Goal: Transaction & Acquisition: Purchase product/service

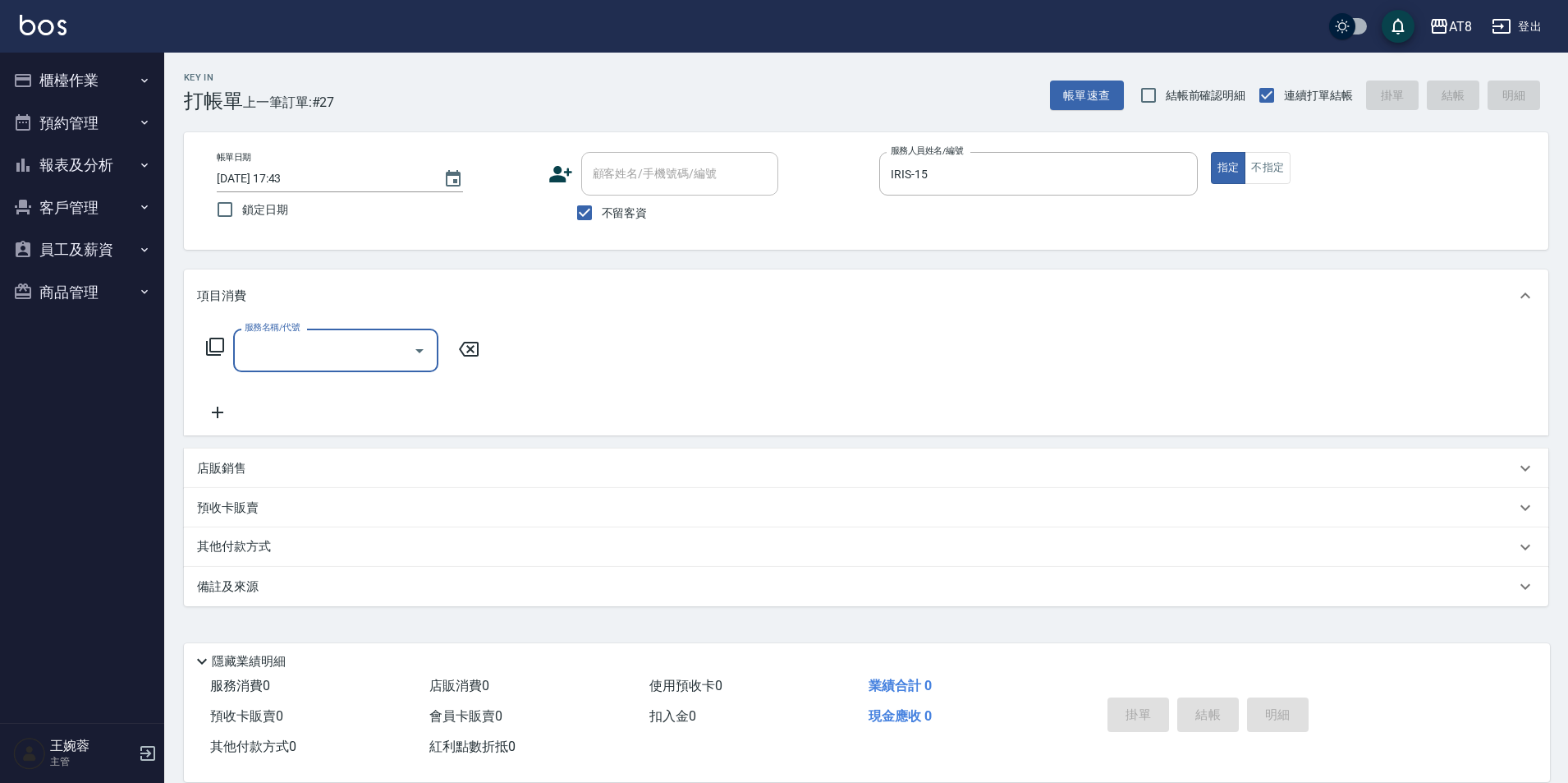
click at [88, 71] on button "櫃檯作業" at bounding box center [82, 81] width 151 height 43
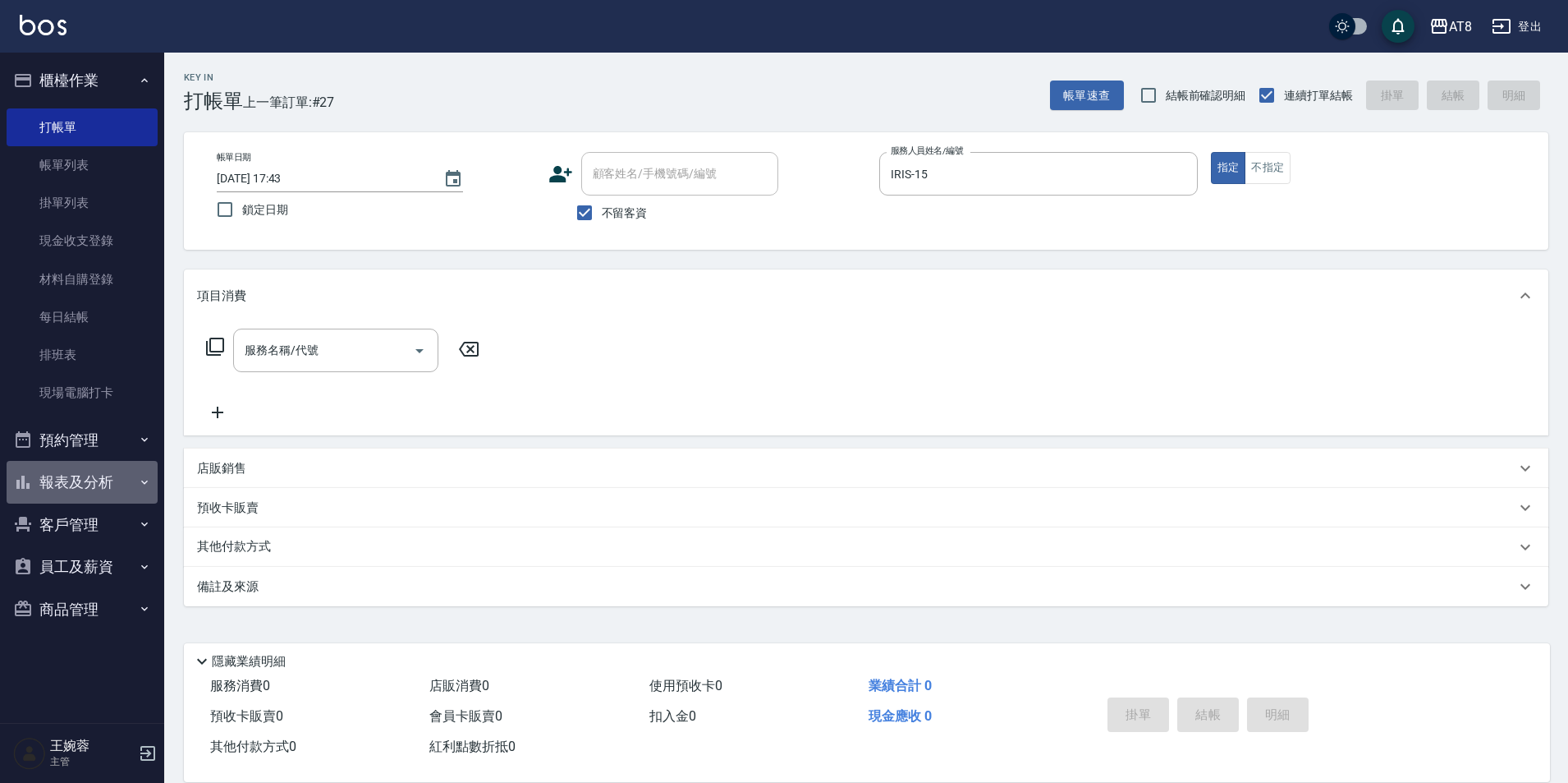
click at [78, 474] on button "報表及分析" at bounding box center [82, 482] width 151 height 43
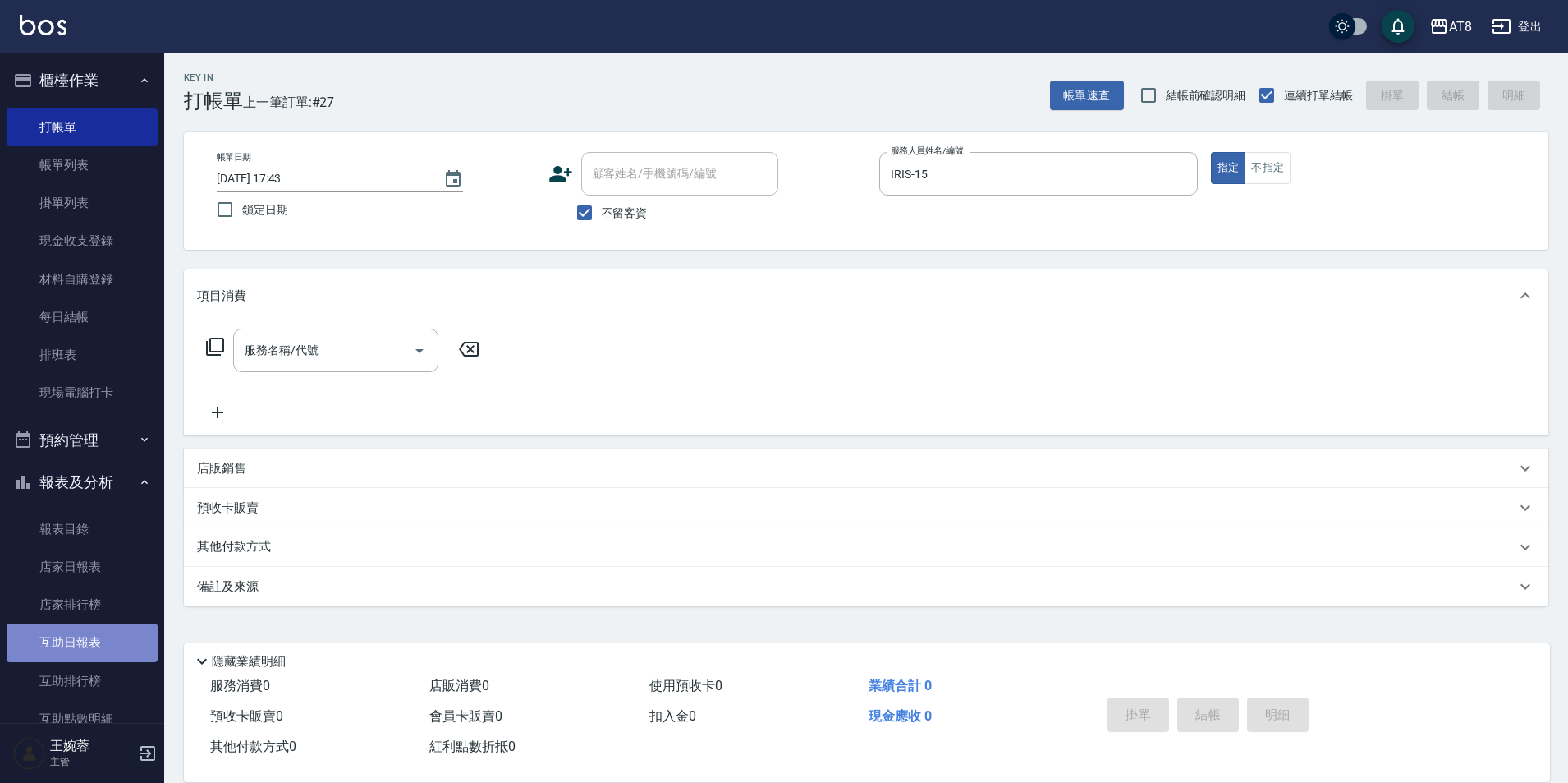
click at [111, 655] on link "互助日報表" at bounding box center [82, 642] width 151 height 38
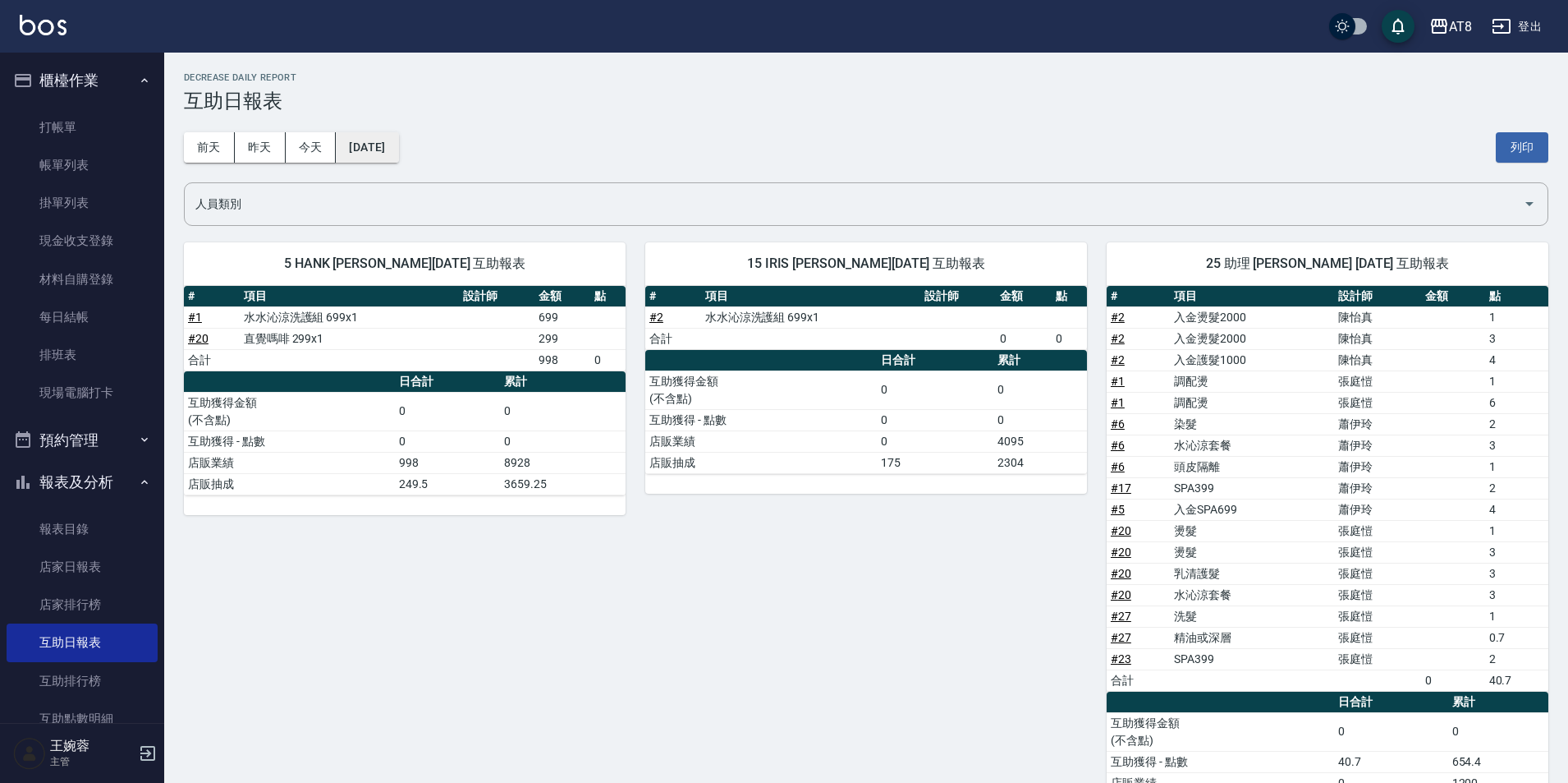
click at [364, 141] on button "[DATE]" at bounding box center [366, 147] width 62 height 30
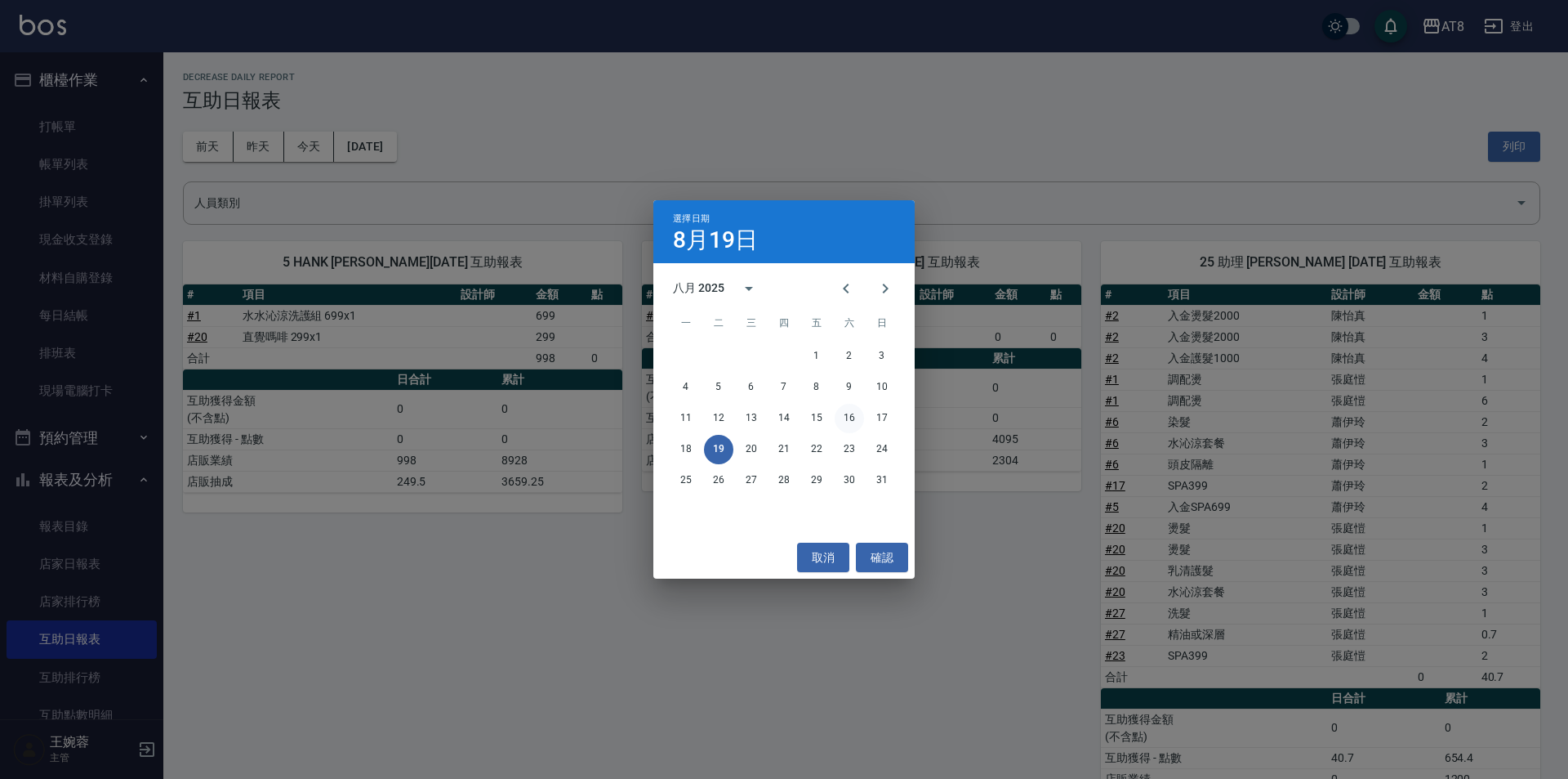
click at [854, 421] on button "16" at bounding box center [849, 418] width 29 height 29
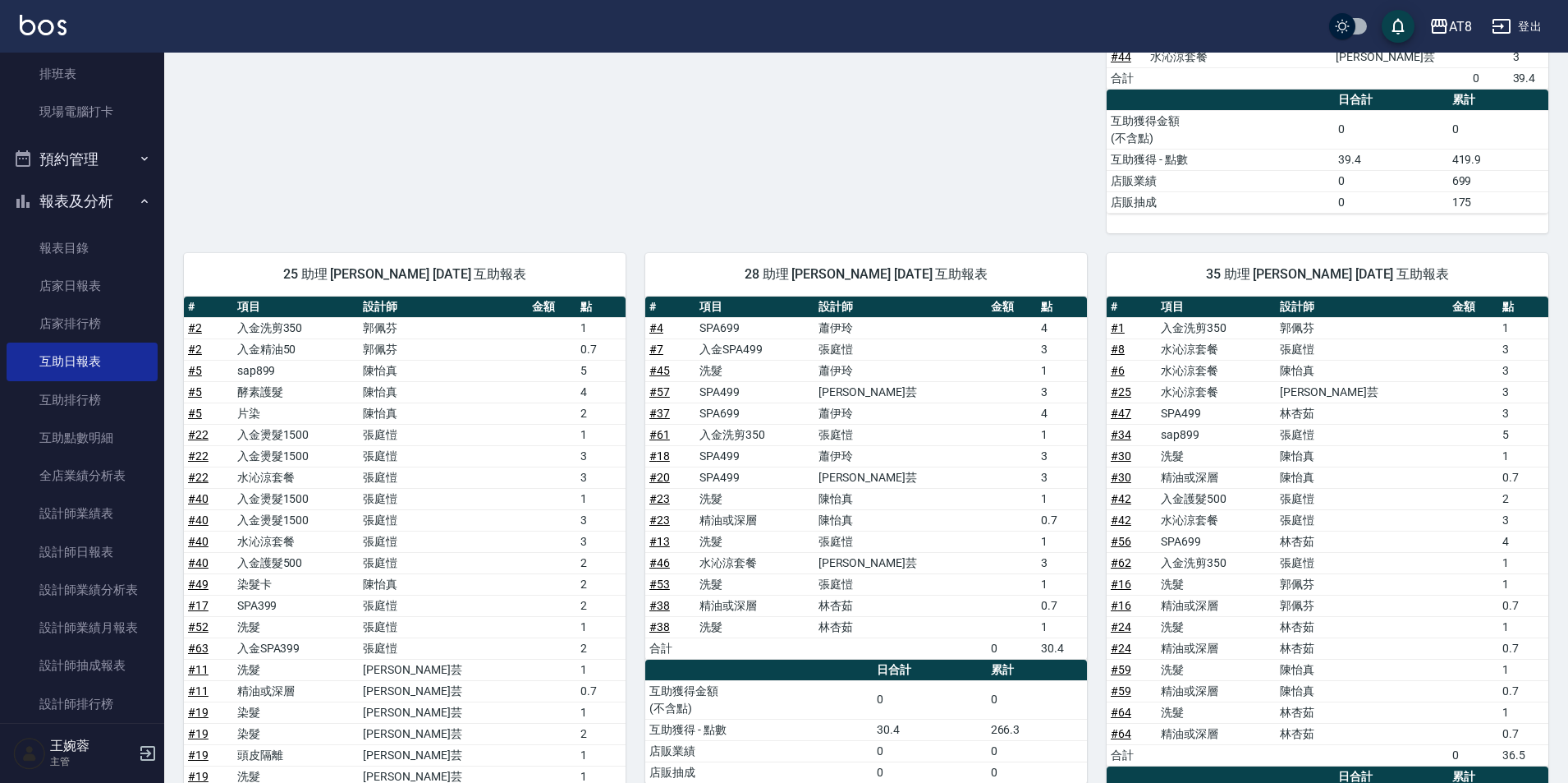
scroll to position [310, 0]
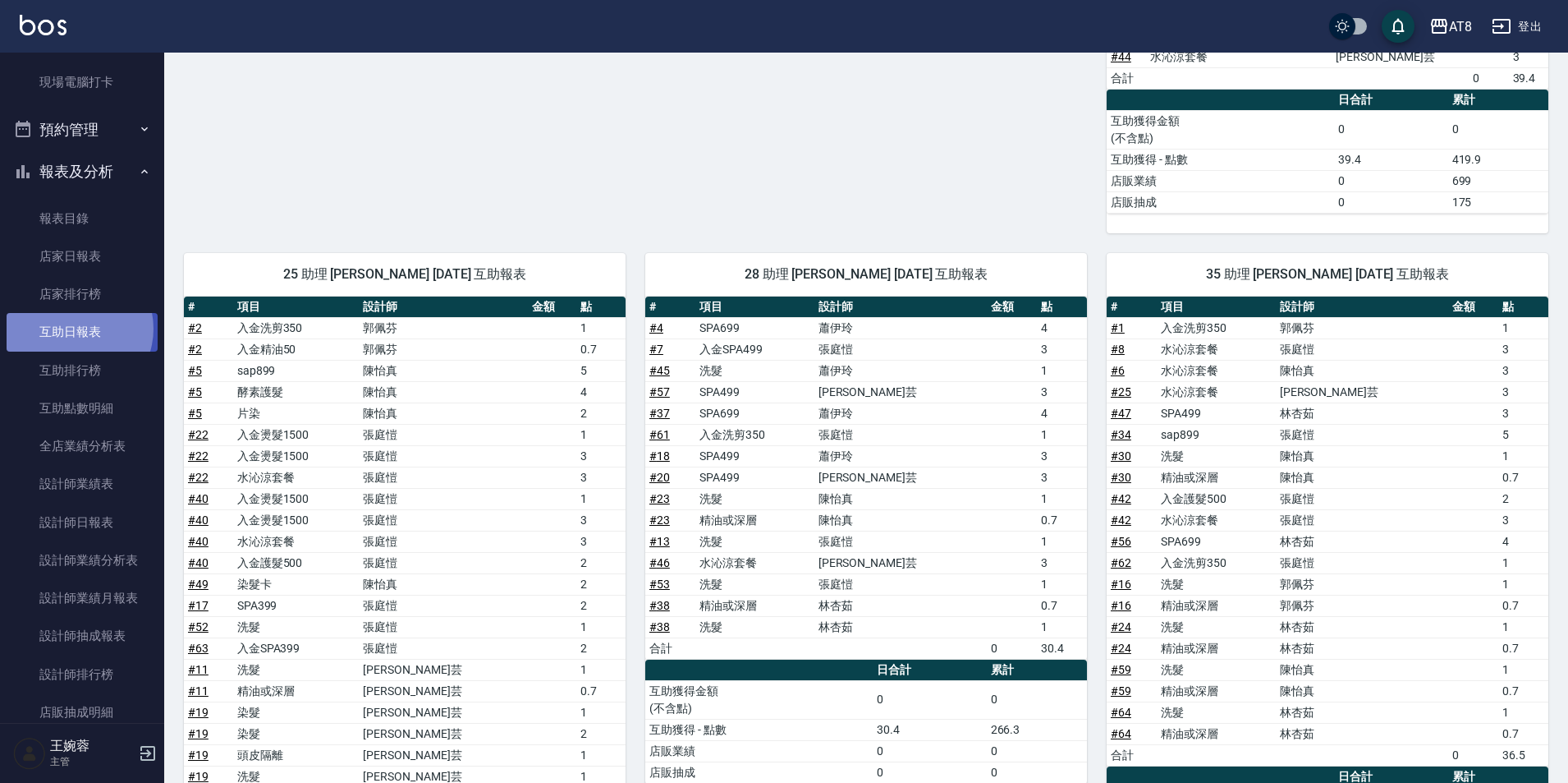
click at [72, 329] on link "互助日報表" at bounding box center [82, 332] width 151 height 38
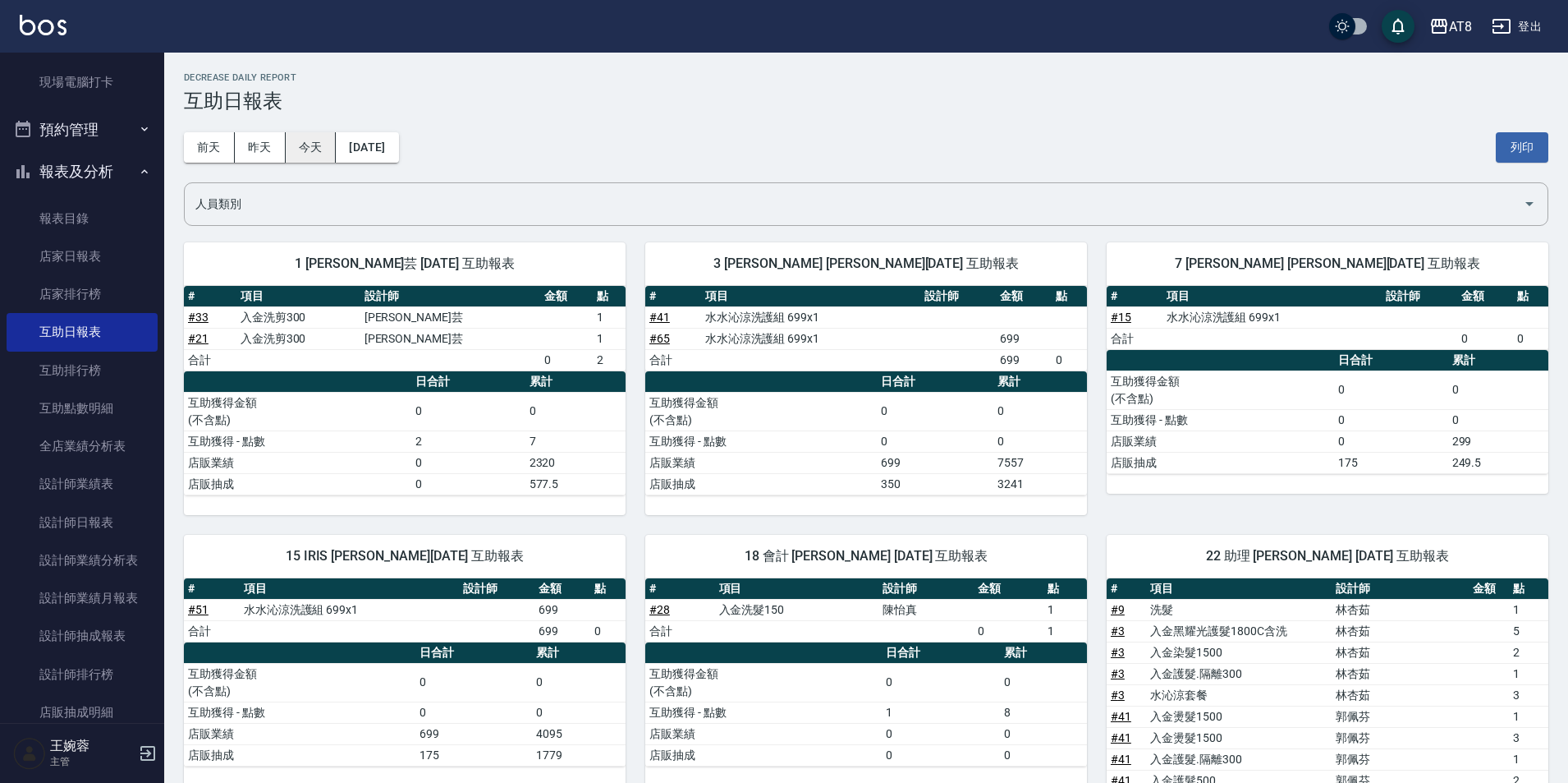
click at [309, 150] on button "今天" at bounding box center [311, 147] width 51 height 30
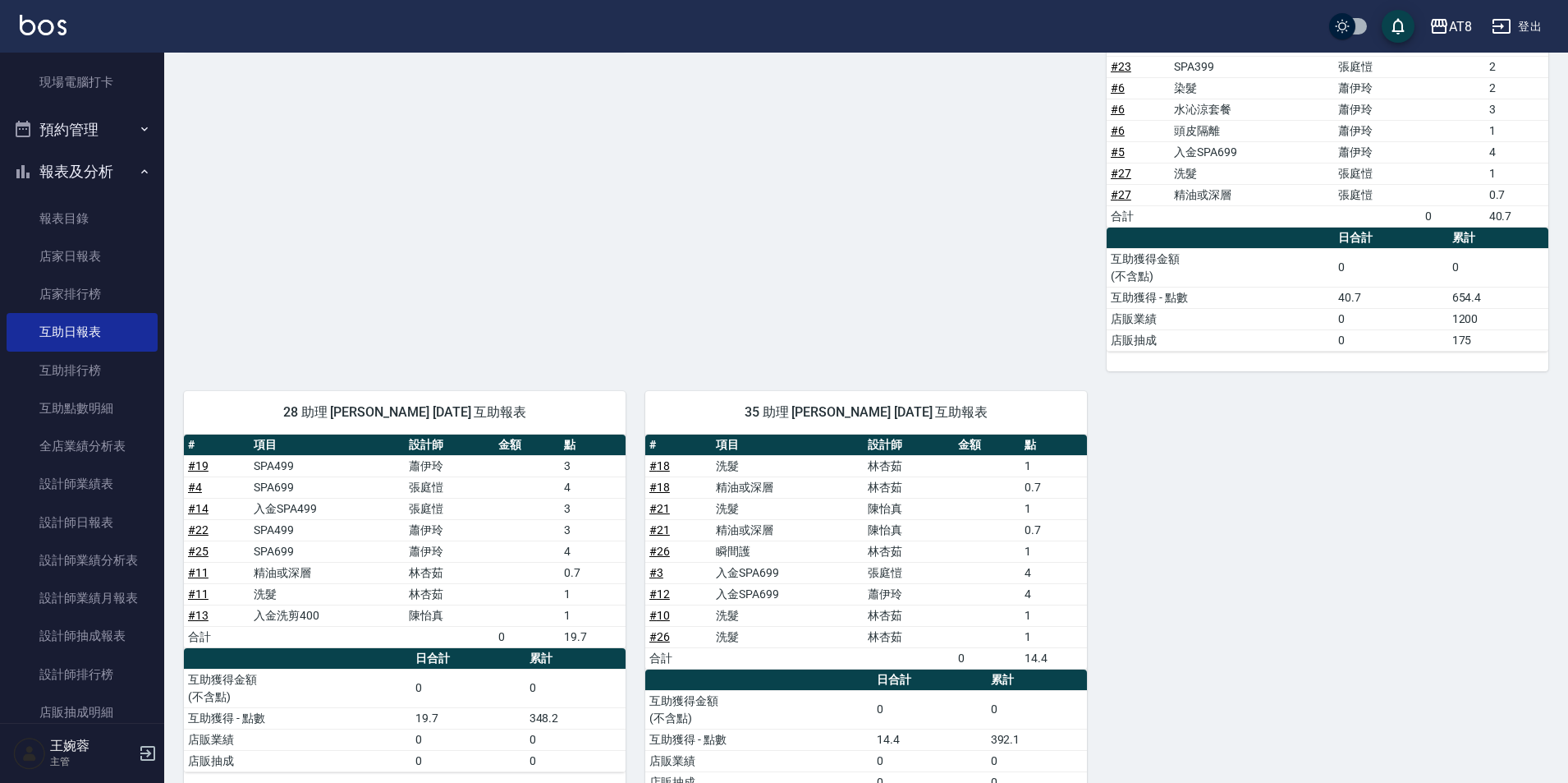
scroll to position [478, 0]
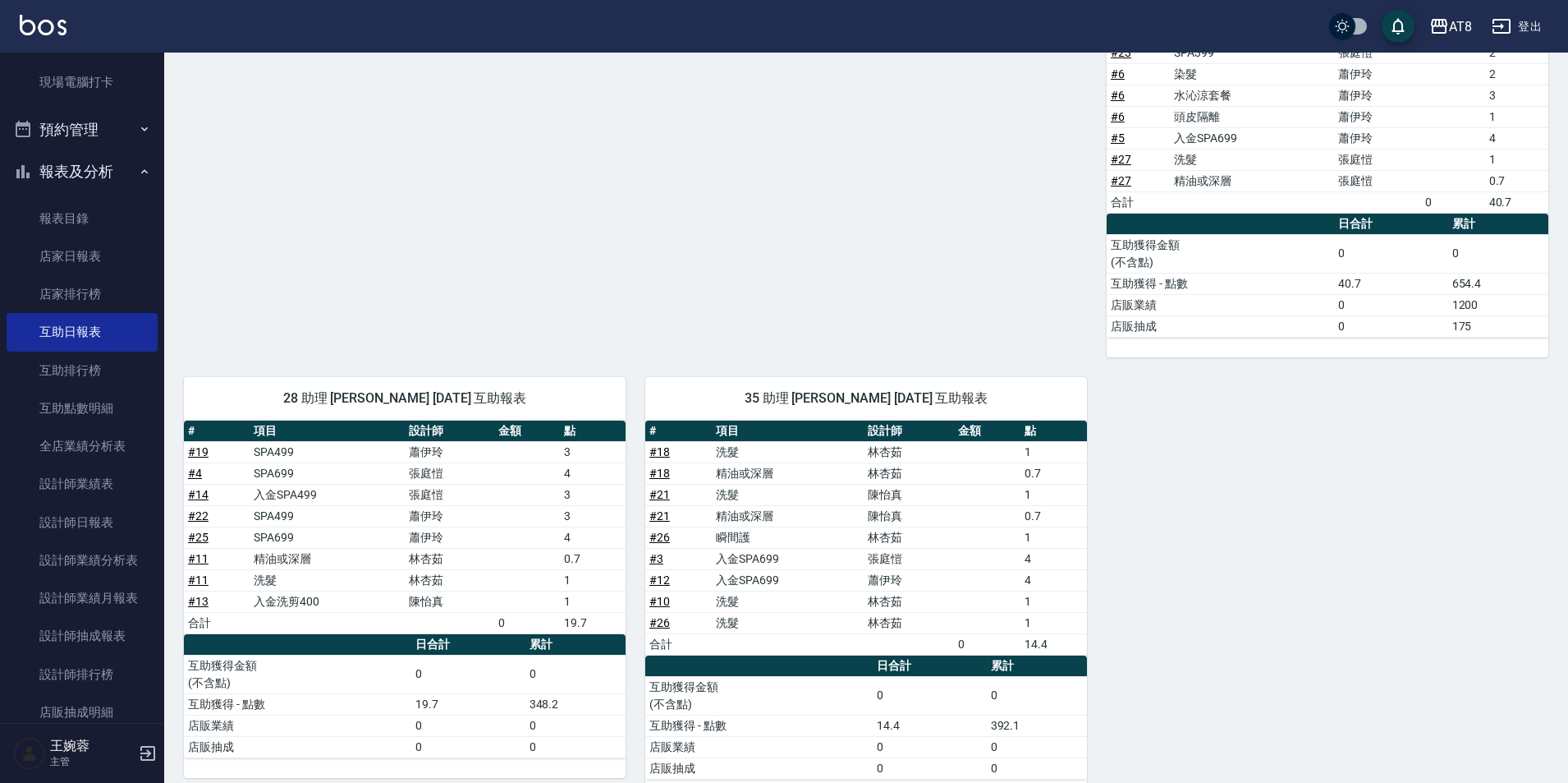
click at [38, 29] on img at bounding box center [43, 24] width 47 height 20
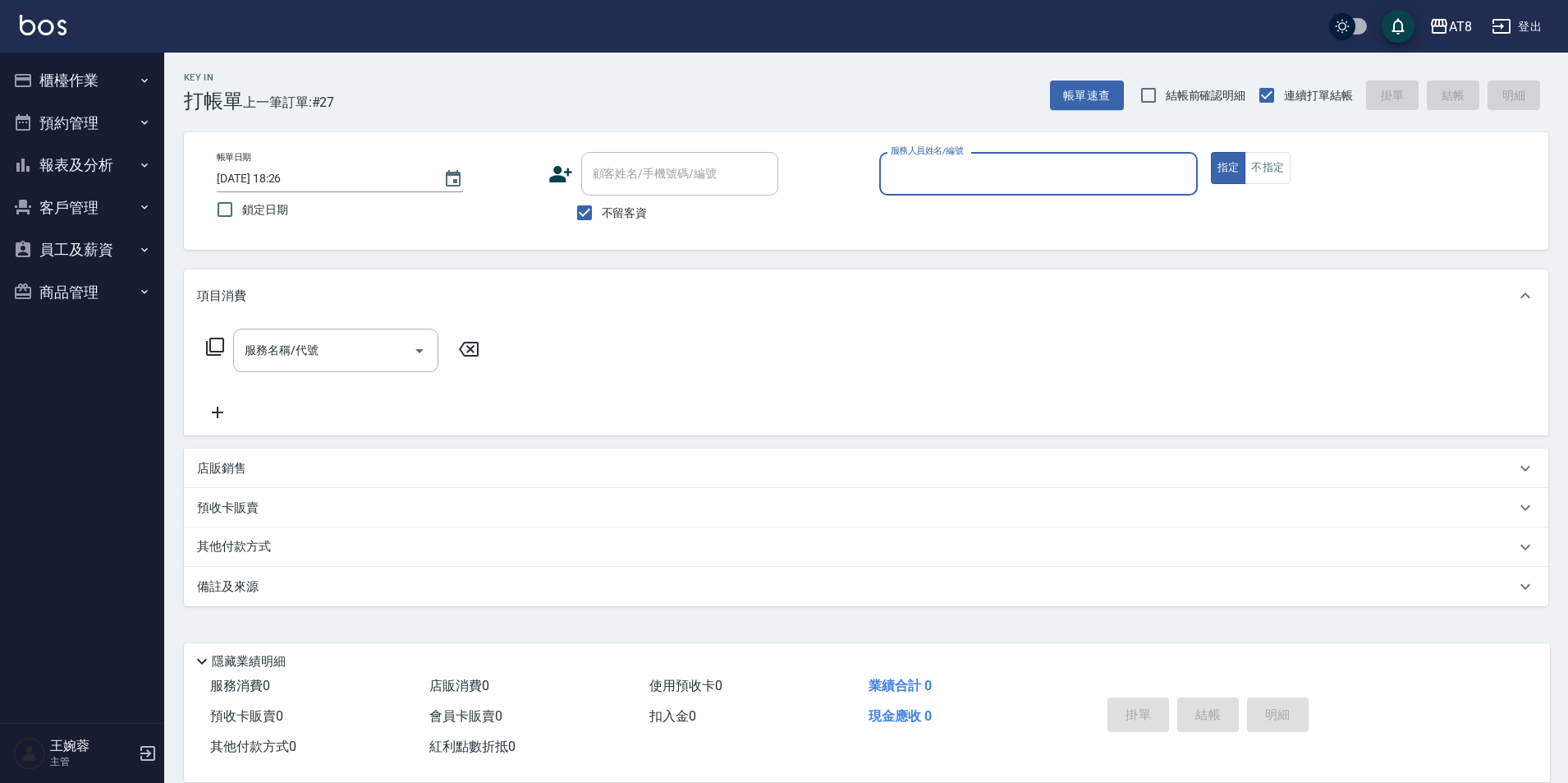
click at [123, 75] on button "櫃檯作業" at bounding box center [82, 81] width 151 height 43
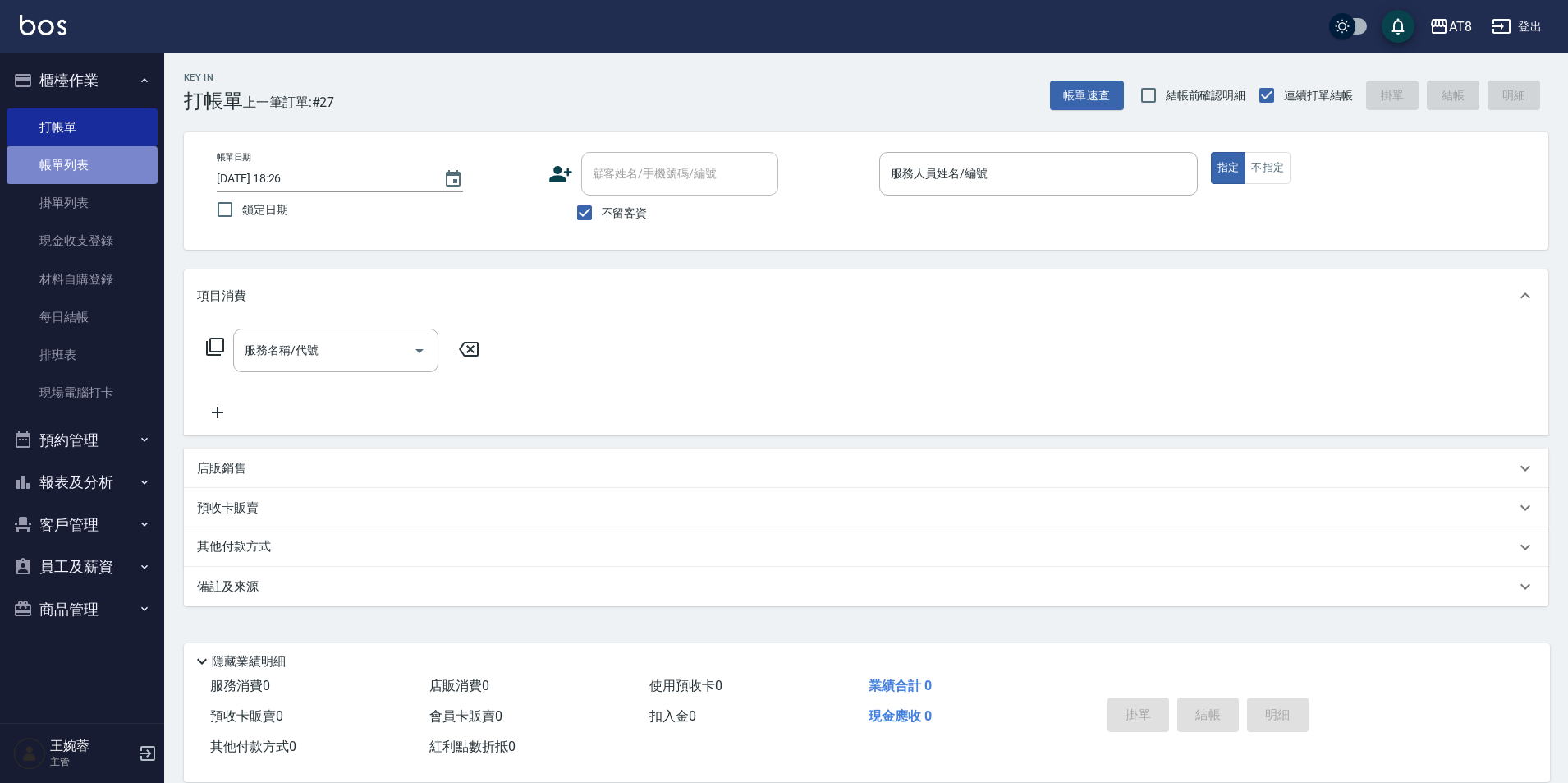
click at [123, 165] on link "帳單列表" at bounding box center [82, 164] width 151 height 38
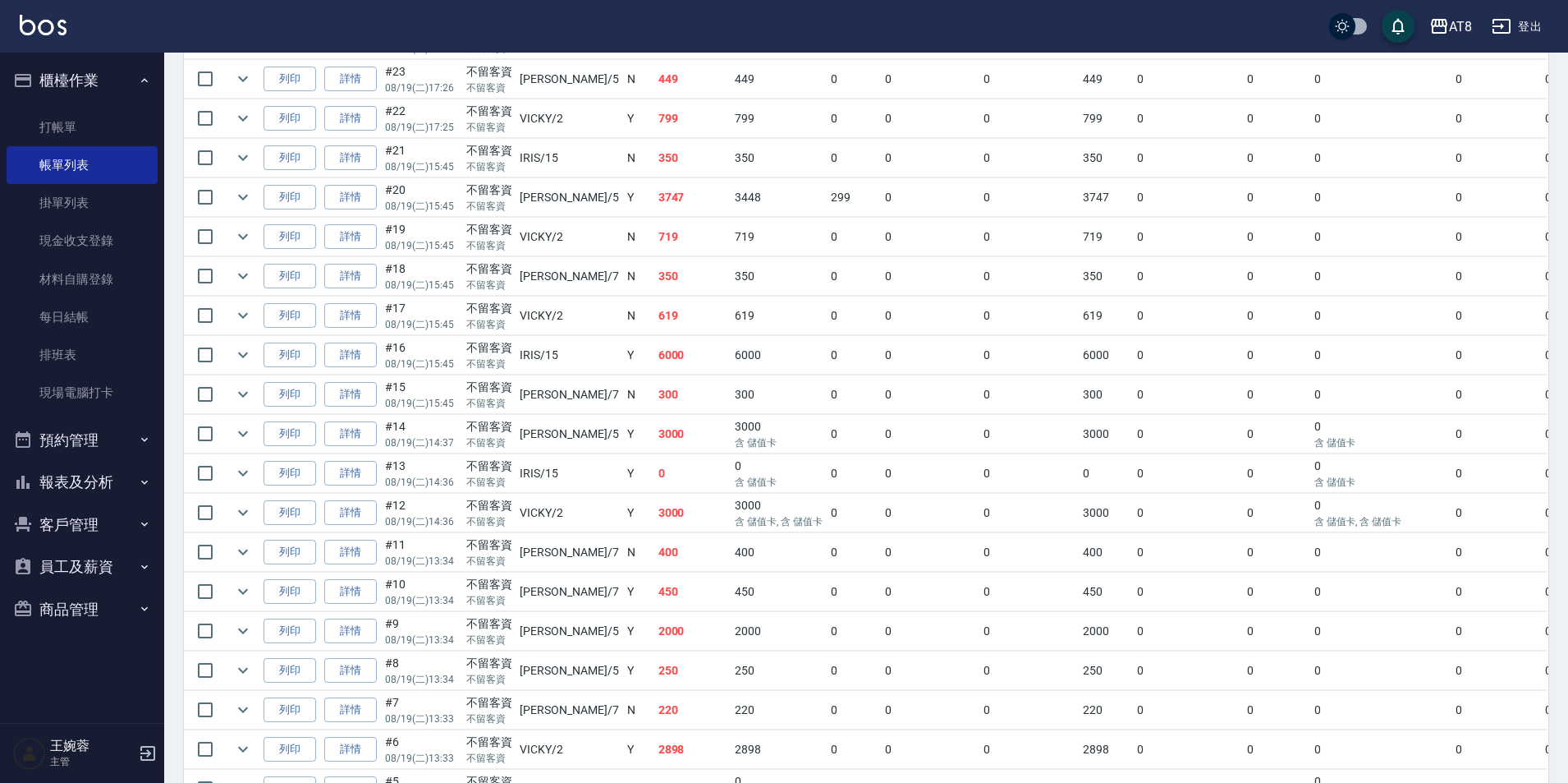
scroll to position [611, 0]
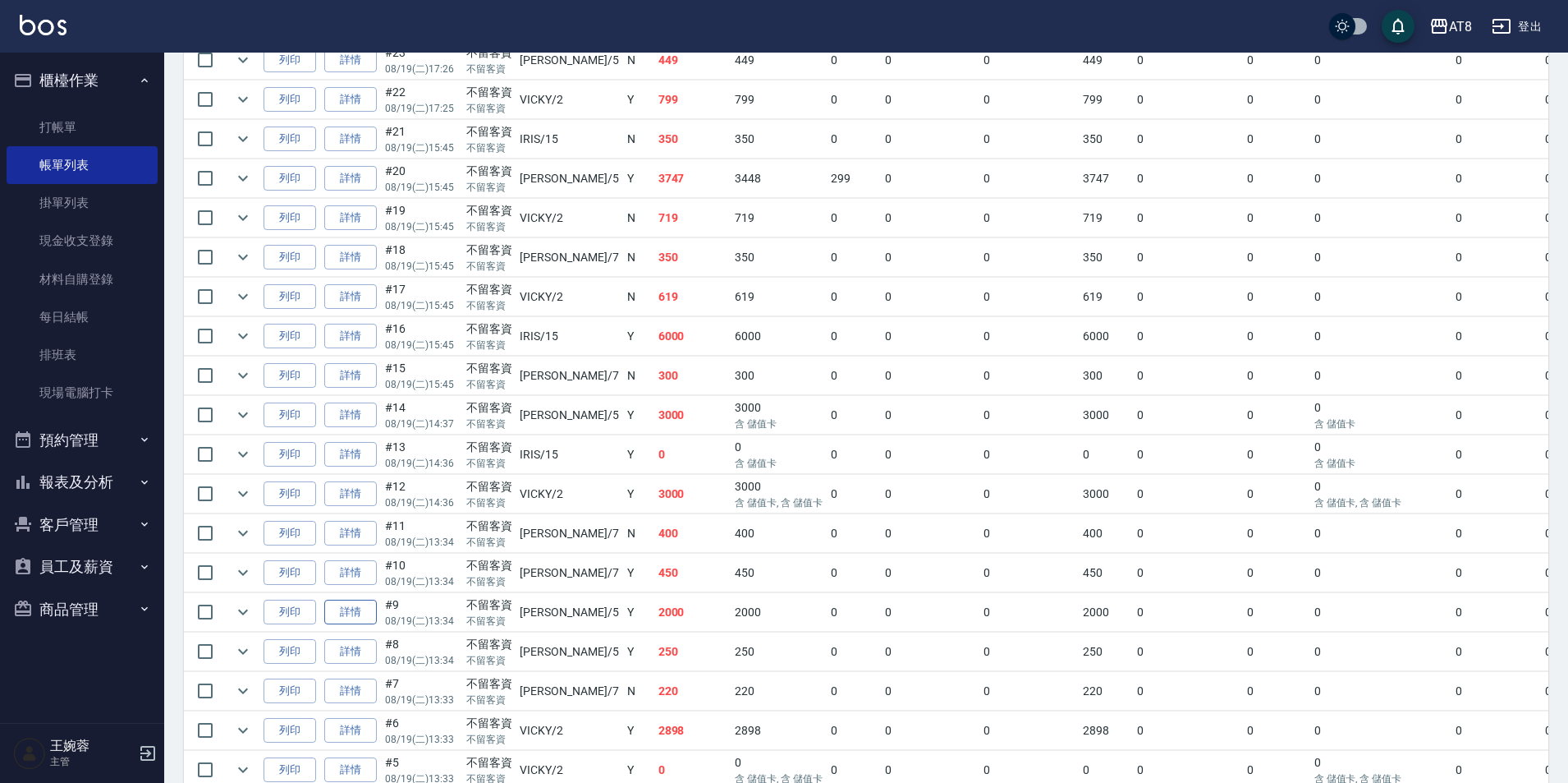
click at [357, 625] on link "詳情" at bounding box center [351, 612] width 52 height 25
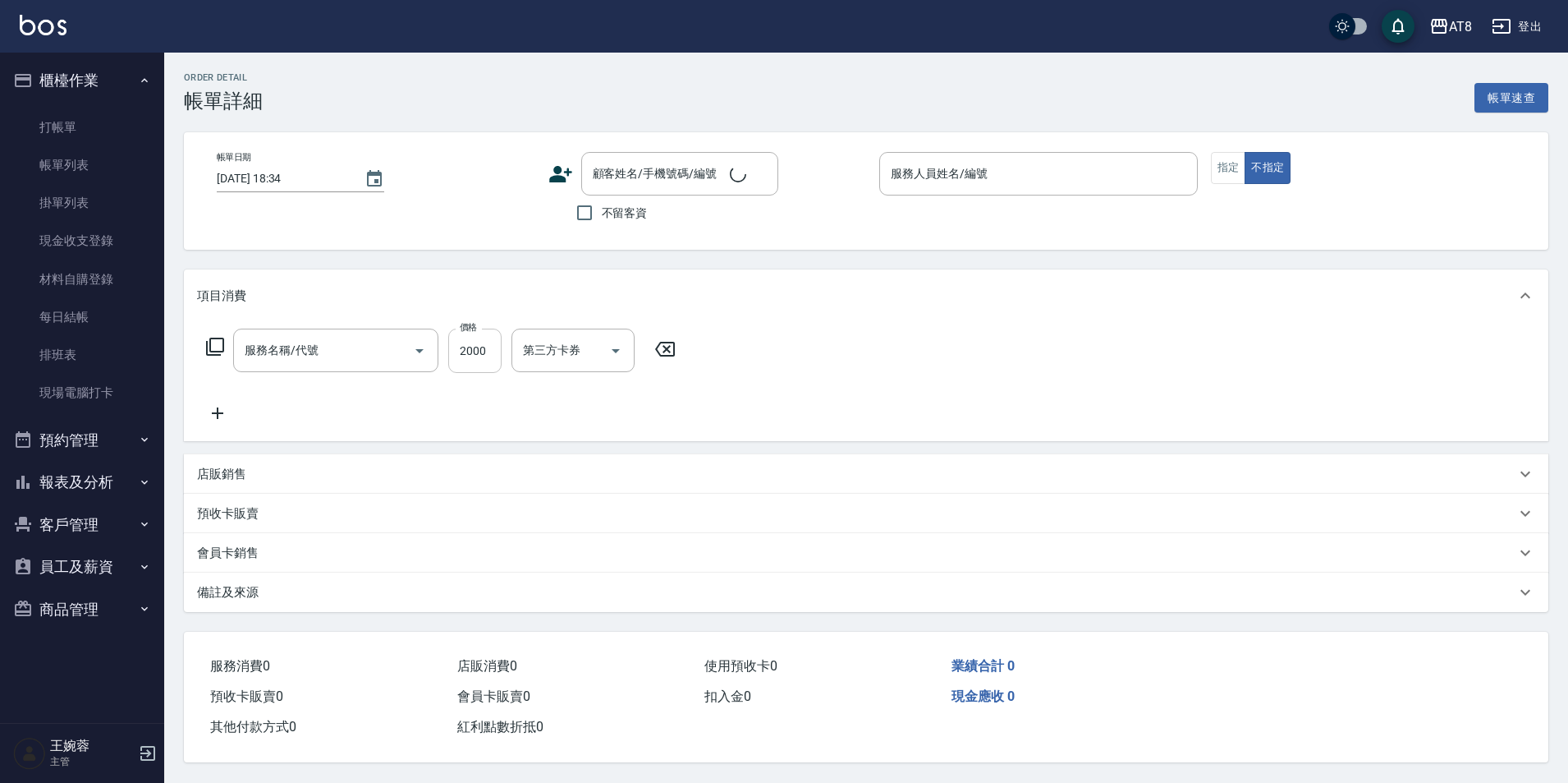
type input "[DATE] 13:34"
checkbox input "true"
type input "HANK-5"
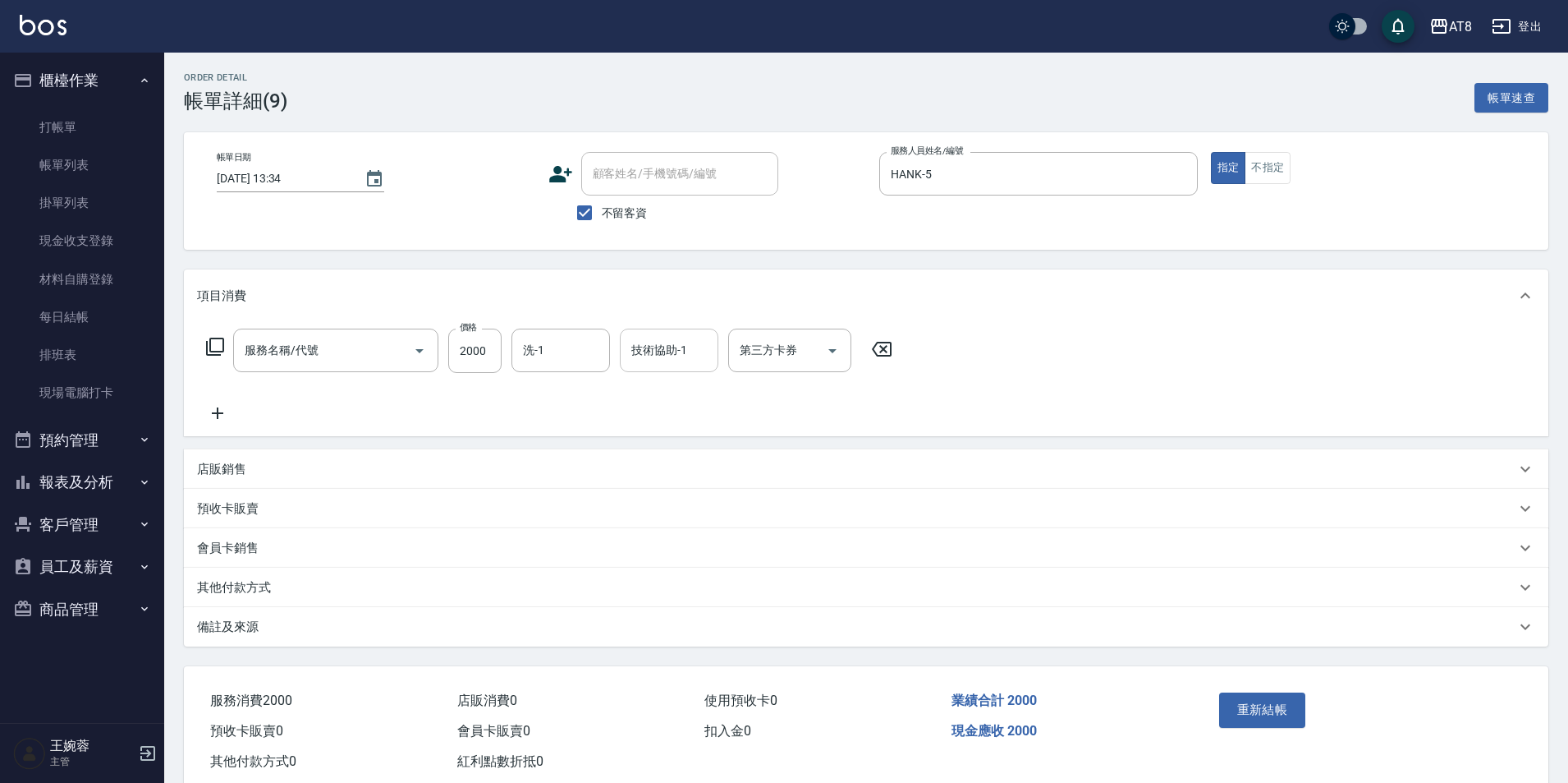
type input "燙髮(32000)"
click at [870, 358] on icon at bounding box center [882, 349] width 41 height 19
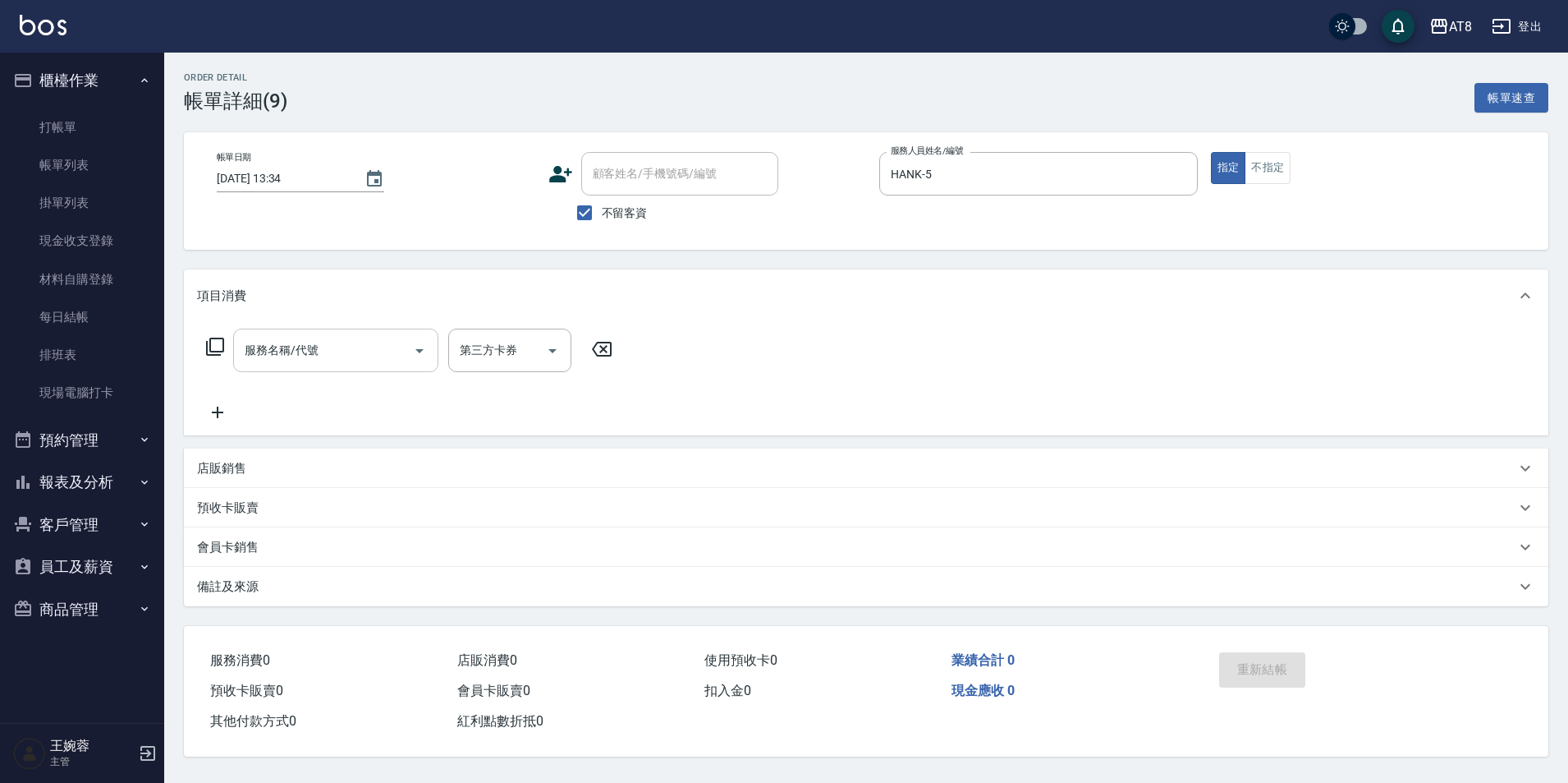
click at [286, 365] on input "服務名稱/代號" at bounding box center [323, 350] width 166 height 29
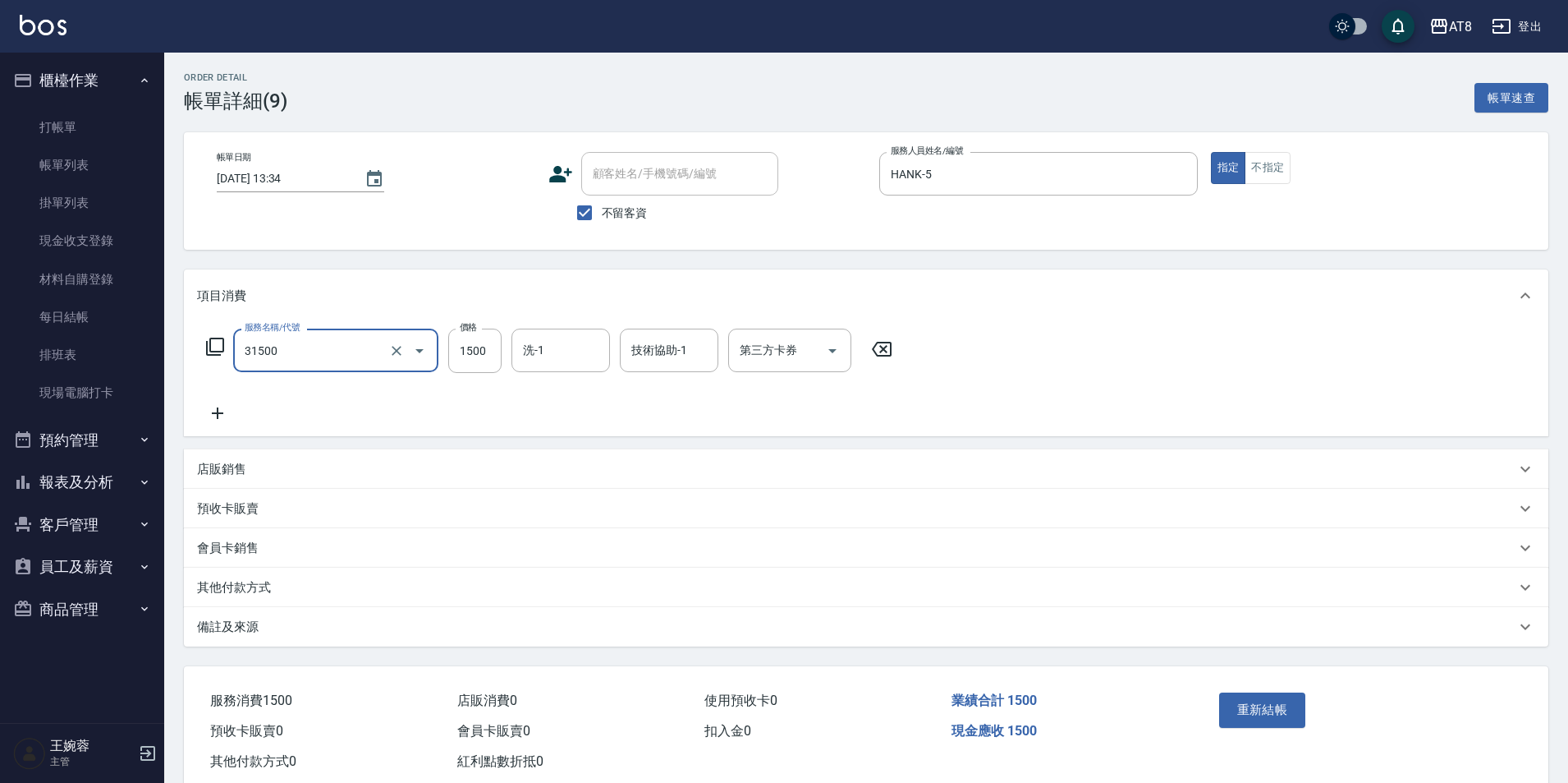
type input "燙髮(31500)"
type input "助理-25"
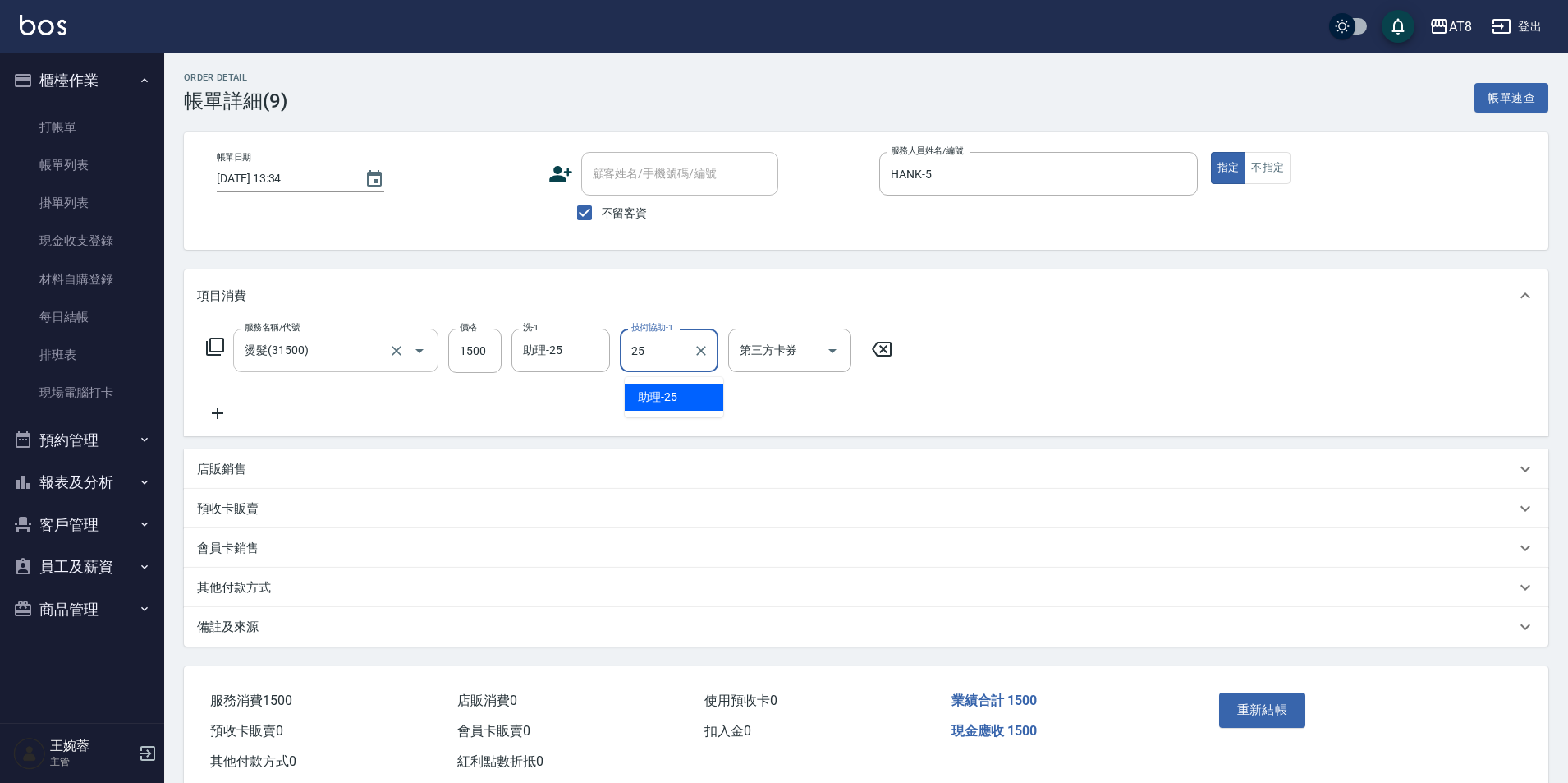
type input "助理-25"
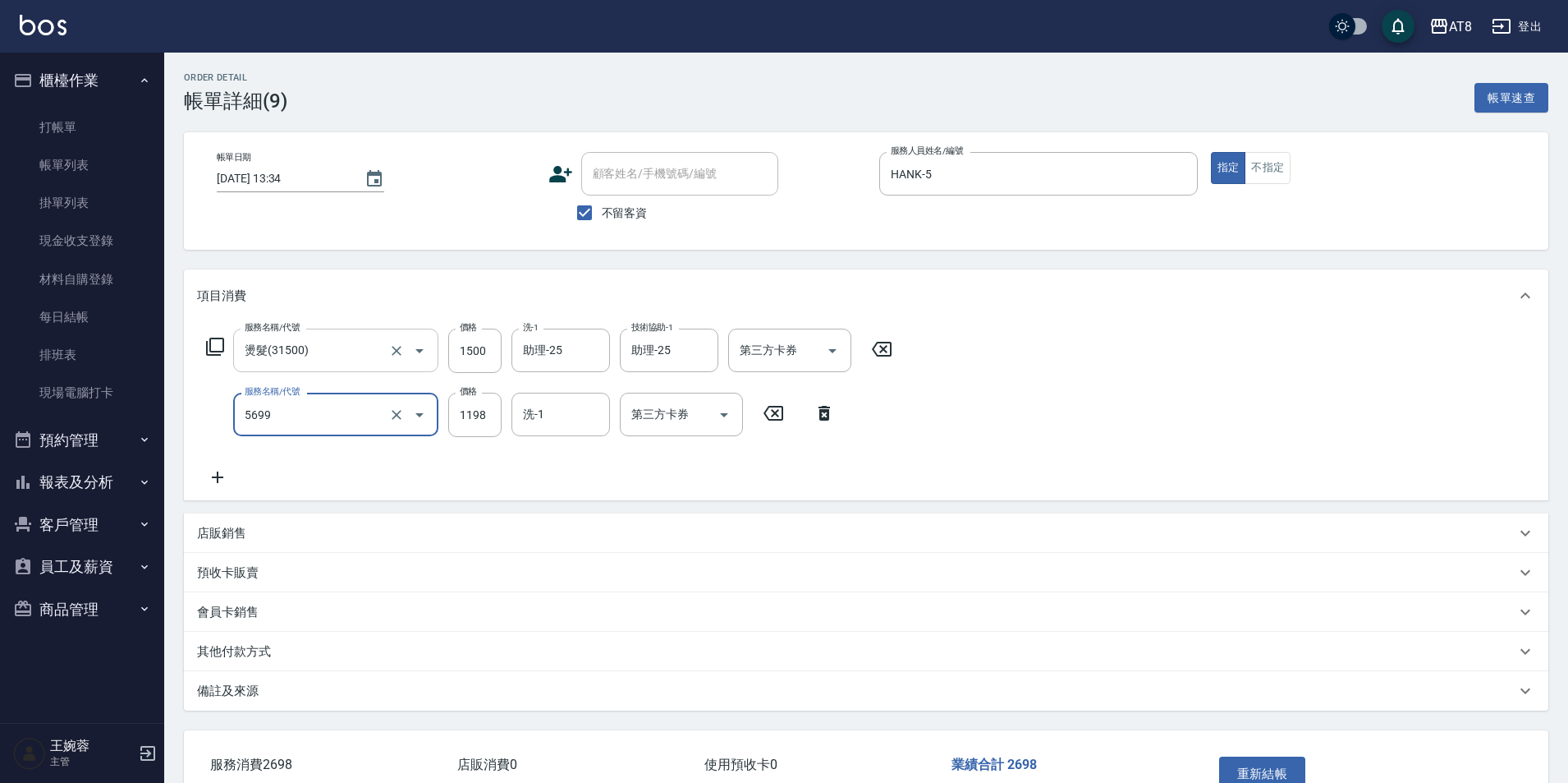
type input "水沁涼套餐(5699)"
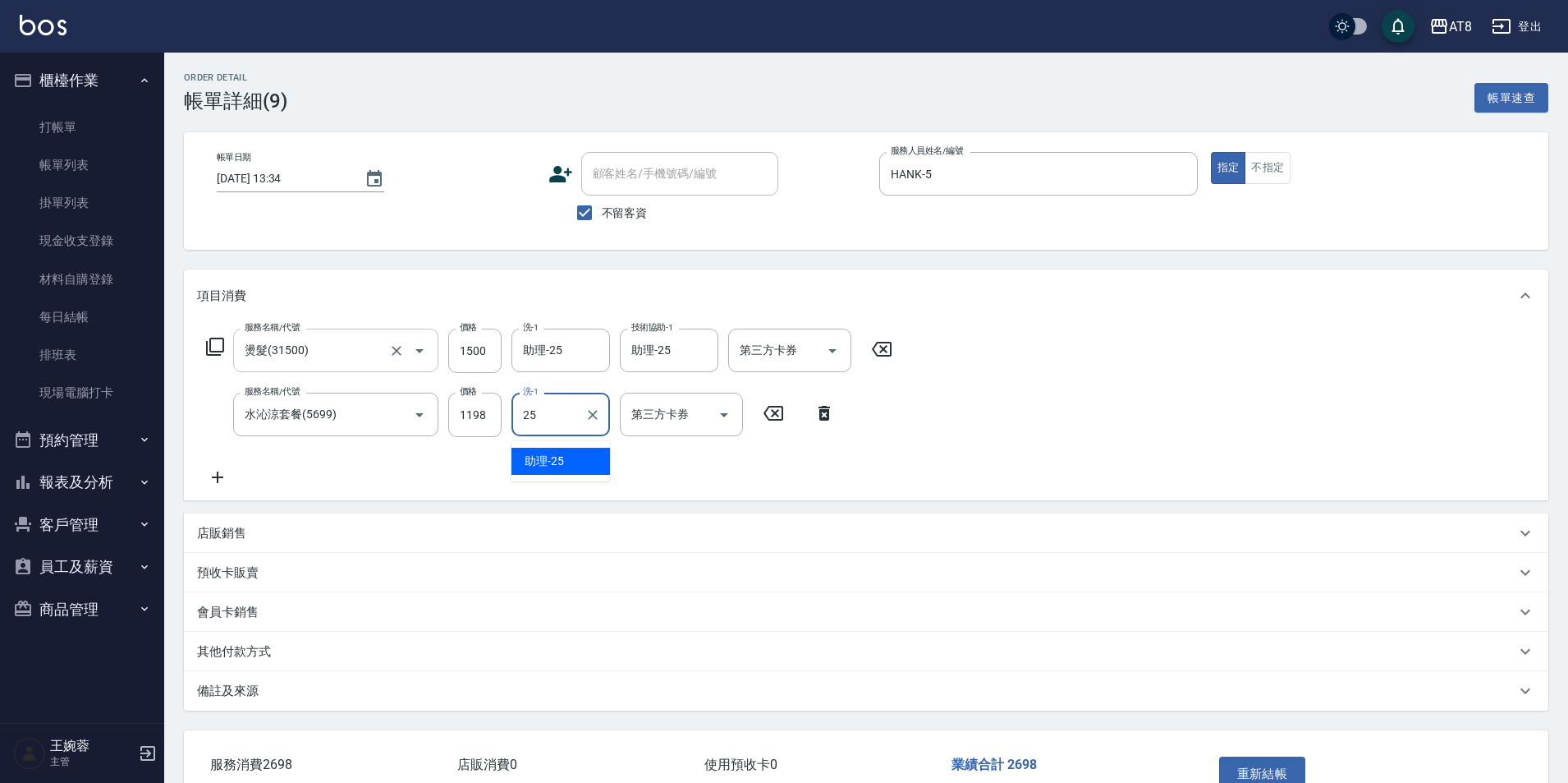
type input "助理-25"
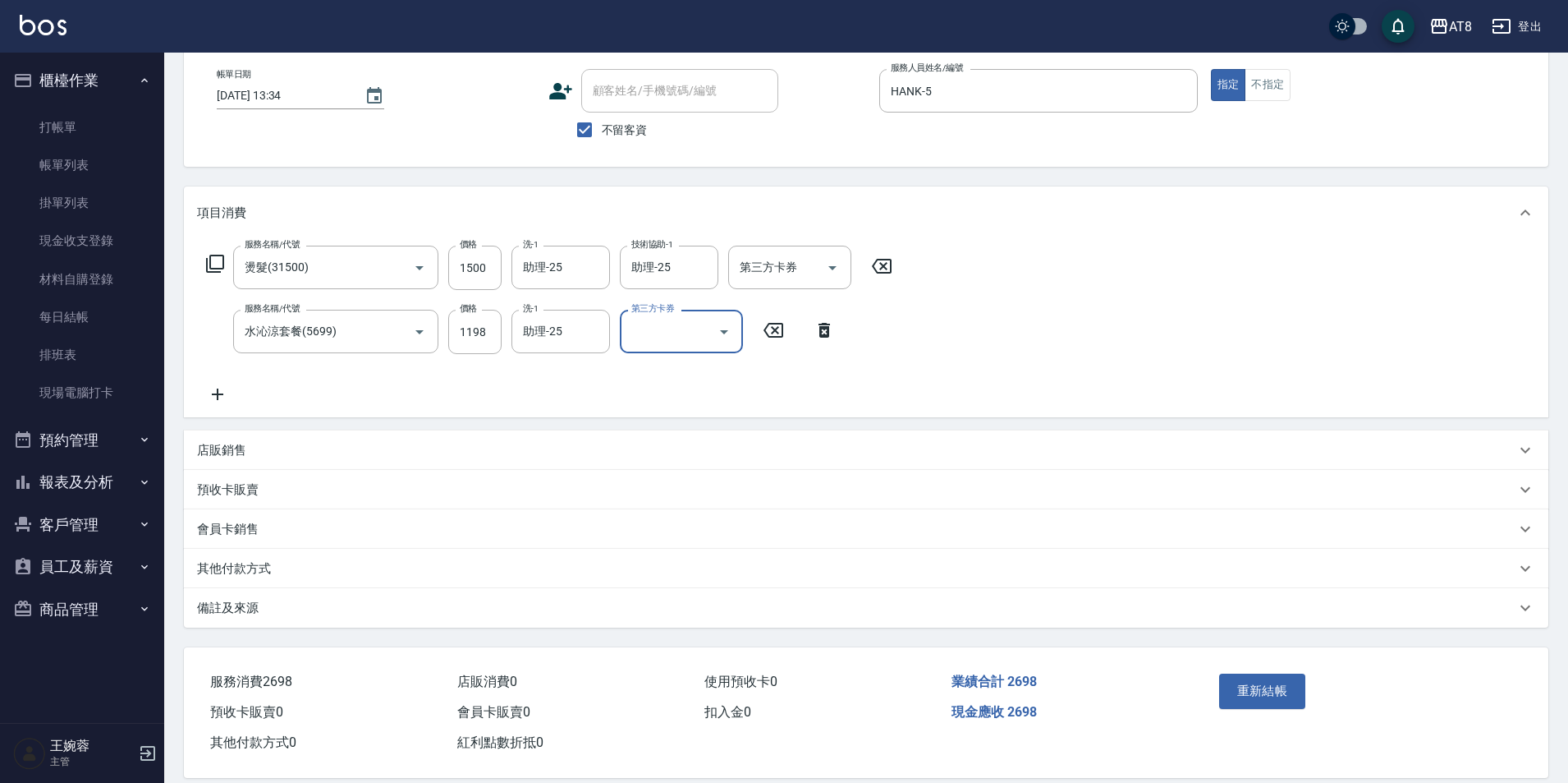
scroll to position [127, 0]
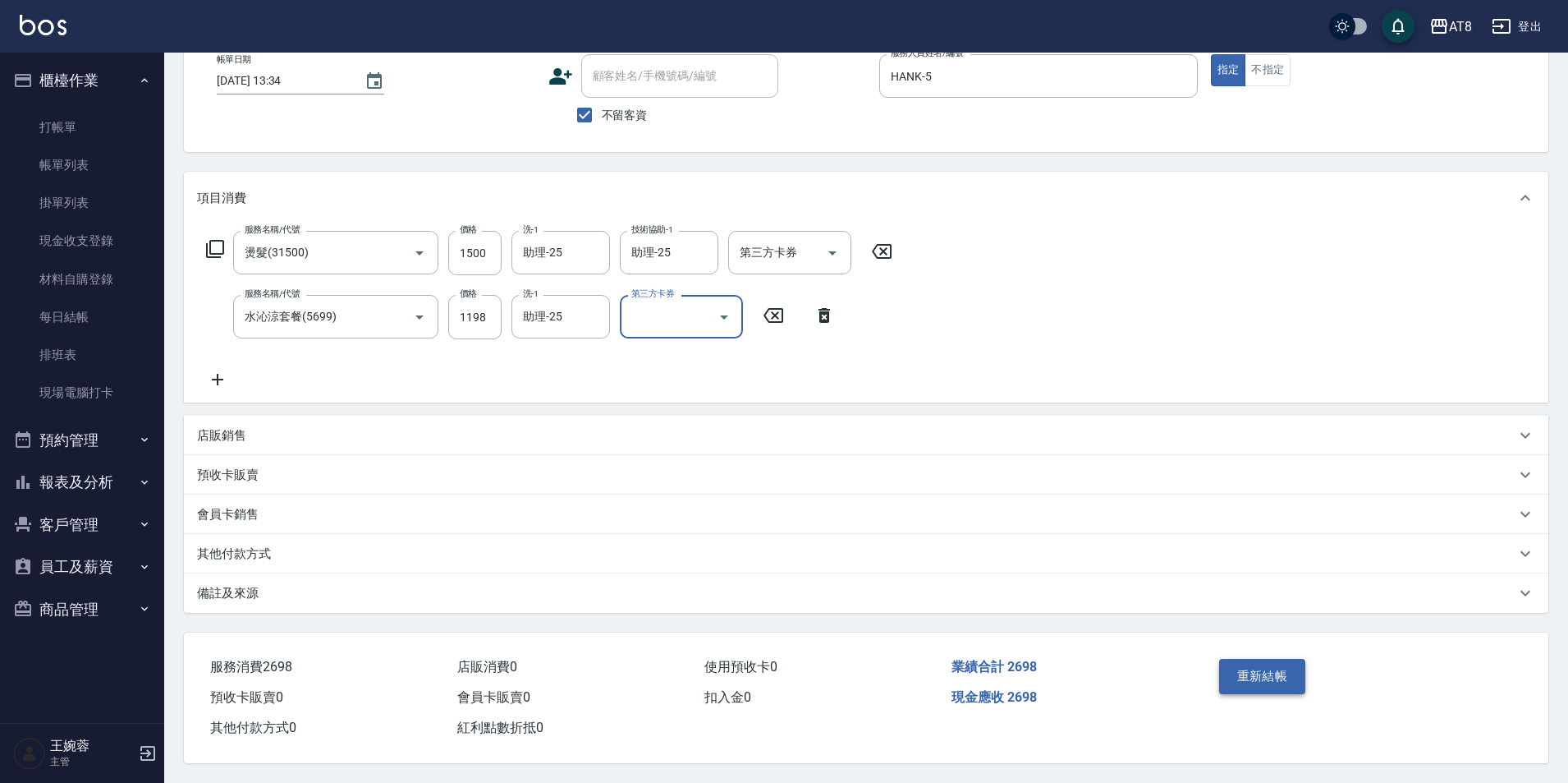
click at [1266, 668] on button "重新結帳" at bounding box center [1263, 675] width 87 height 34
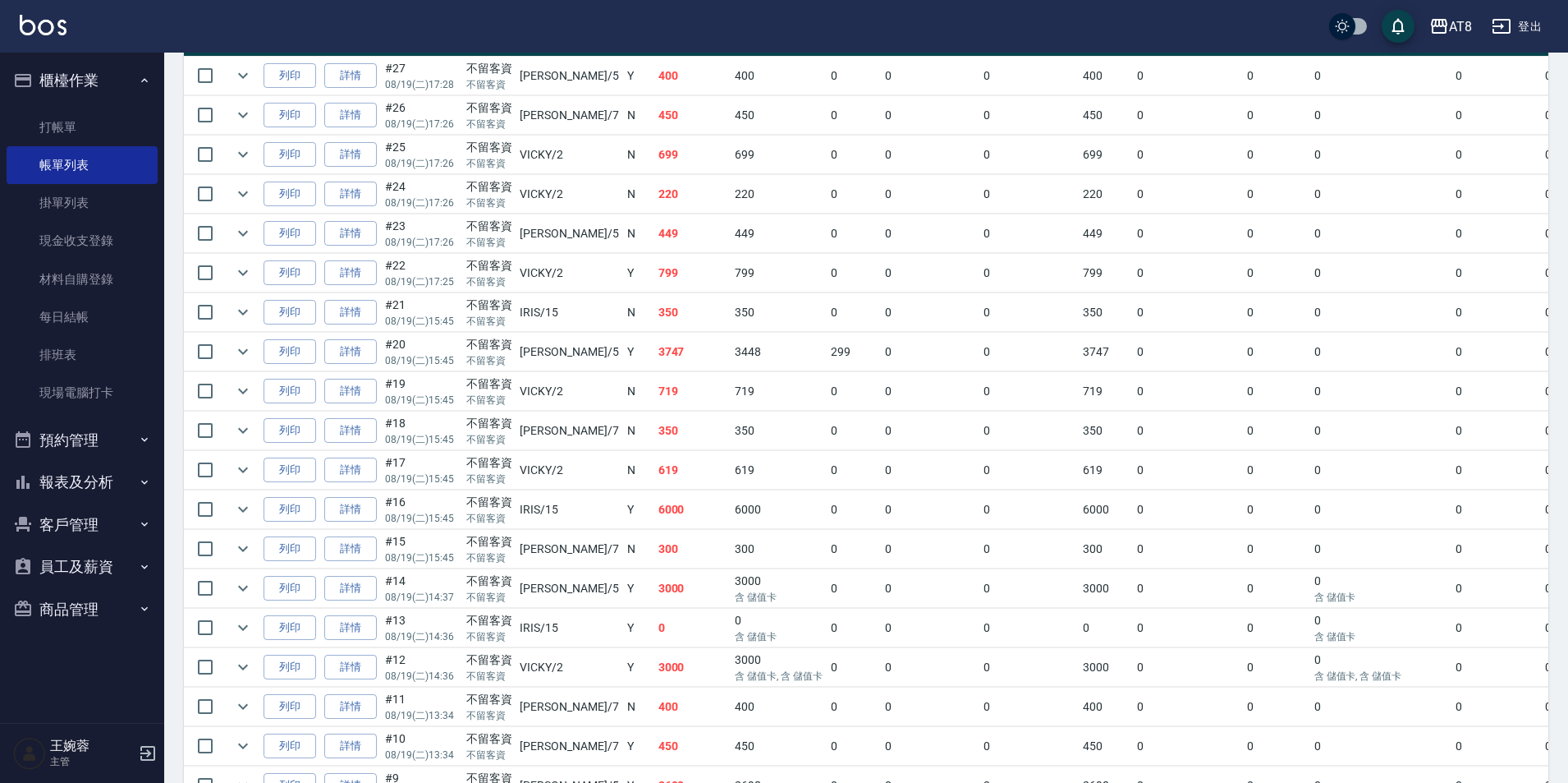
scroll to position [433, 0]
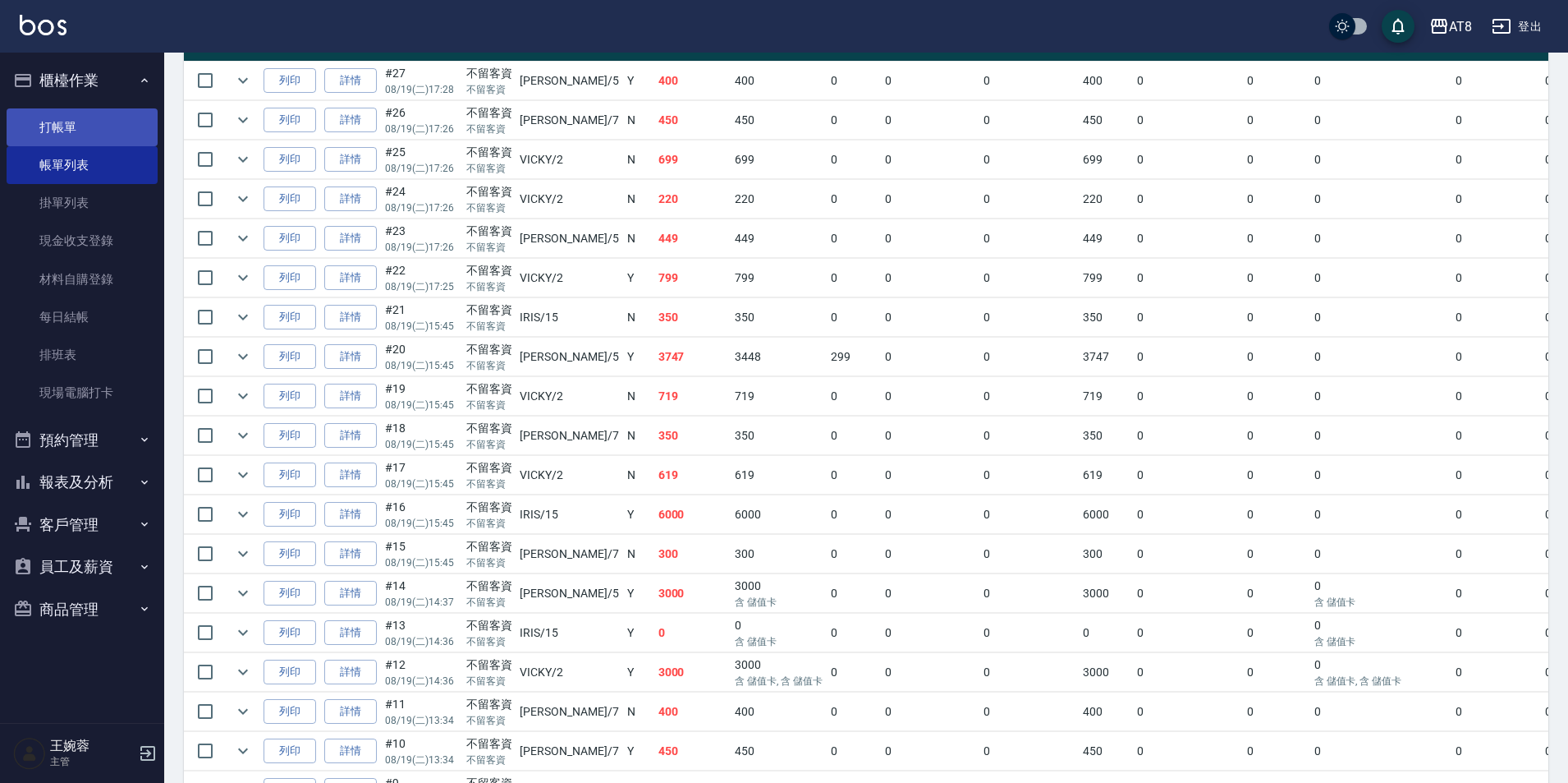
click at [73, 129] on link "打帳單" at bounding box center [82, 126] width 151 height 38
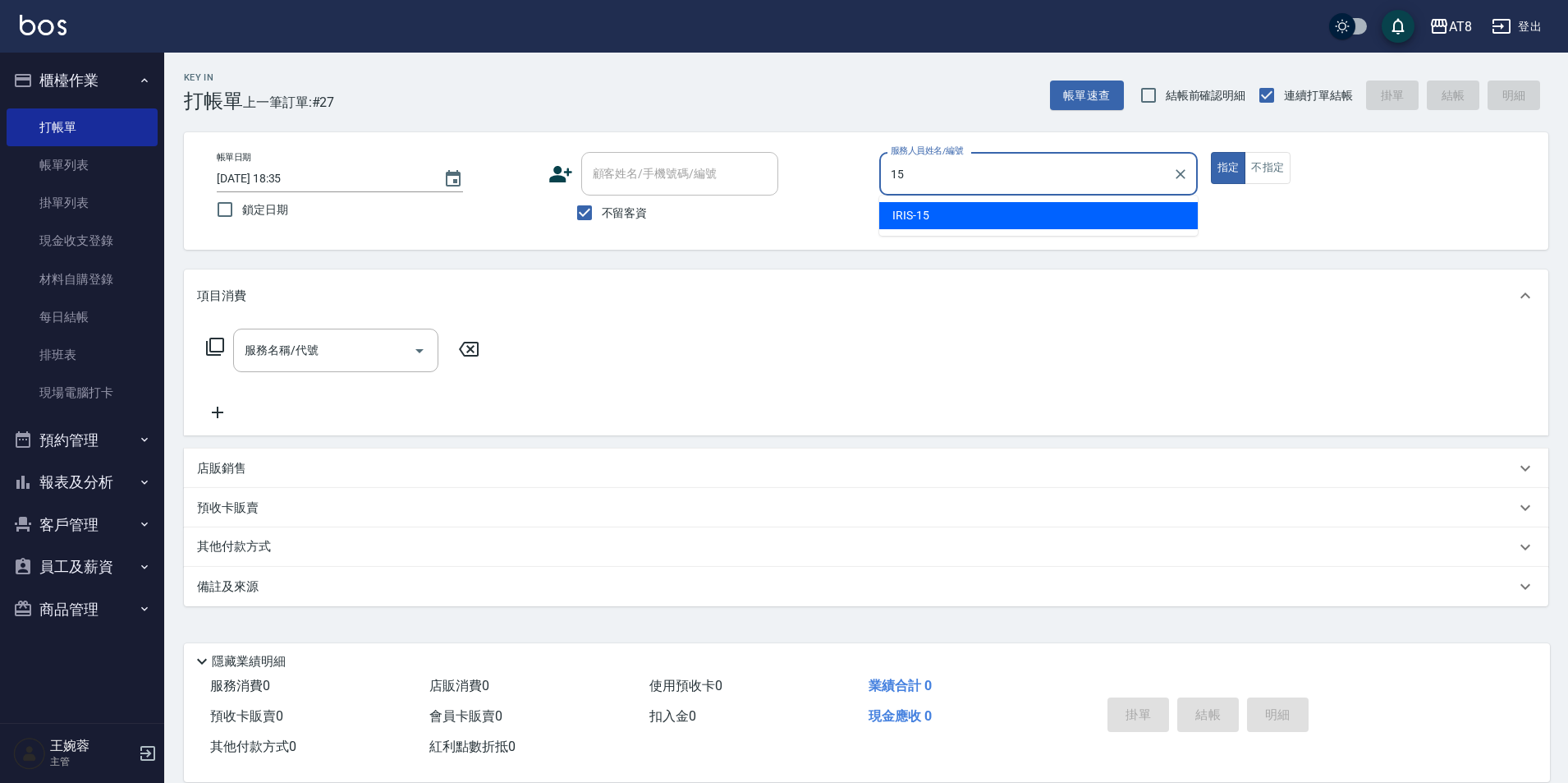
type input "IRIS-15"
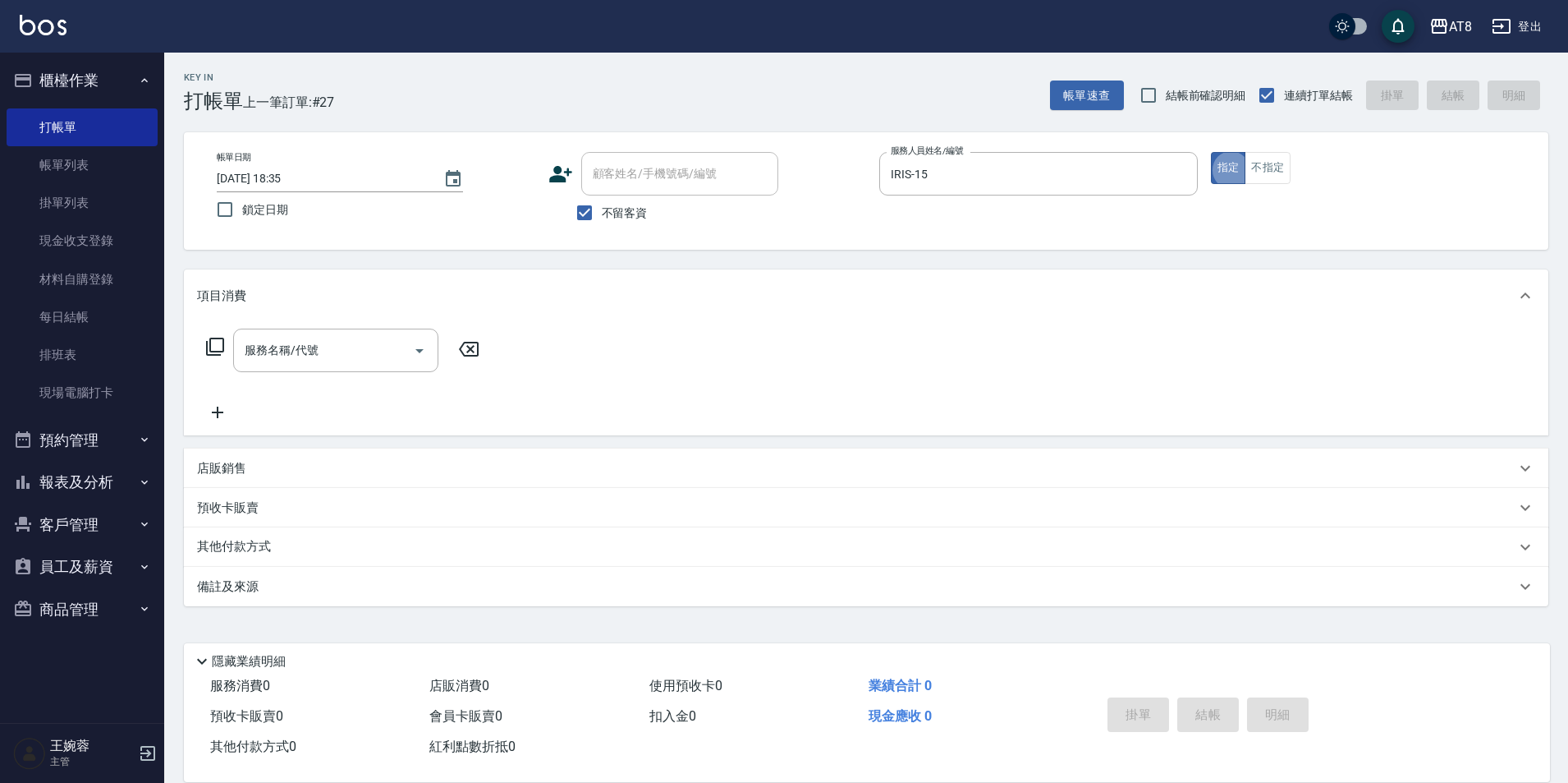
type button "true"
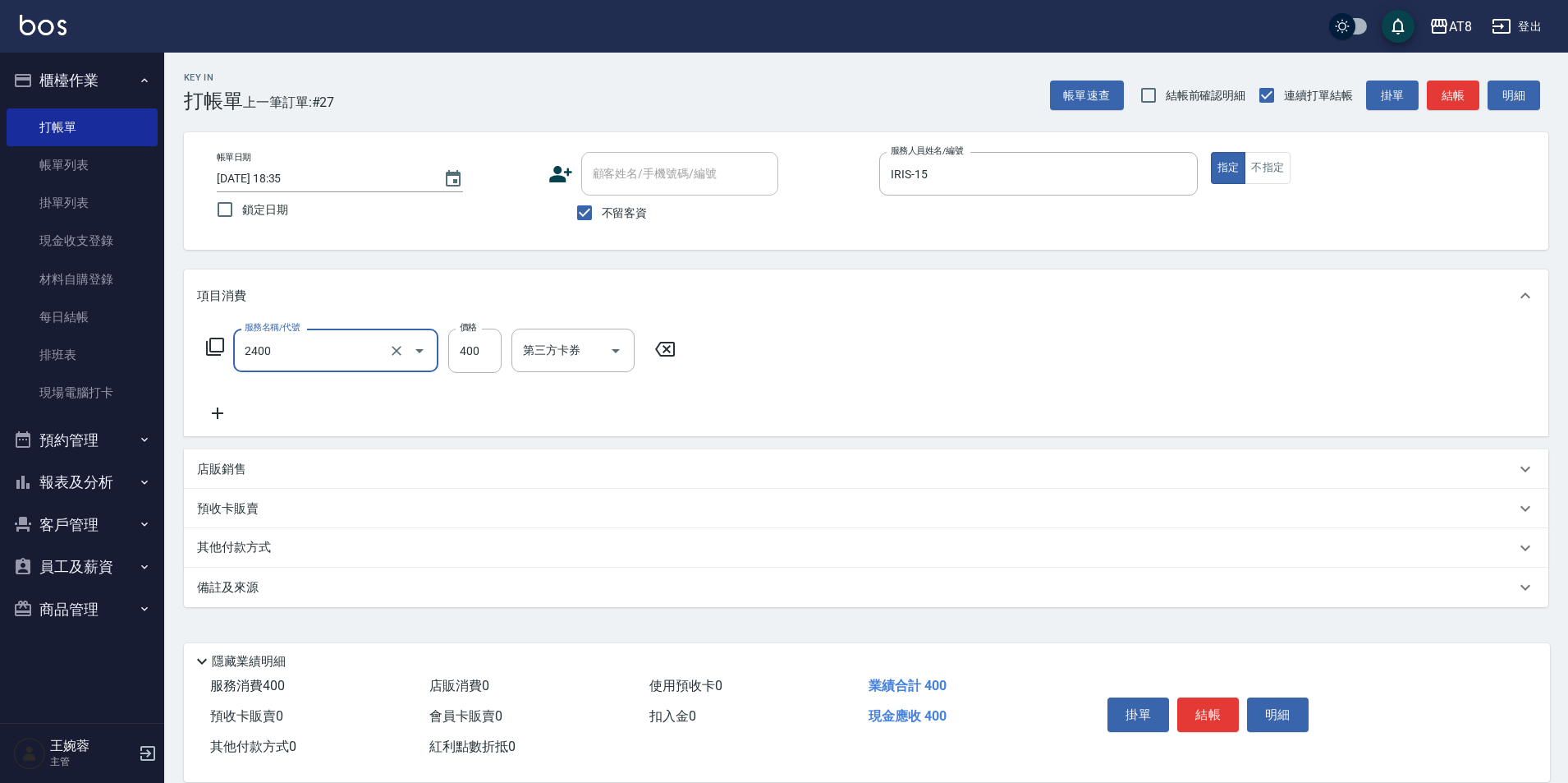
type input "入金洗剪400(2400)"
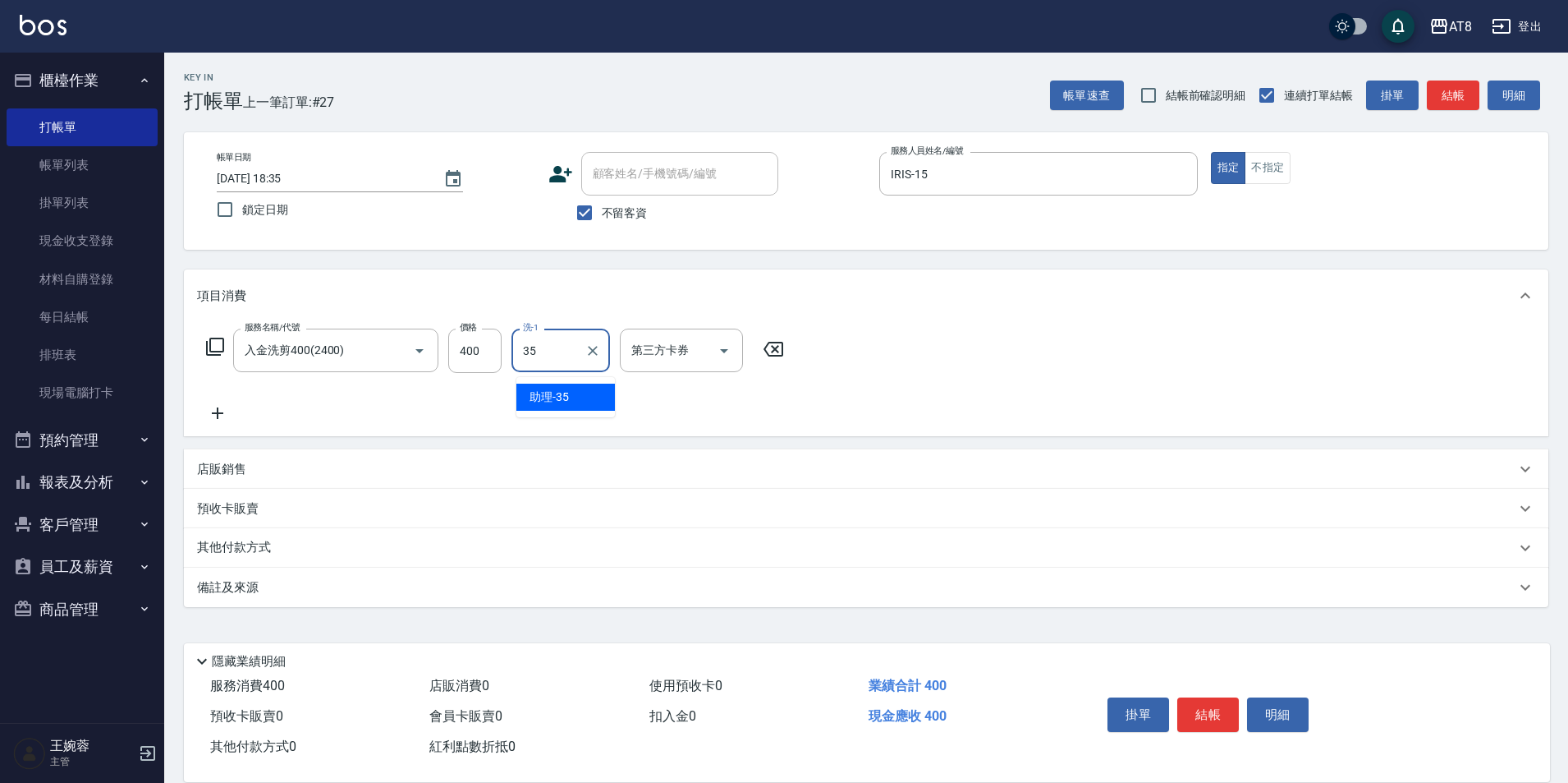
type input "助理-35"
click at [734, 347] on icon "Open" at bounding box center [724, 350] width 19 height 19
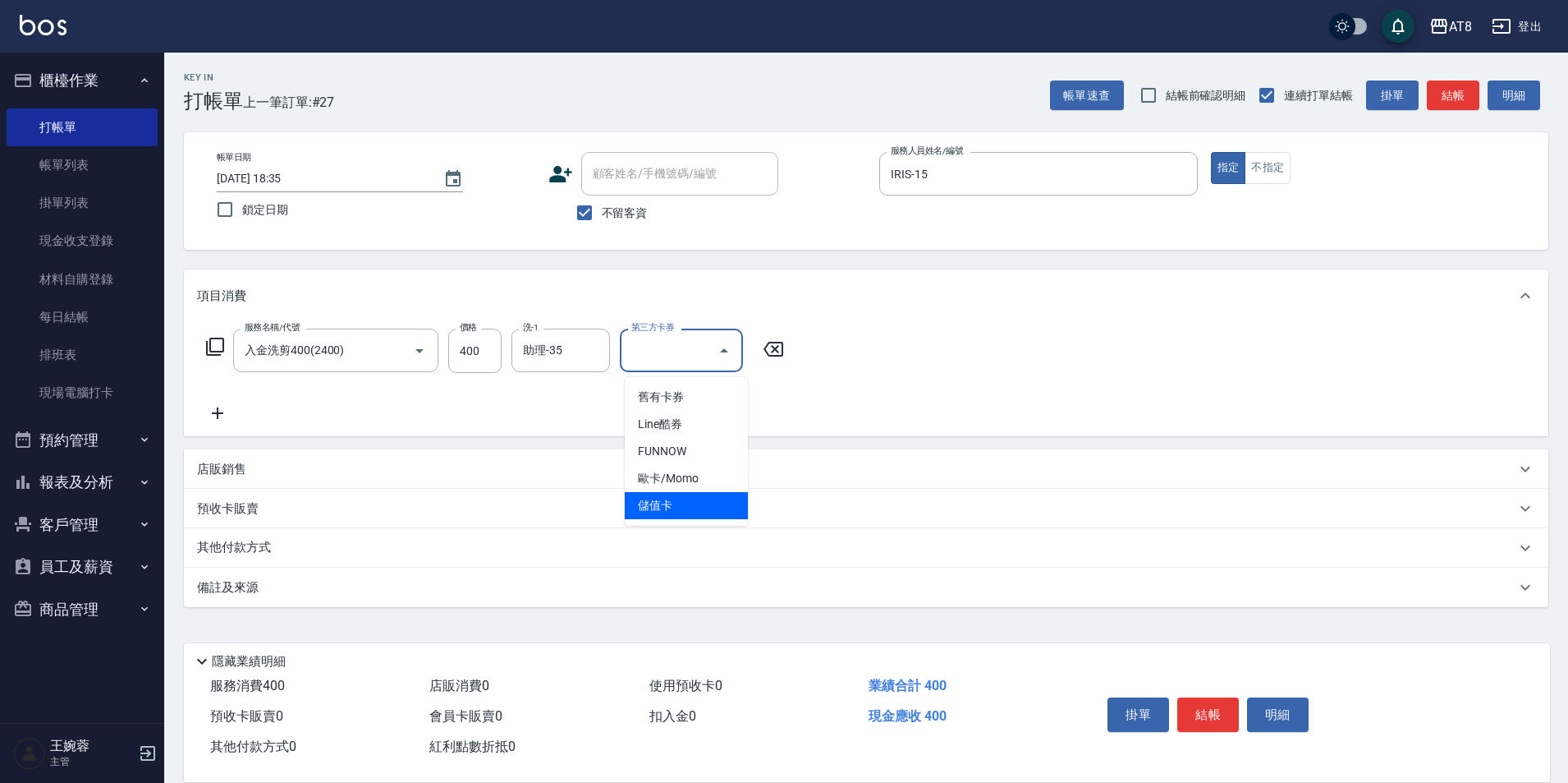
click at [683, 503] on span "儲值卡" at bounding box center [686, 506] width 123 height 27
type input "儲值卡"
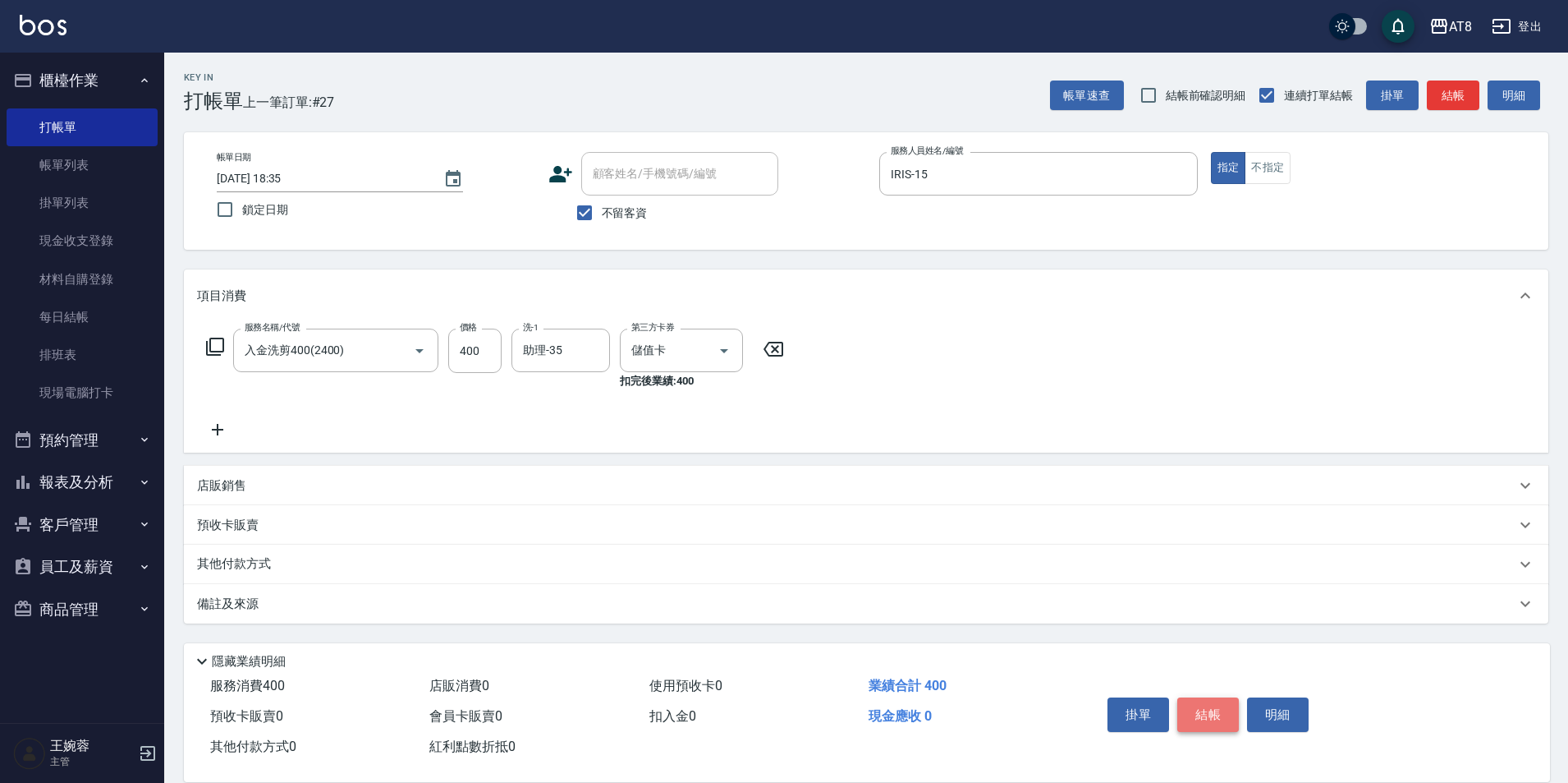
click at [1226, 708] on button "結帳" at bounding box center [1207, 714] width 61 height 34
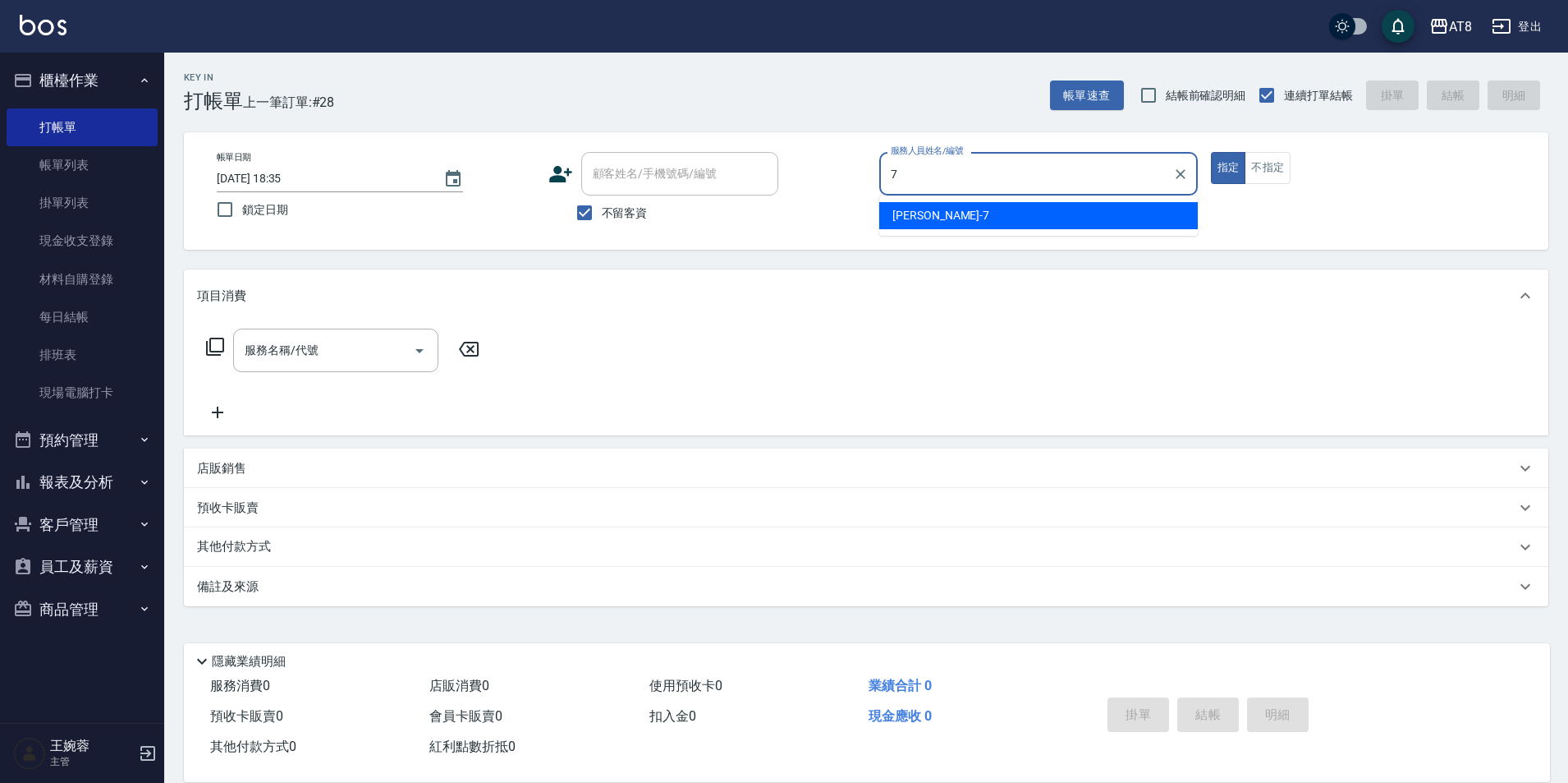
type input "[PERSON_NAME]-7"
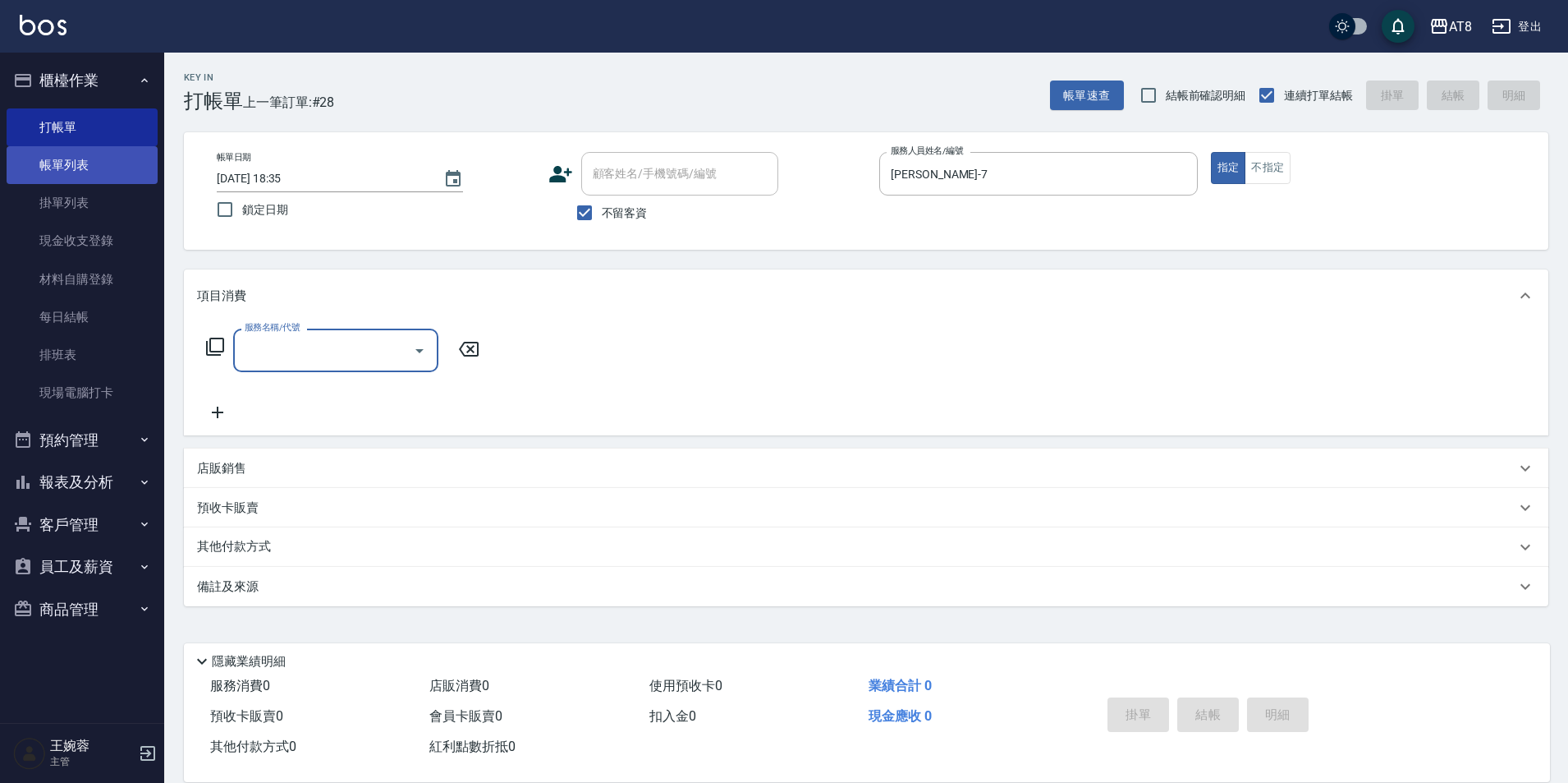
click at [71, 159] on link "帳單列表" at bounding box center [82, 164] width 151 height 38
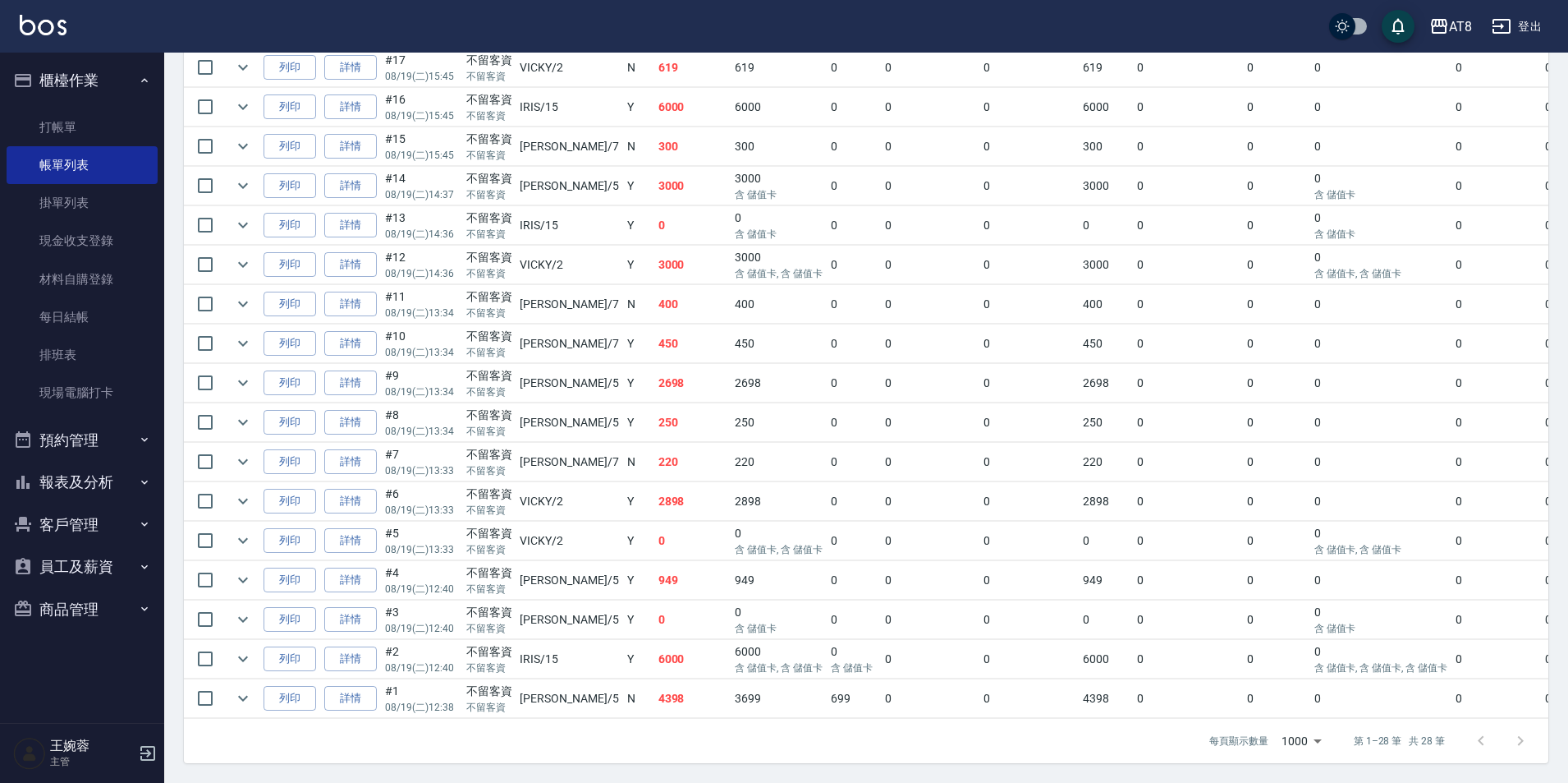
scroll to position [1049, 0]
click at [239, 530] on icon "expand row" at bounding box center [243, 540] width 19 height 19
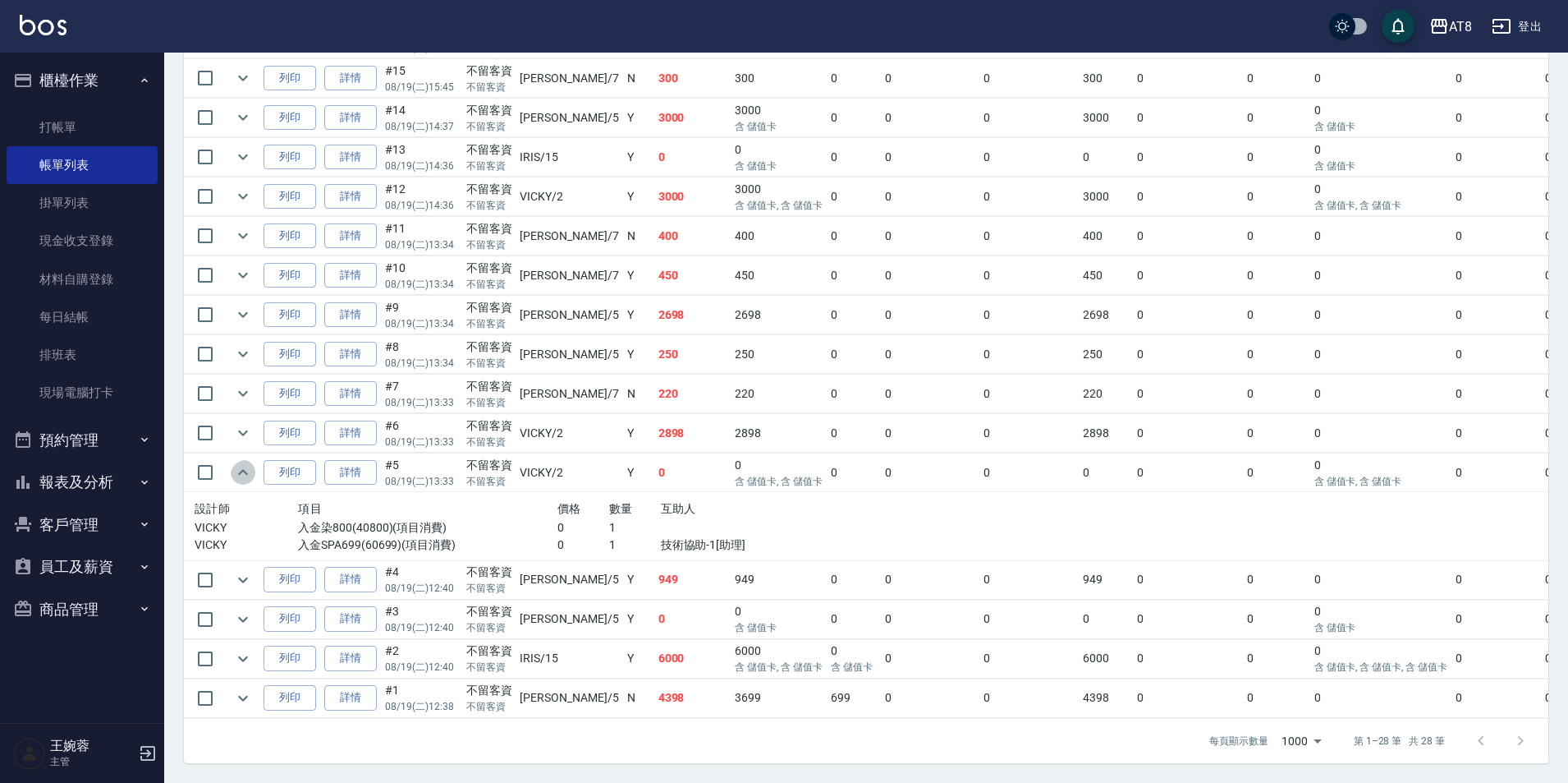
click at [240, 482] on icon "expand row" at bounding box center [243, 472] width 19 height 19
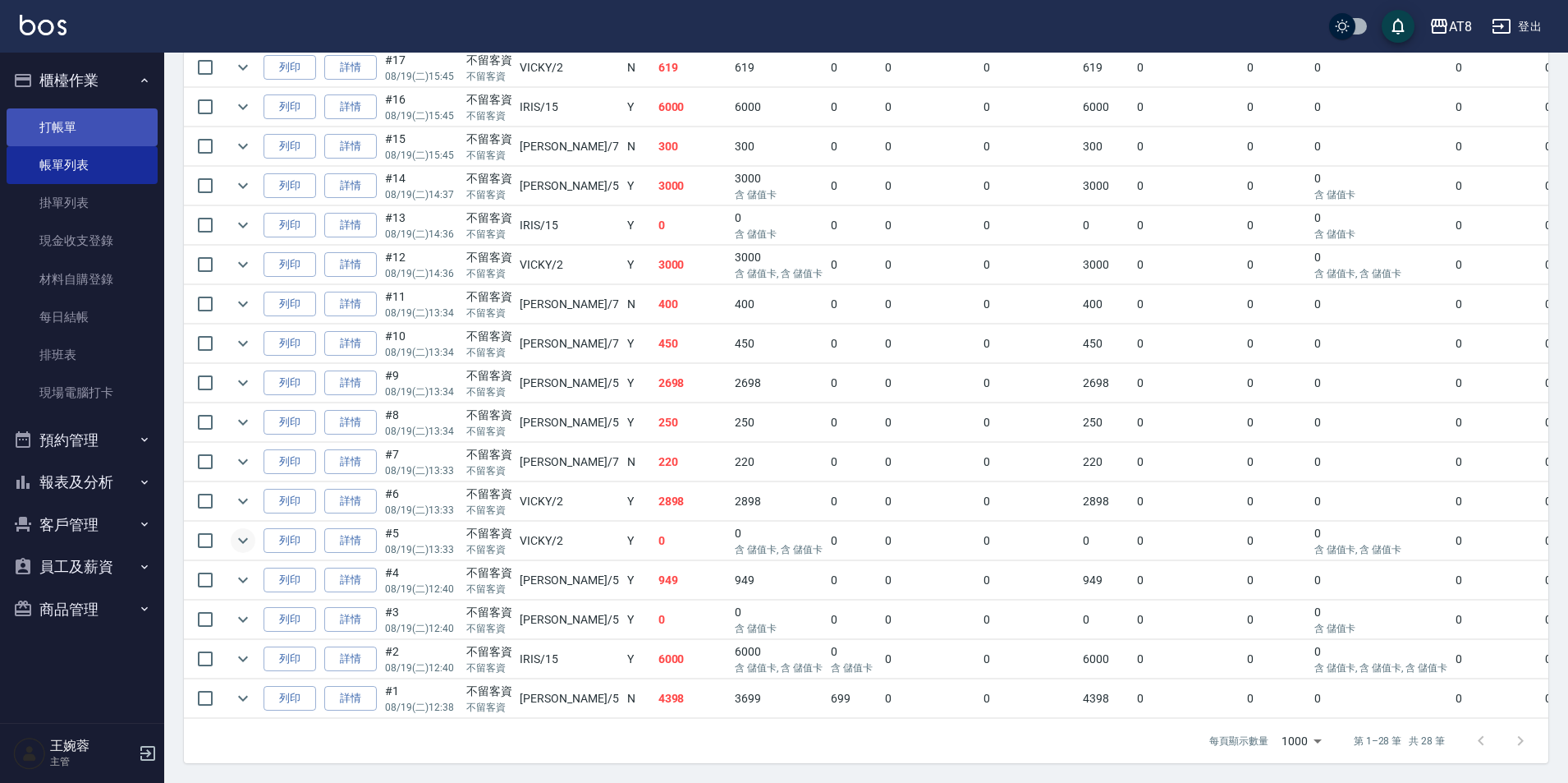
click at [124, 133] on link "打帳單" at bounding box center [82, 126] width 151 height 38
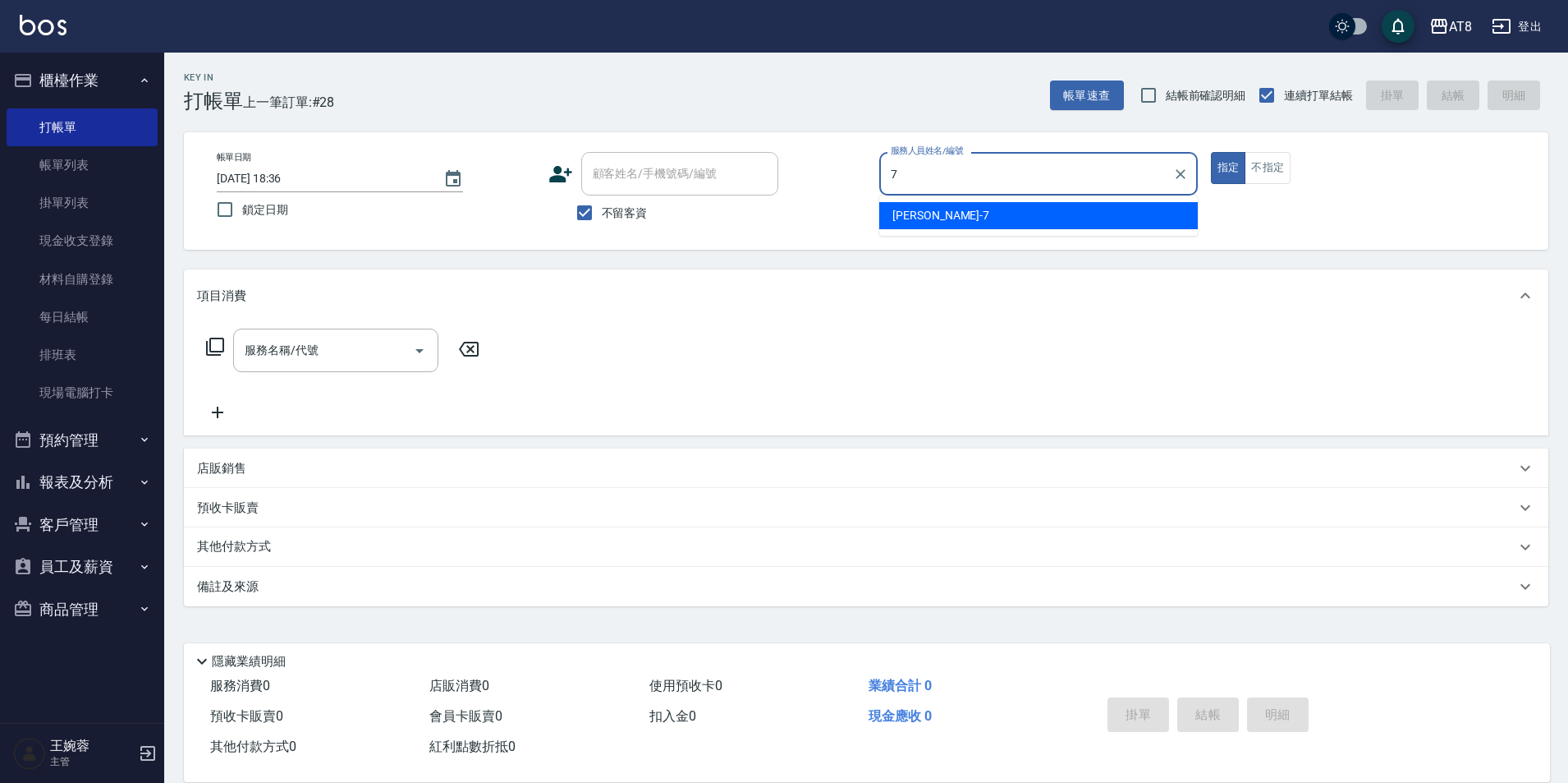
type input "[PERSON_NAME]-7"
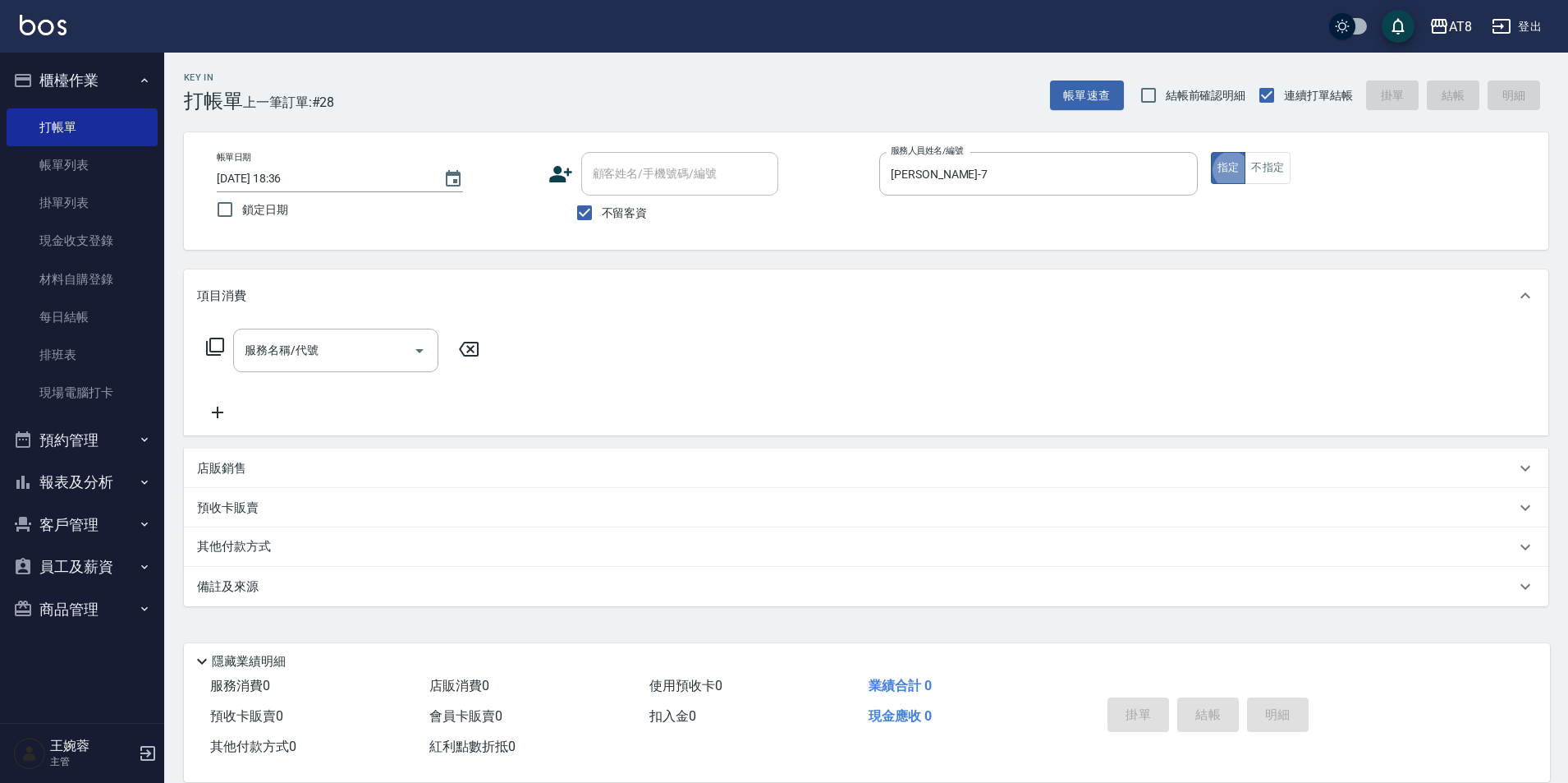
type button "true"
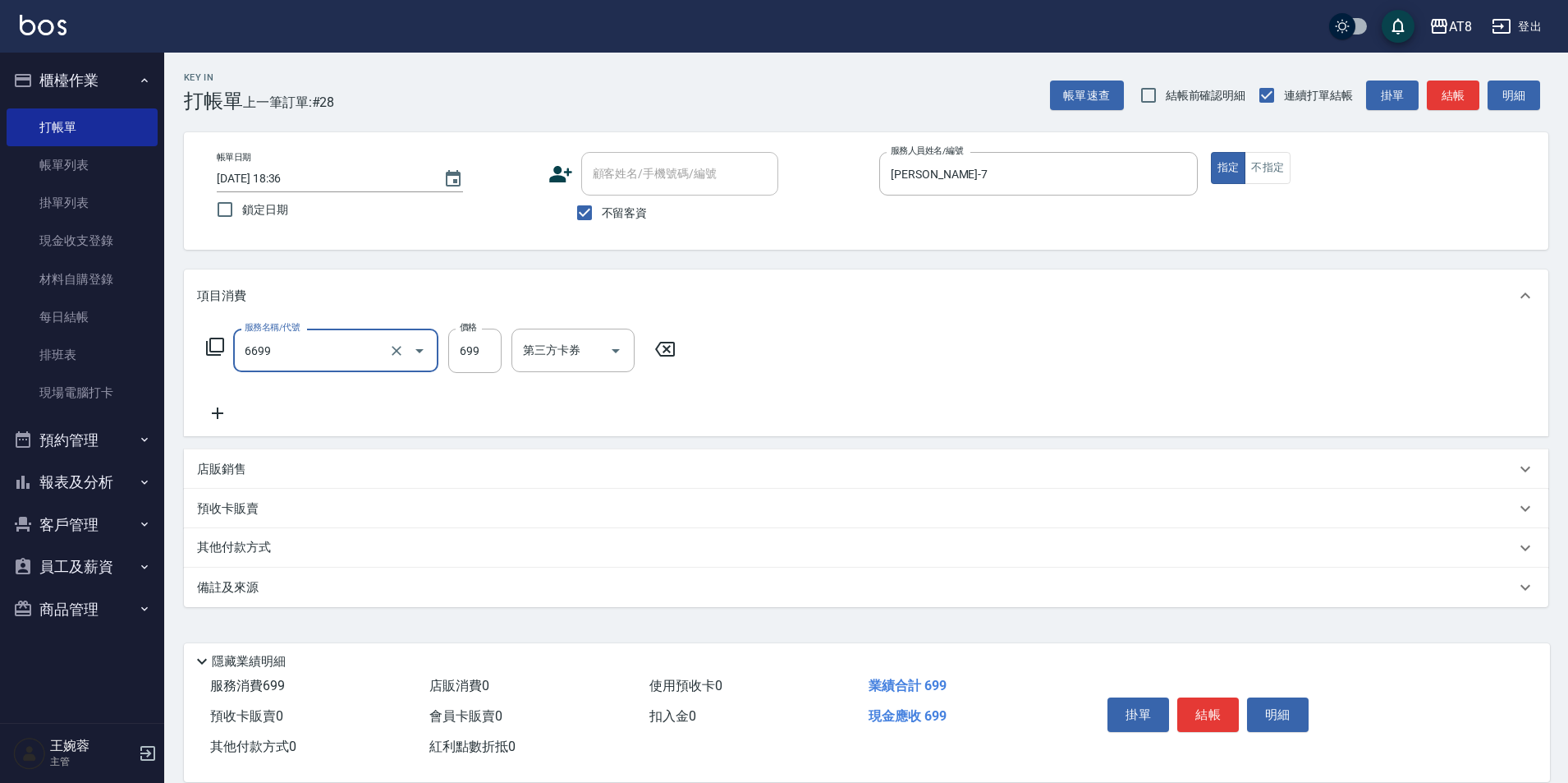
type input "SPA699(6699)"
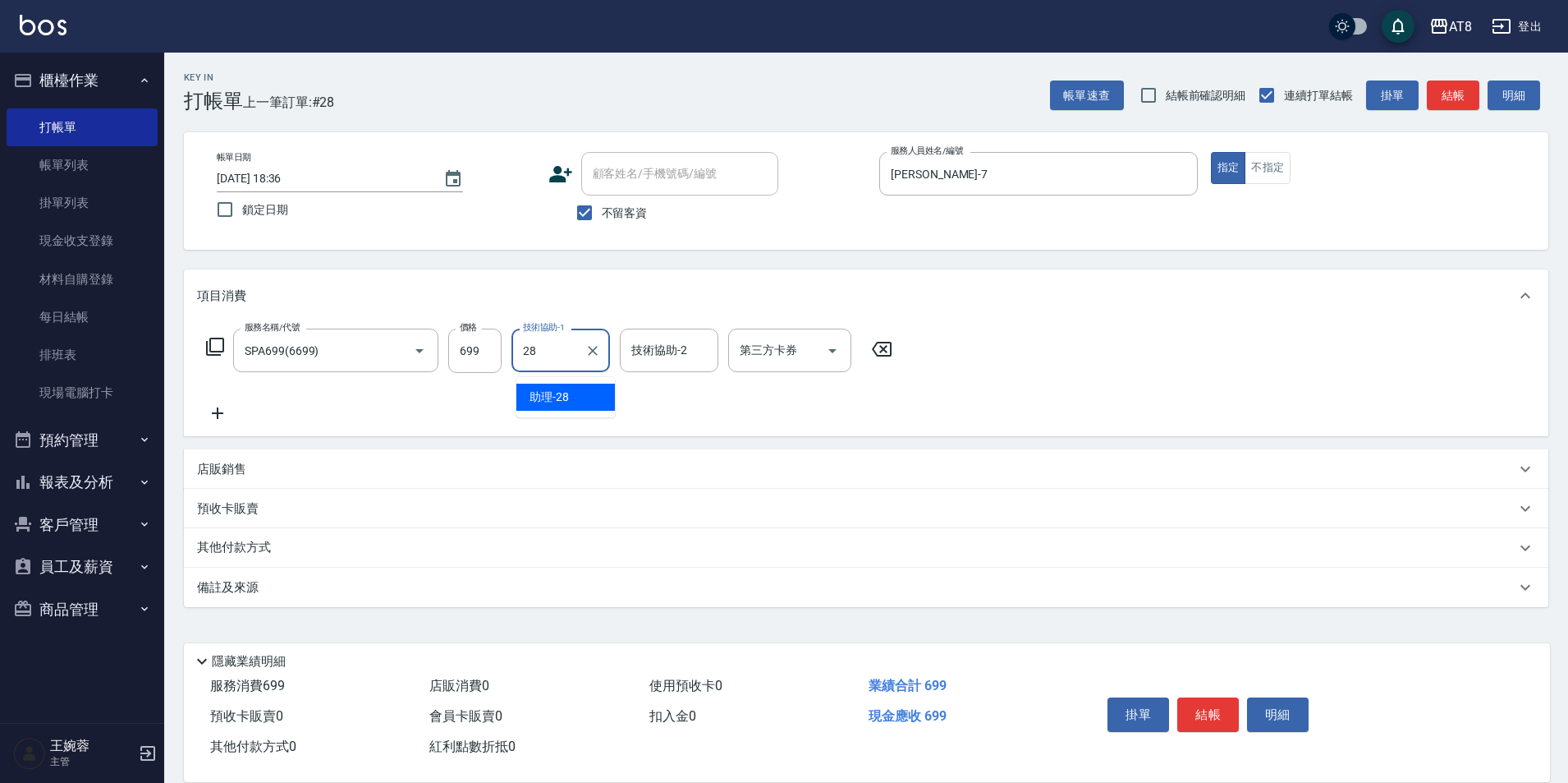
type input "助理-28"
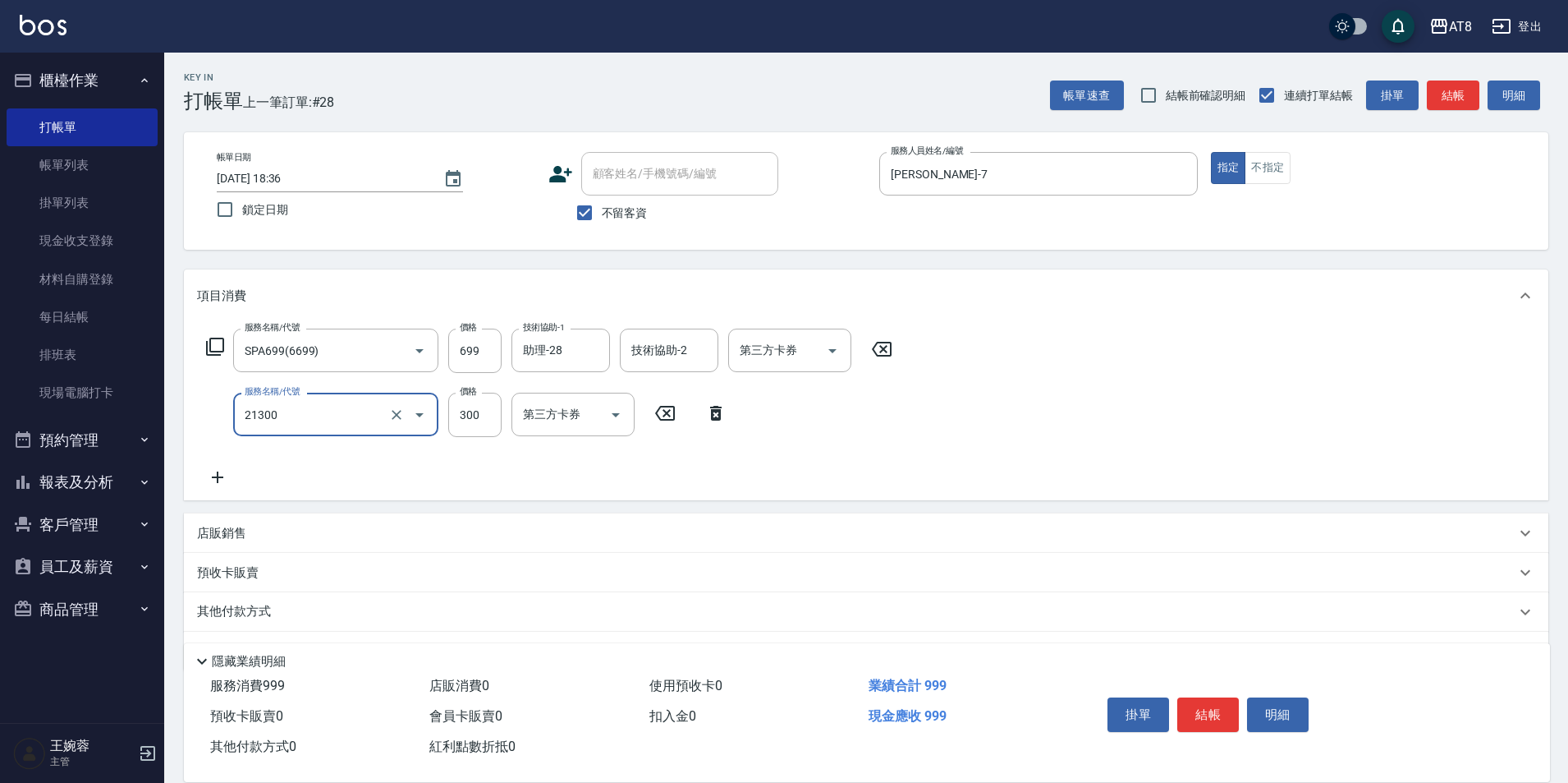
type input "剪髮(21300)"
click at [711, 420] on icon at bounding box center [715, 412] width 12 height 15
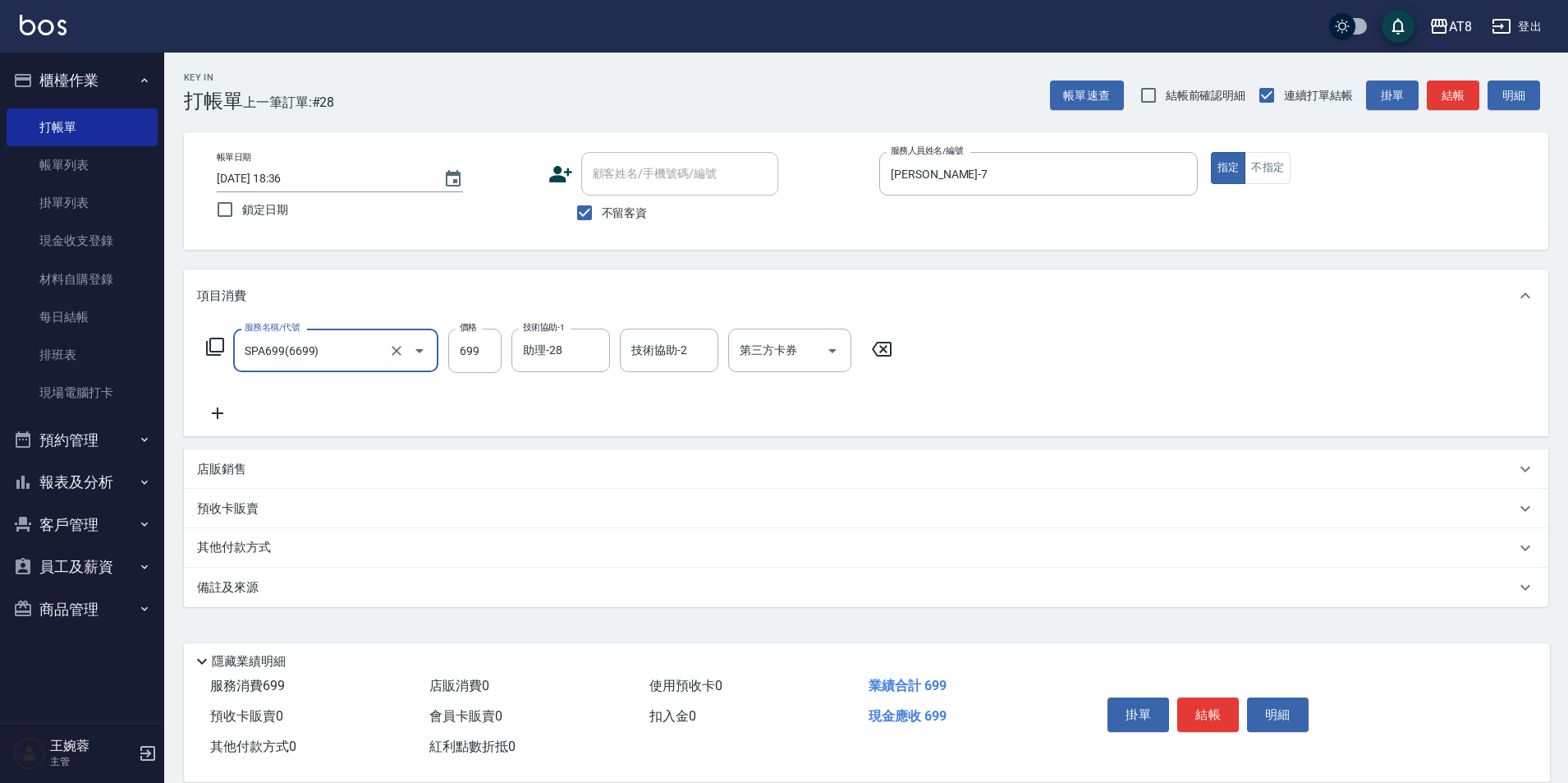
click at [900, 355] on icon at bounding box center [882, 349] width 41 height 19
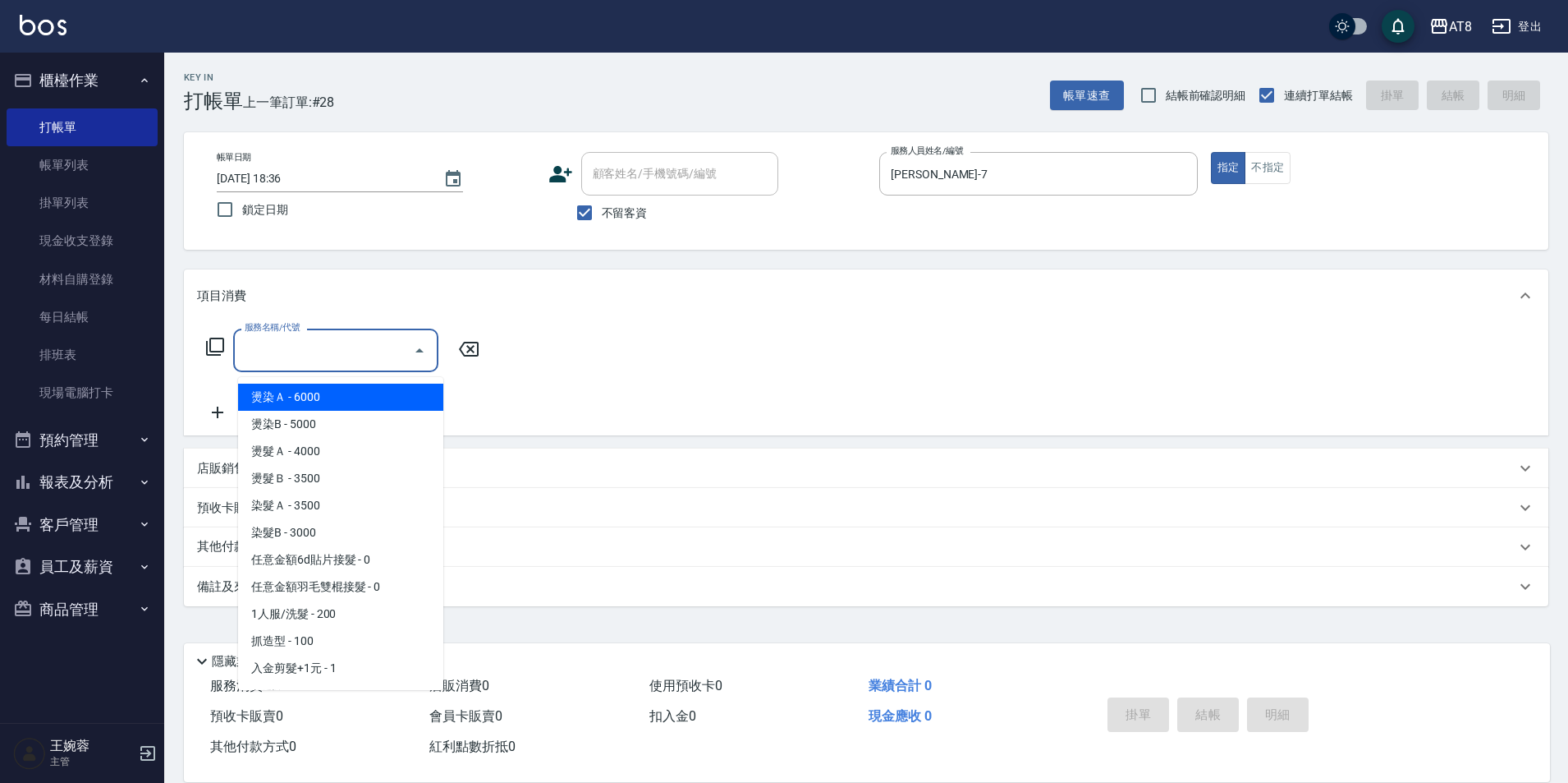
click at [331, 351] on input "服務名稱/代號" at bounding box center [323, 350] width 166 height 29
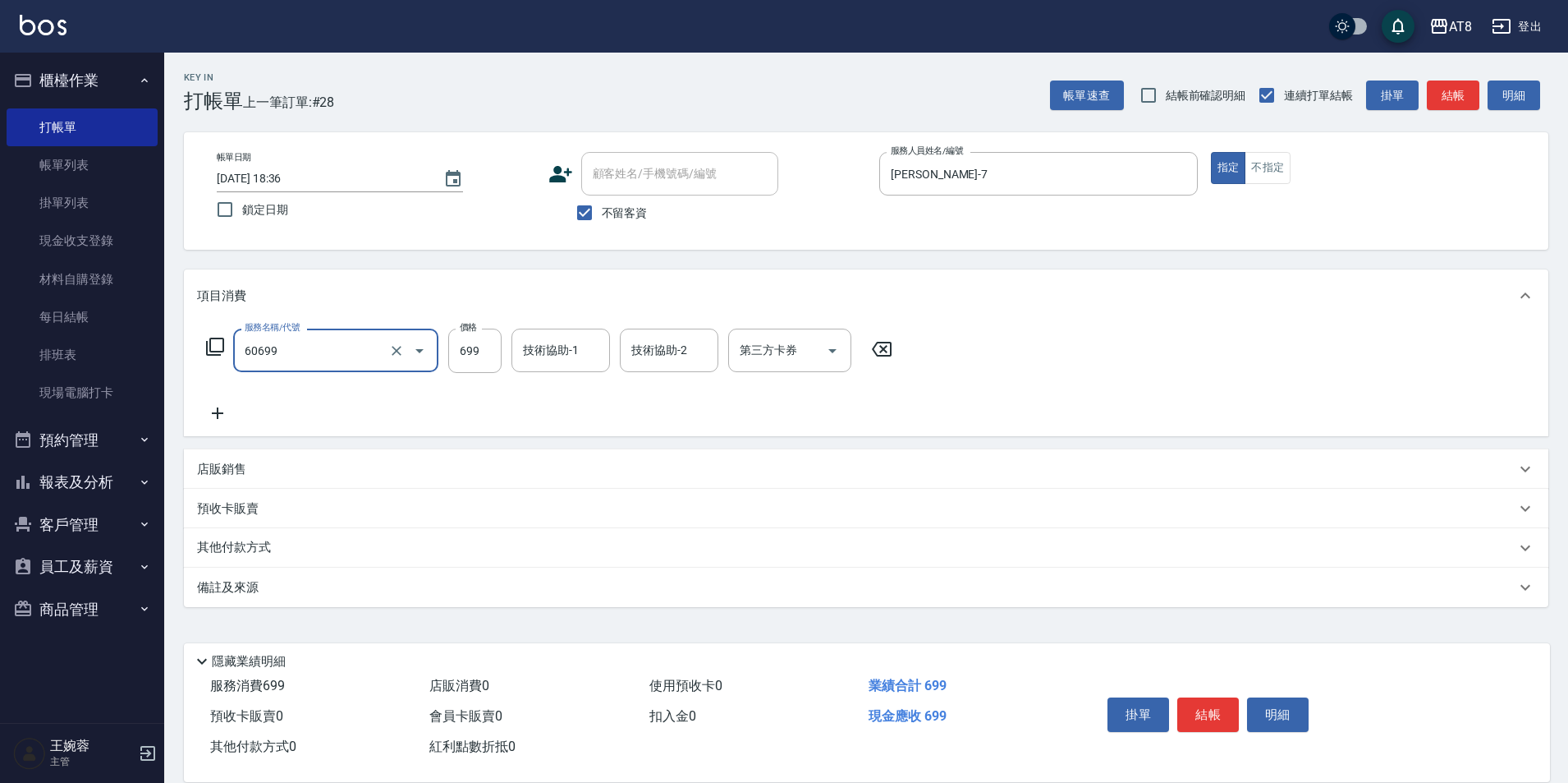
type input "入金SPA699(60699)"
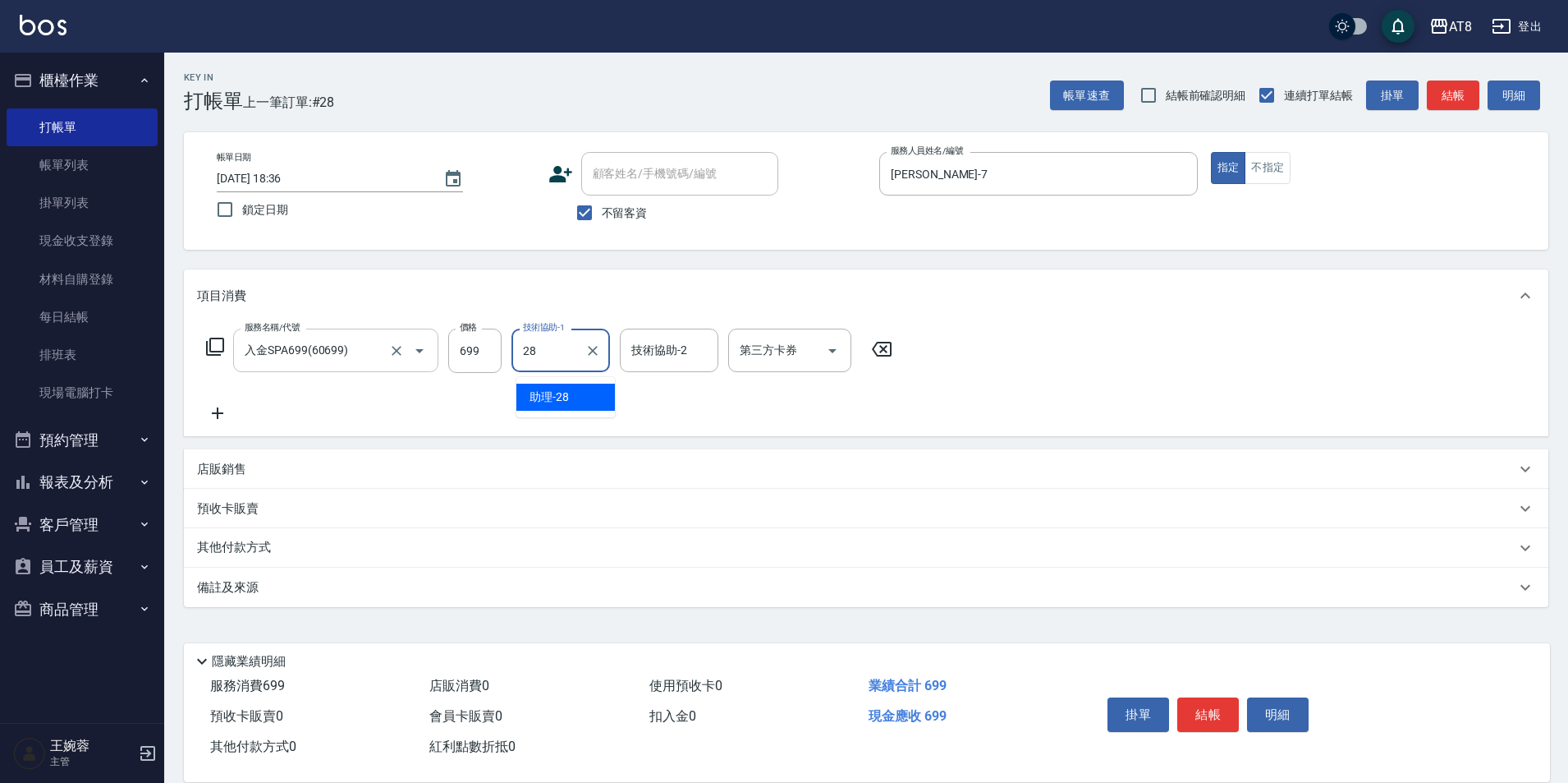
type input "助理-28"
click at [1165, 343] on div "服務名稱/代號 入金SPA699(60699) 服務名稱/代號 價格 699 價格 技術協助-1 助理-28 技術協助-1 技術協助-2 技術協助-2 第三方…" at bounding box center [865, 378] width 1364 height 114
click at [1216, 708] on button "結帳" at bounding box center [1207, 714] width 61 height 34
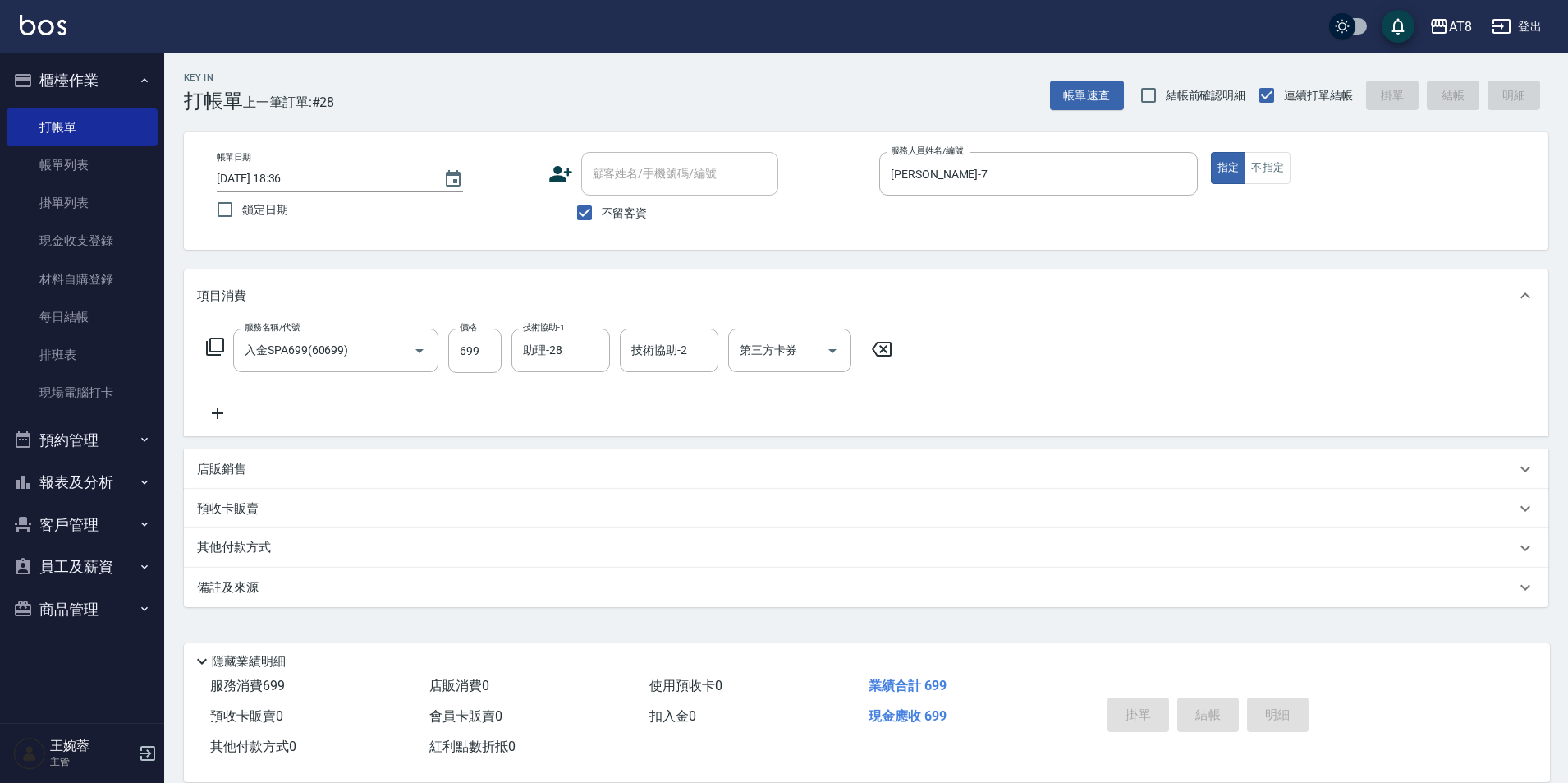
type input "[DATE] 18:37"
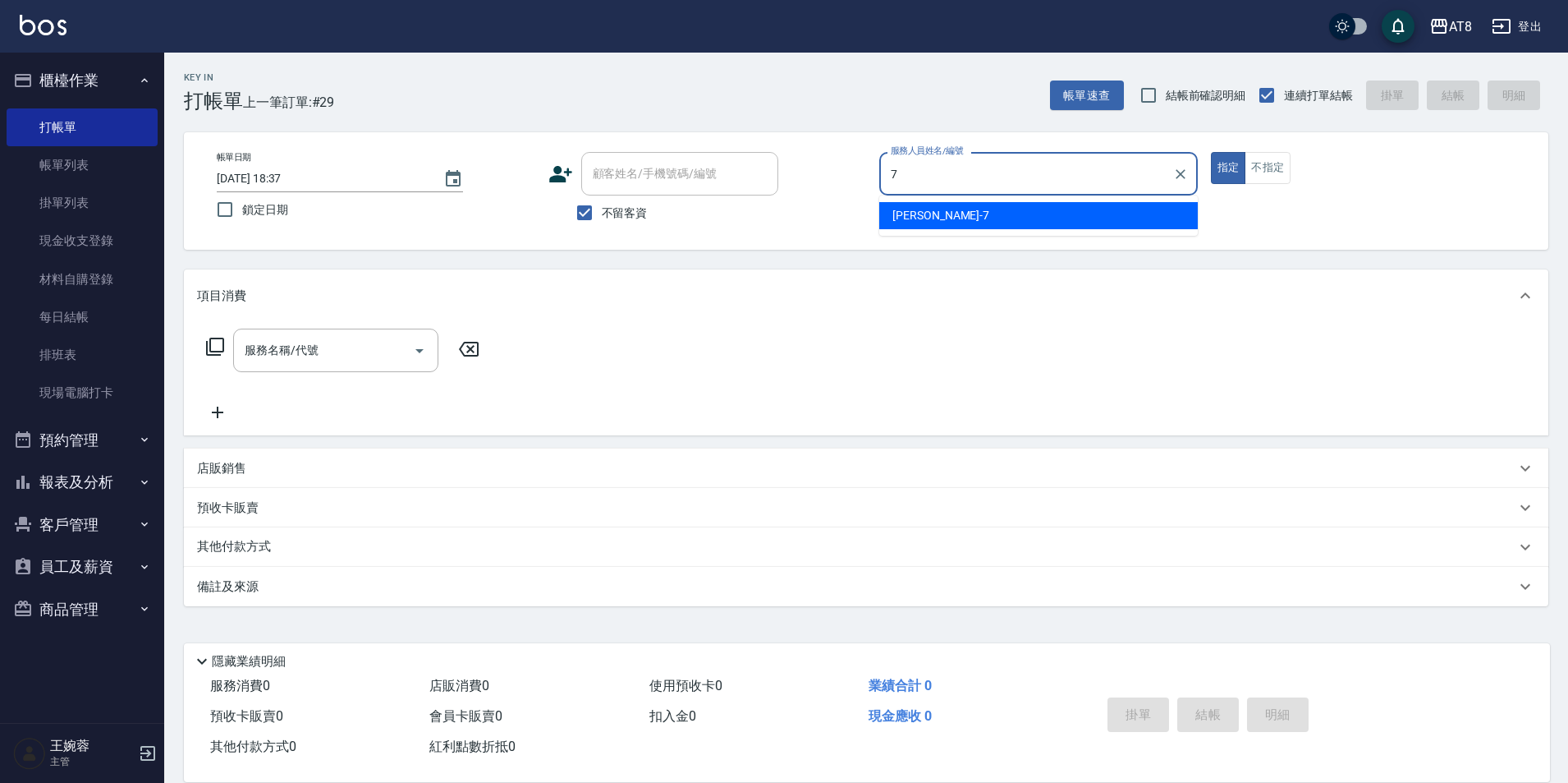
type input "[PERSON_NAME]-7"
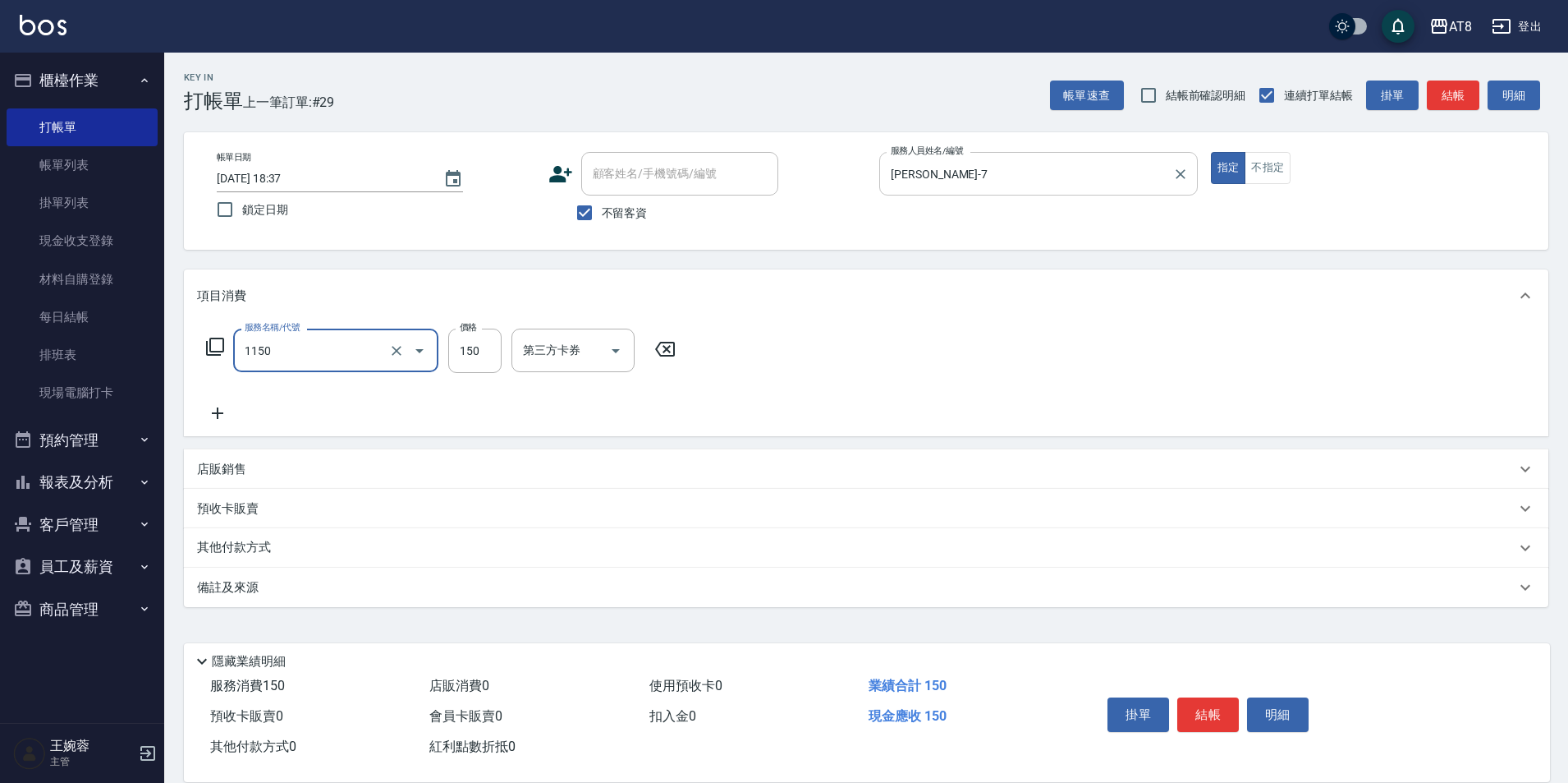
type input "洗髮(1150)"
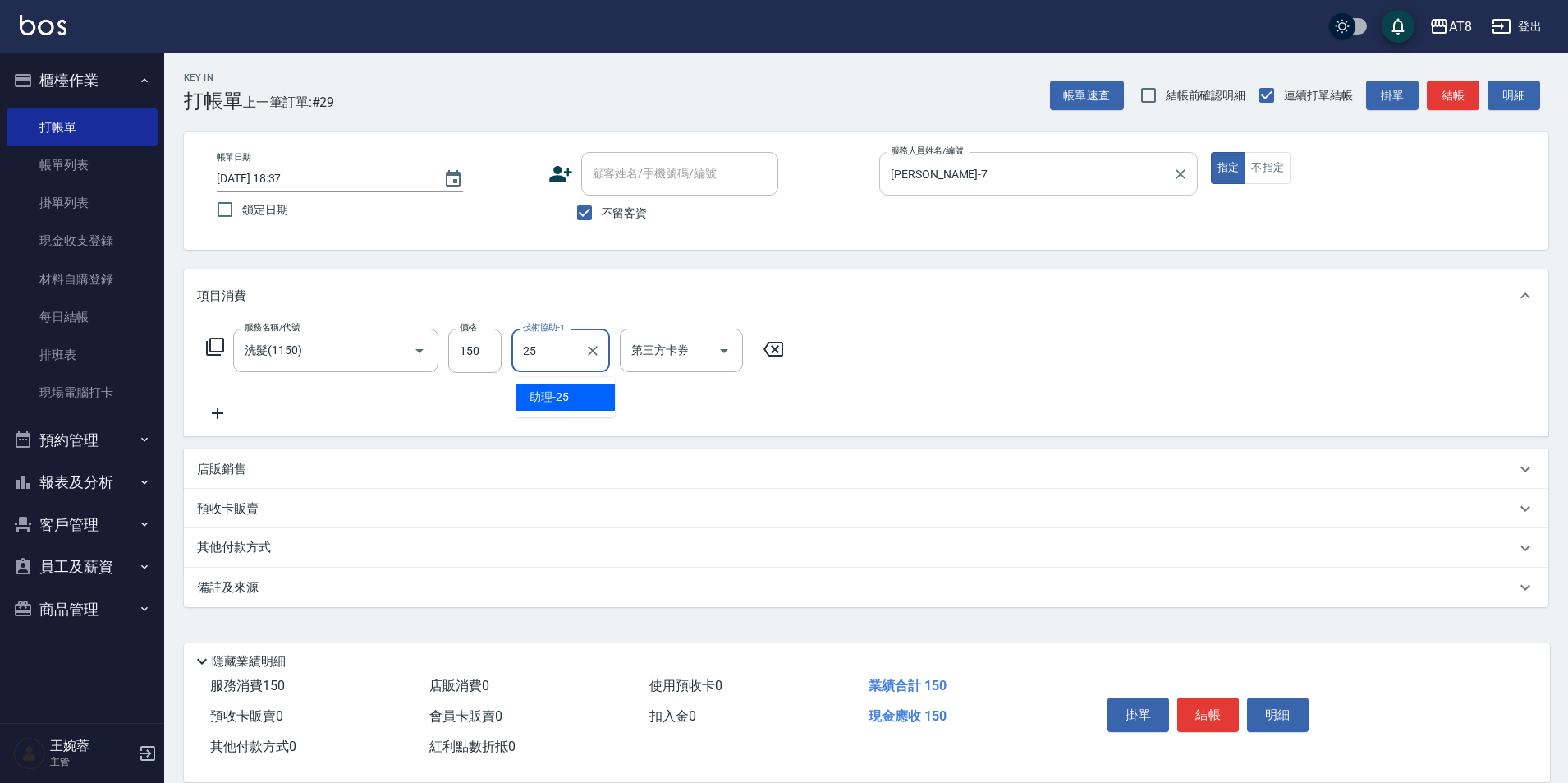
type input "助理-25"
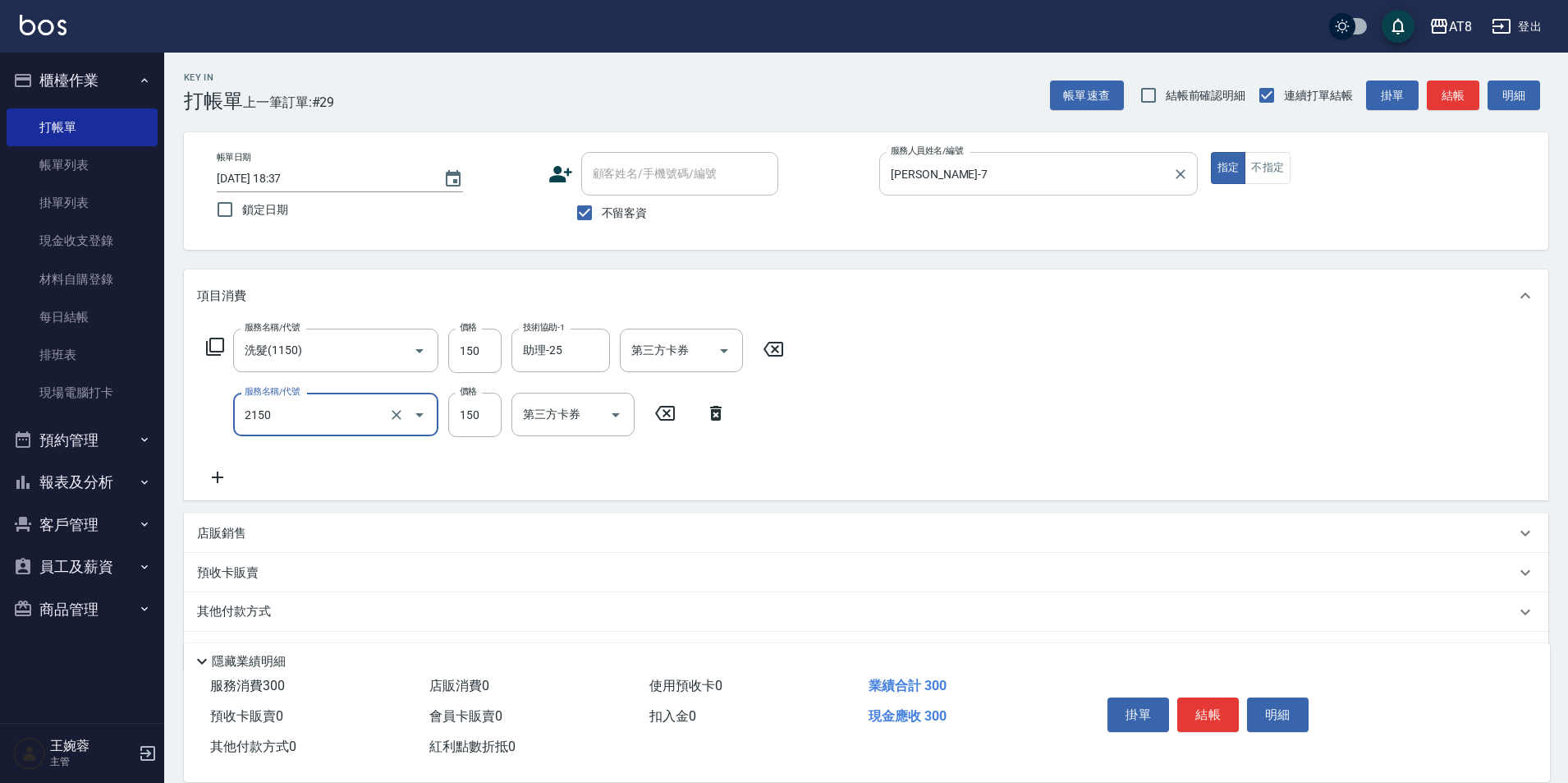
type input "剪髮(2150)"
type input "170"
click at [1213, 701] on button "結帳" at bounding box center [1207, 714] width 61 height 34
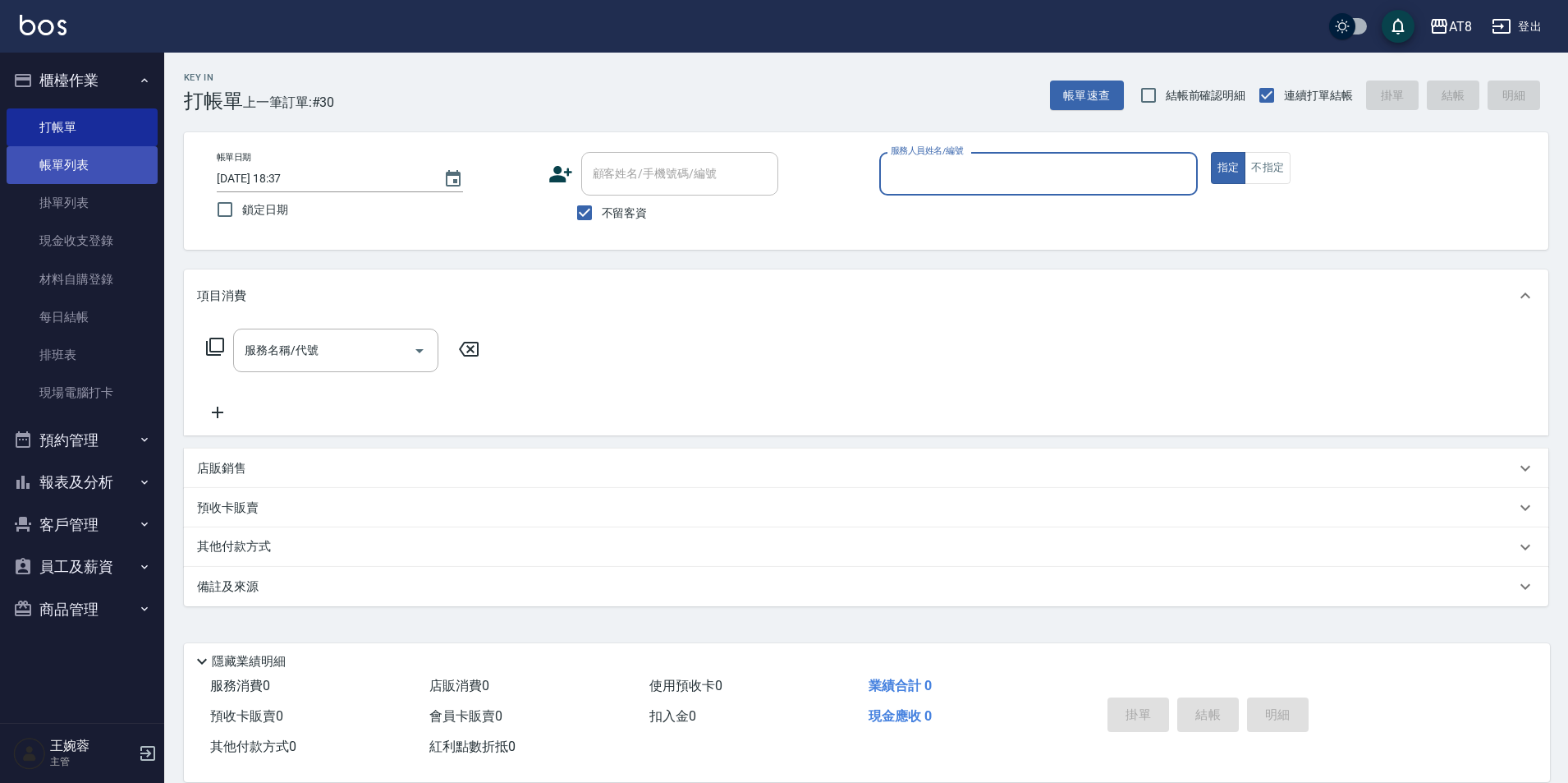
click at [112, 172] on link "帳單列表" at bounding box center [82, 164] width 151 height 38
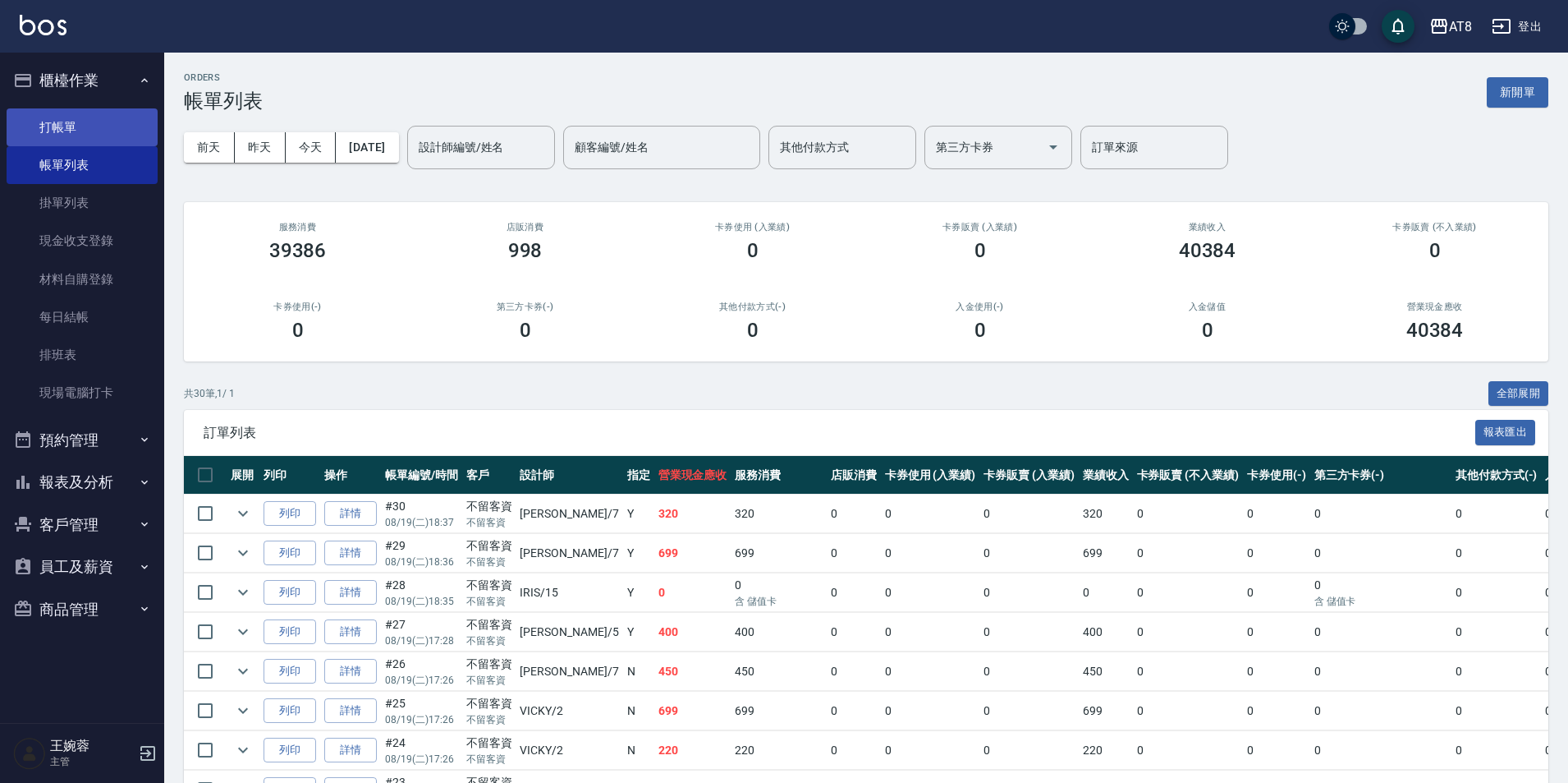
click at [114, 122] on link "打帳單" at bounding box center [82, 126] width 151 height 38
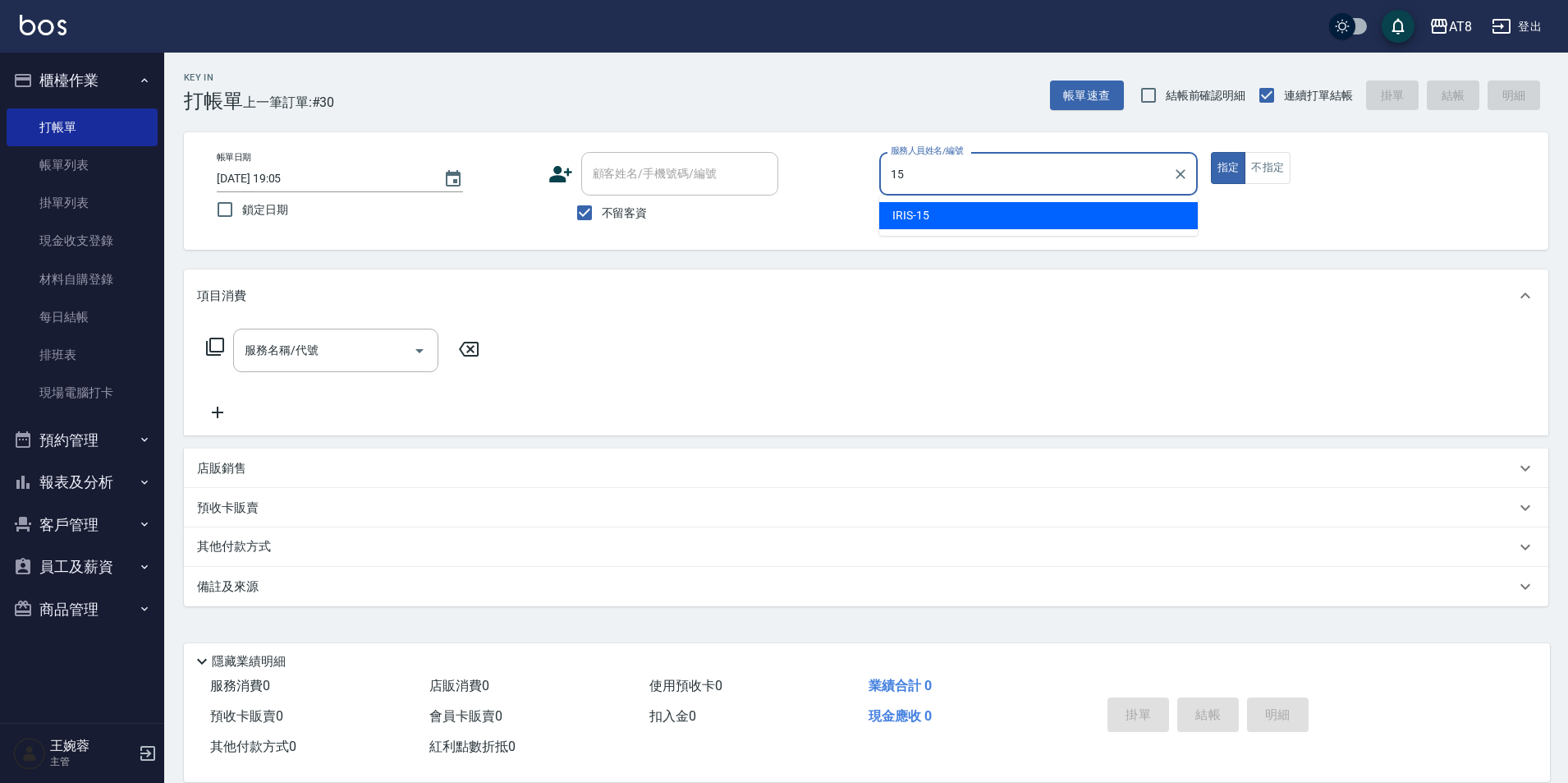
type input "IRIS-15"
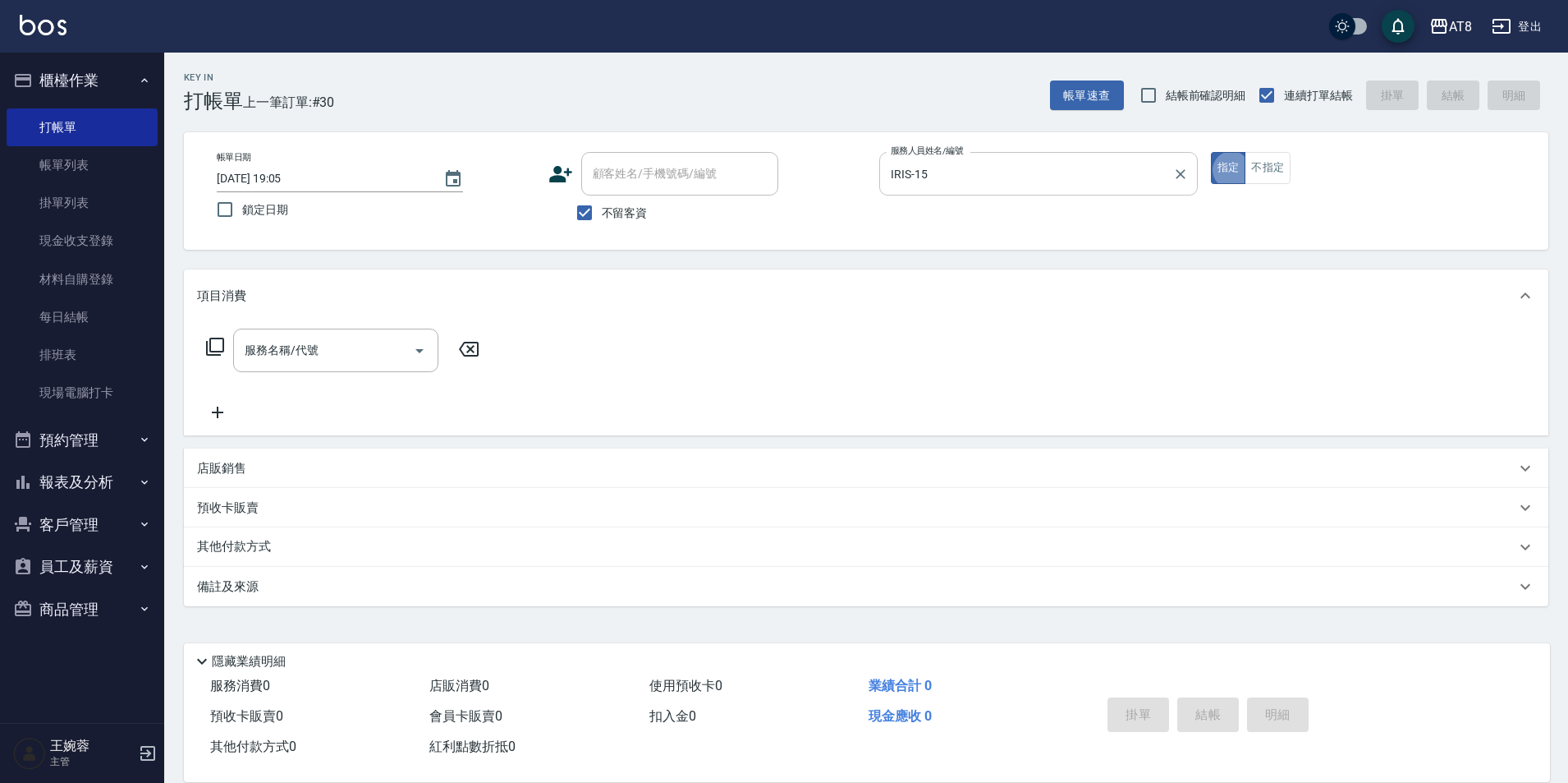
type button "true"
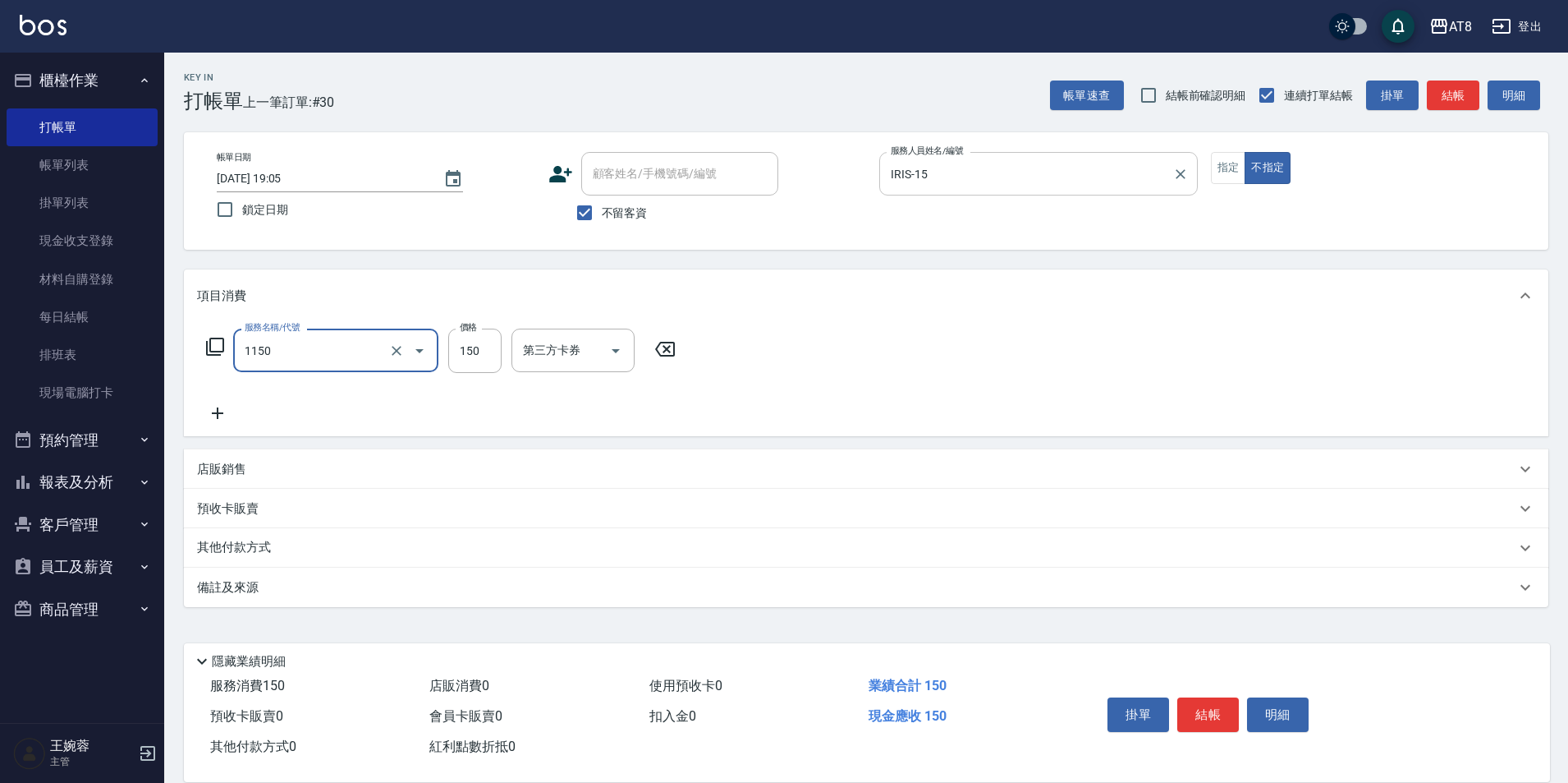
type input "洗髮(1150)"
type input "助理-35"
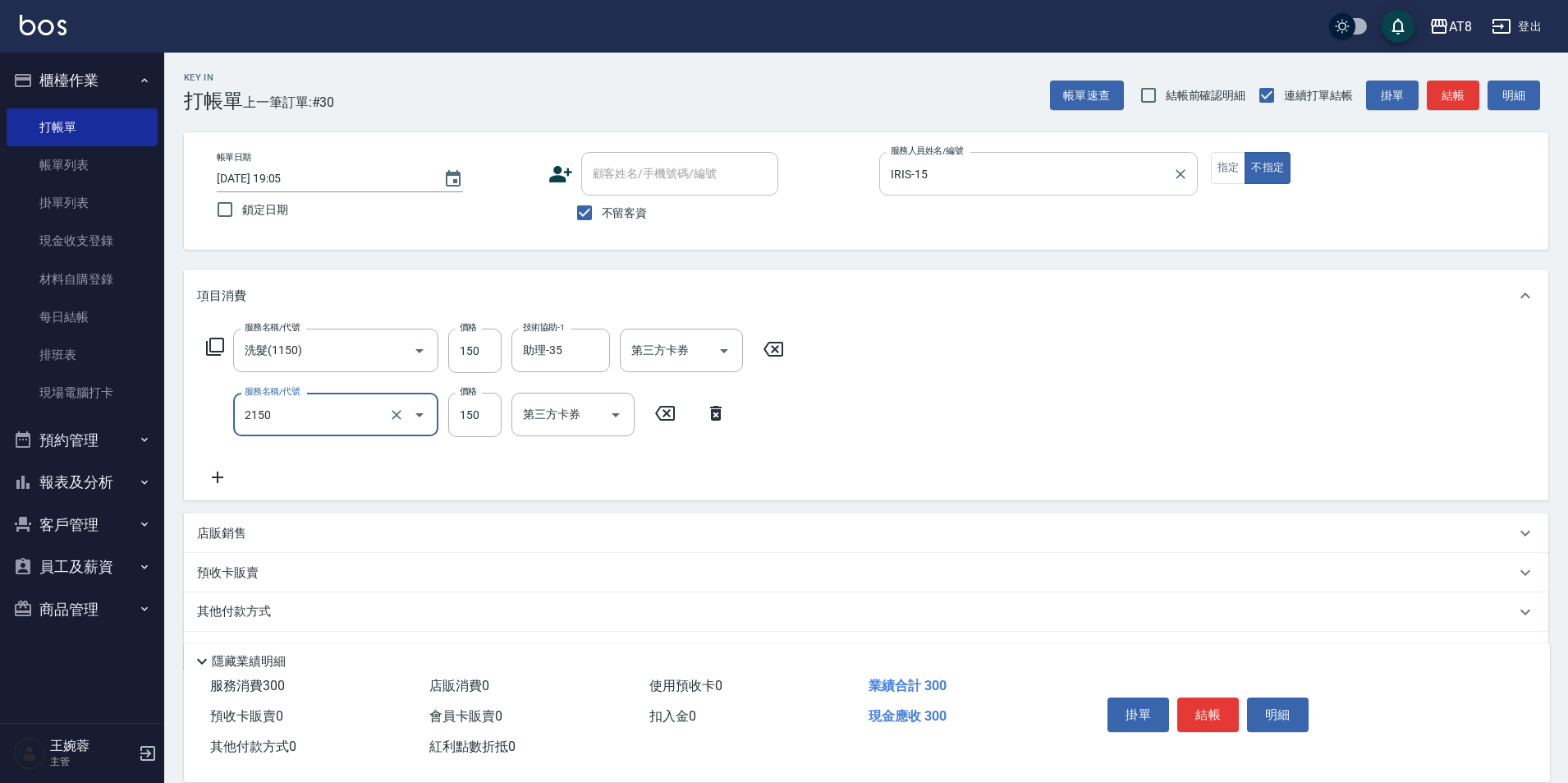
type input "剪髮(2150)"
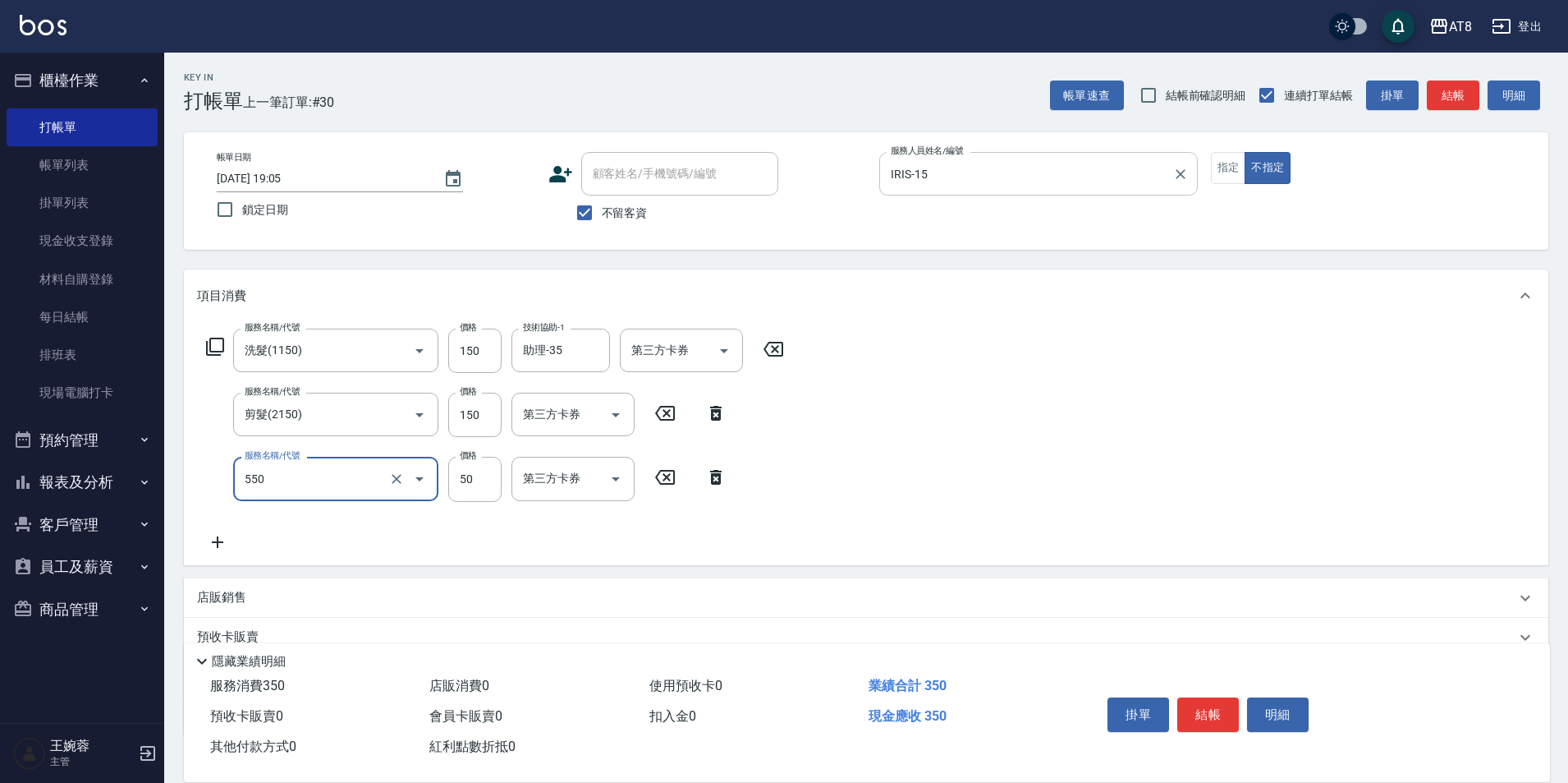
type input "精油或深層(550)"
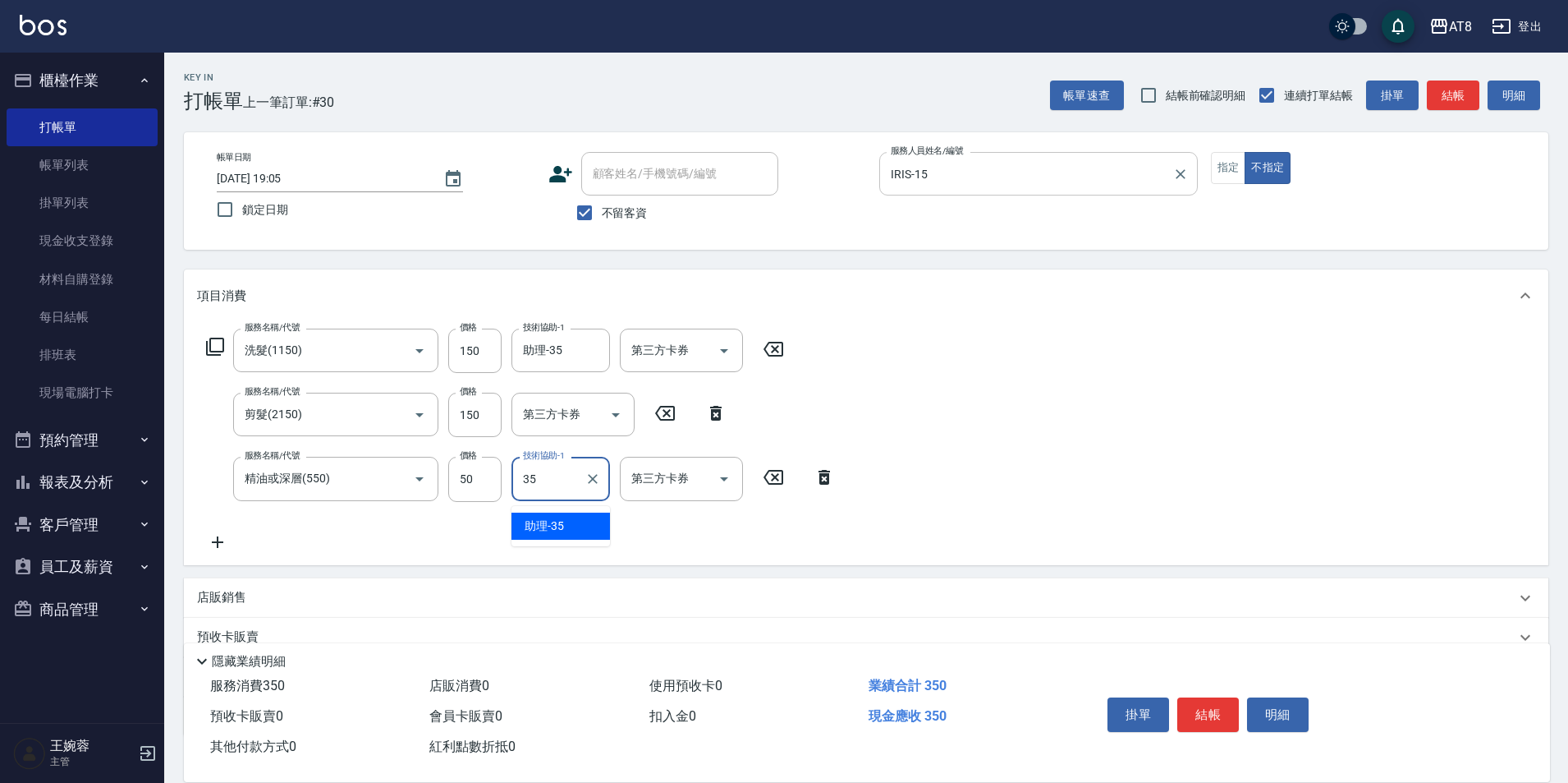
type input "助理-35"
click at [1218, 697] on button "結帳" at bounding box center [1207, 714] width 61 height 34
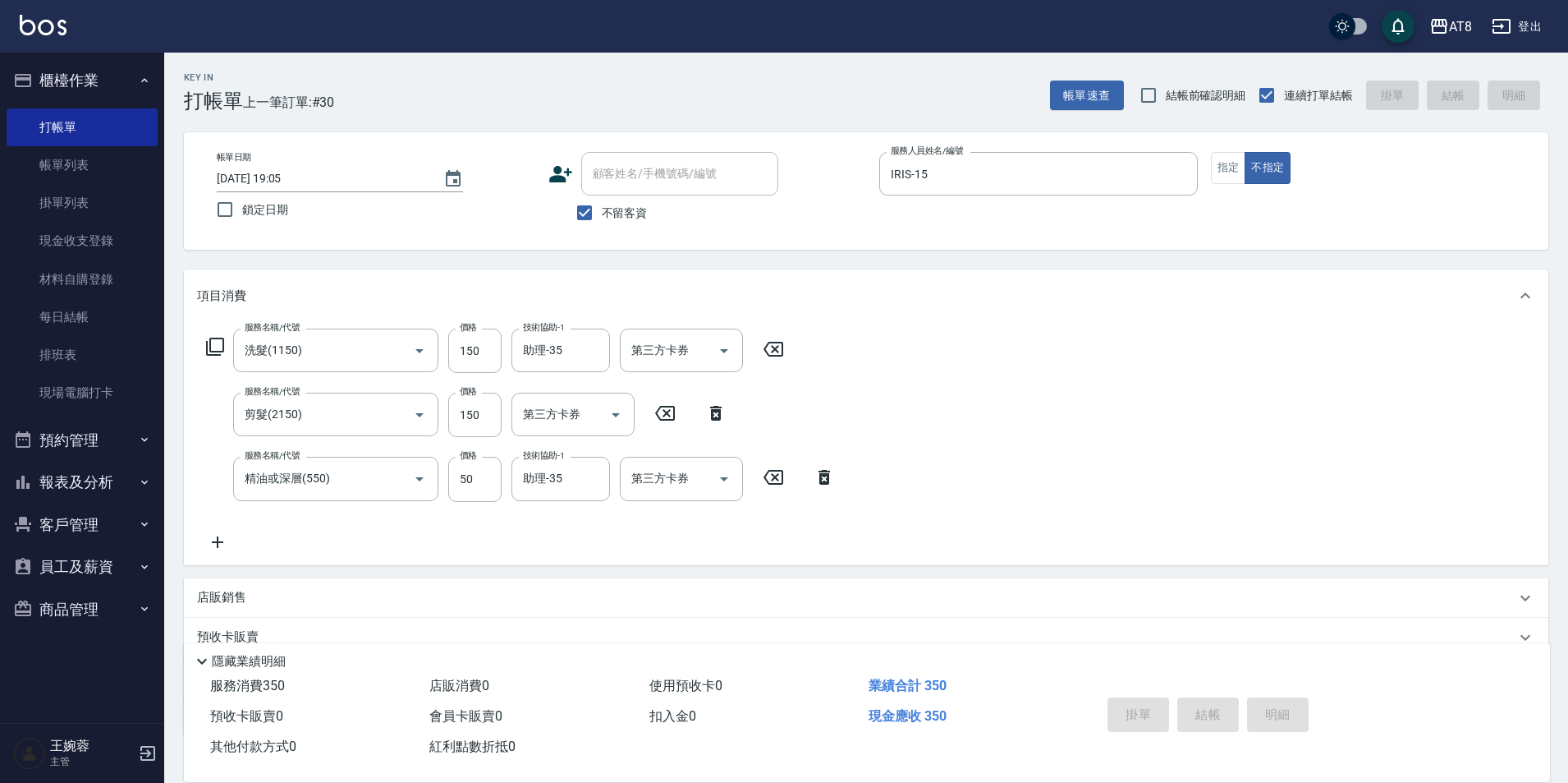
type input "[DATE] 19:06"
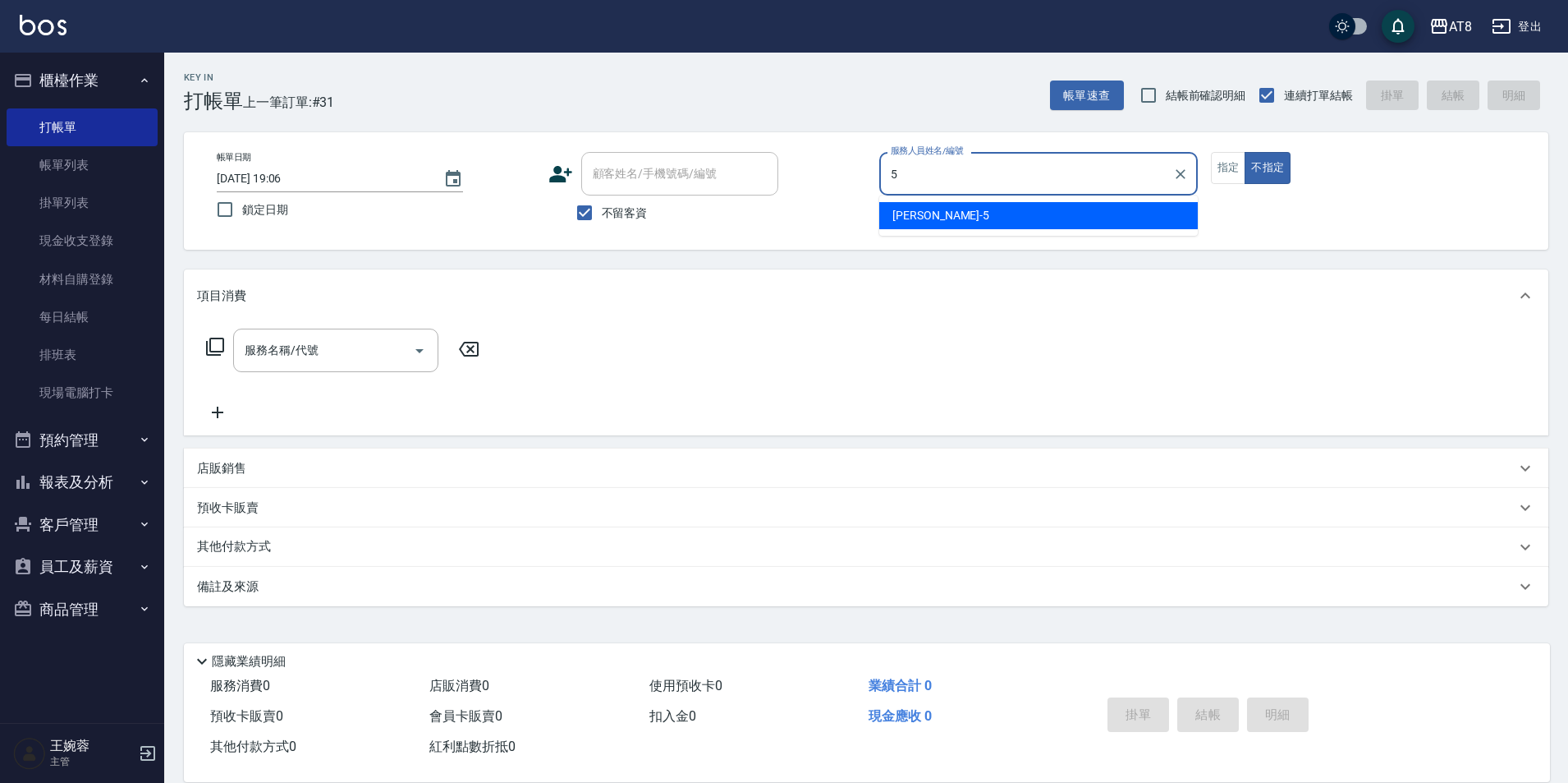
type input "HANK-5"
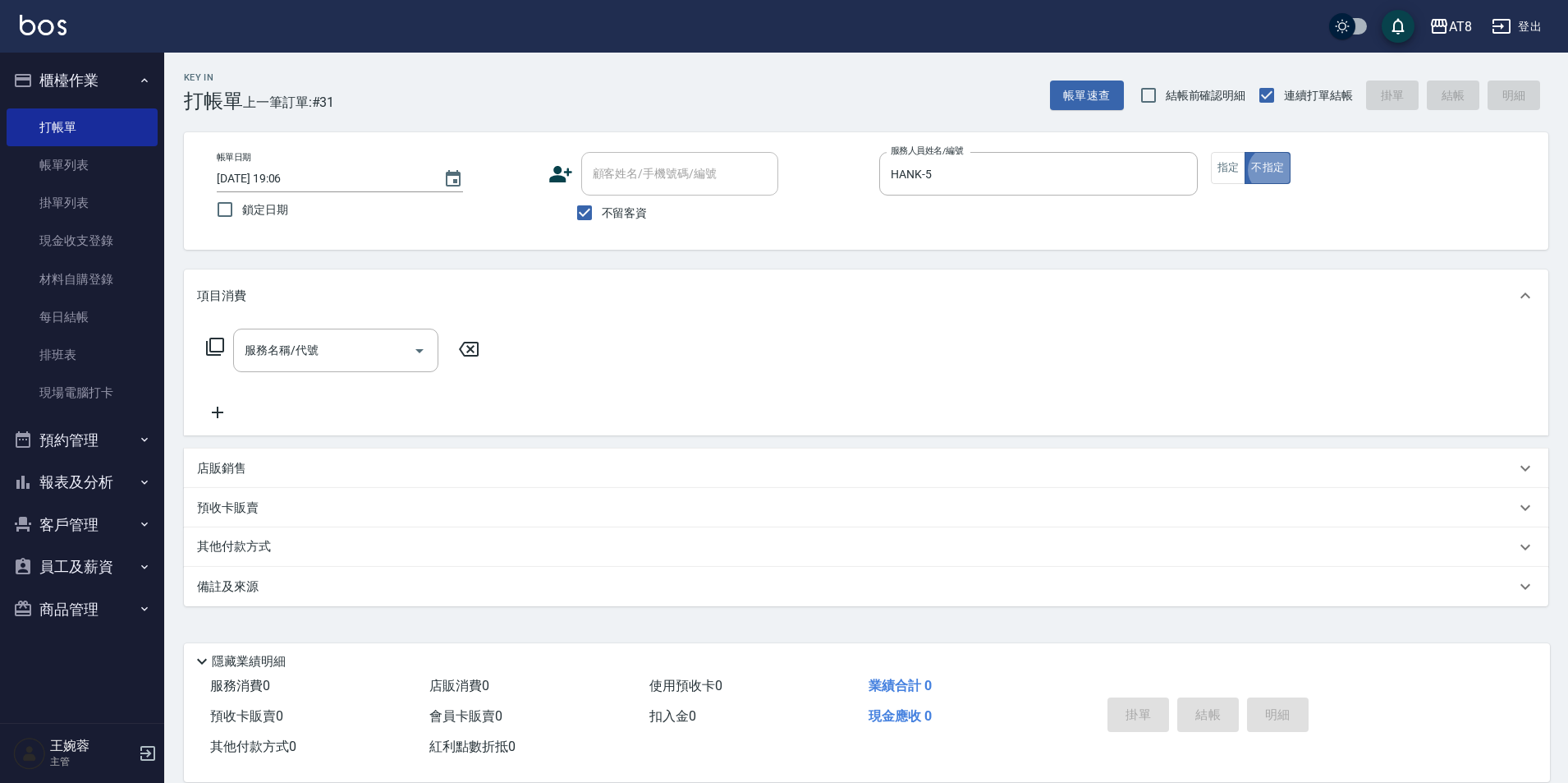
type button "false"
